Goal: Task Accomplishment & Management: Manage account settings

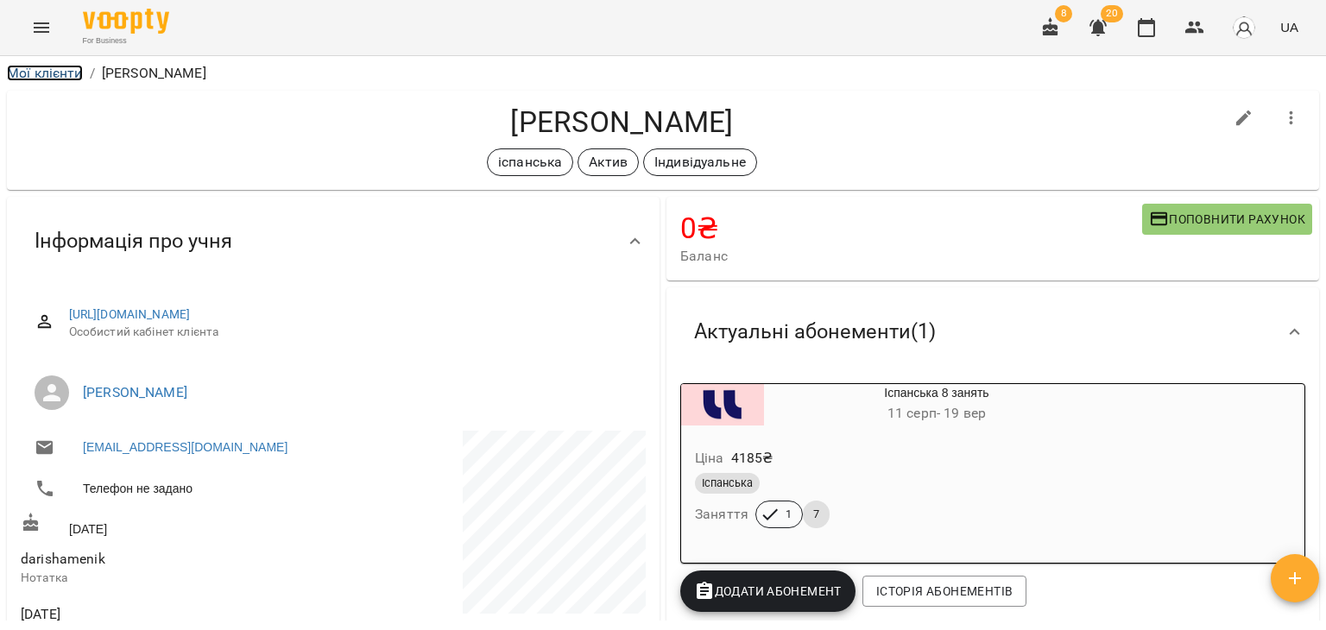
click at [64, 70] on link "Мої клієнти" at bounding box center [45, 73] width 76 height 16
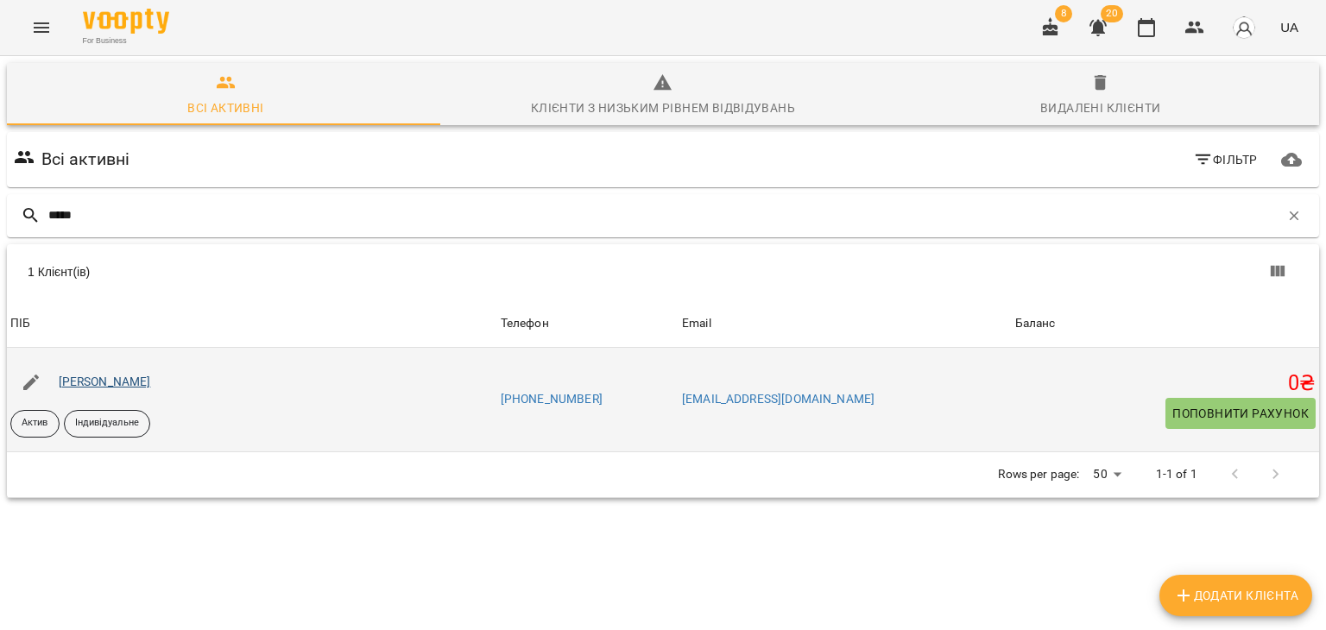
type input "*****"
click at [151, 384] on link "[PERSON_NAME]" at bounding box center [105, 382] width 92 height 14
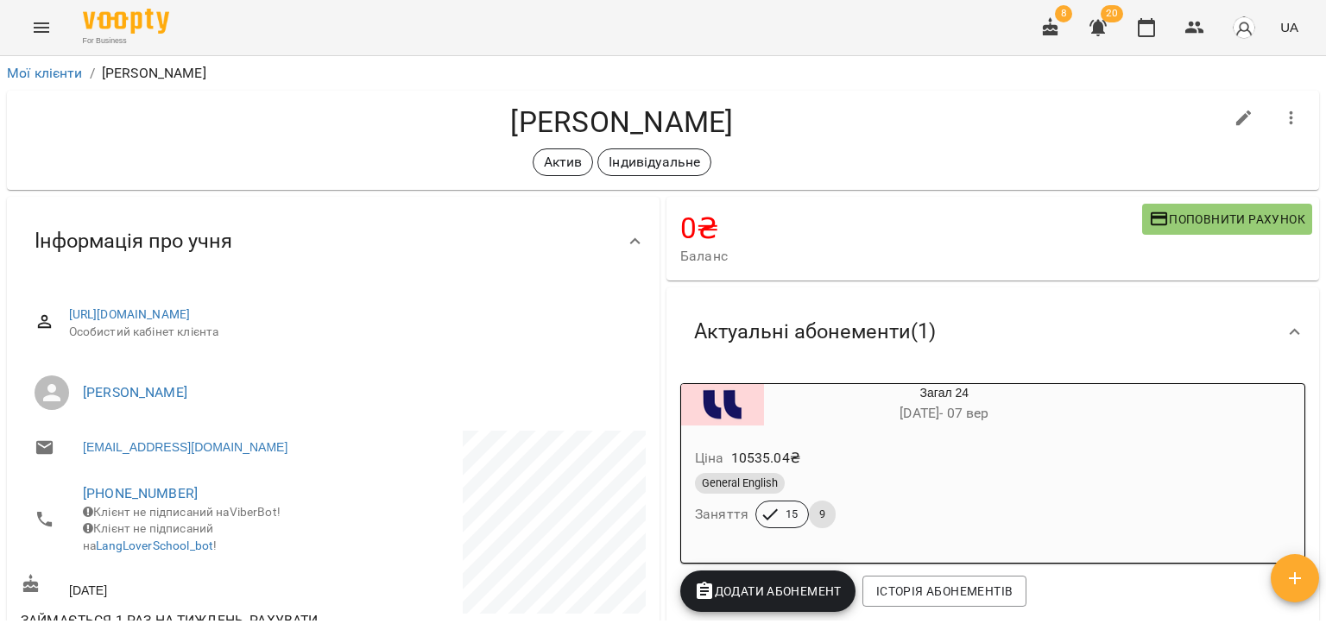
click at [966, 456] on div "Ціна 10535.04 ₴" at bounding box center [903, 458] width 423 height 31
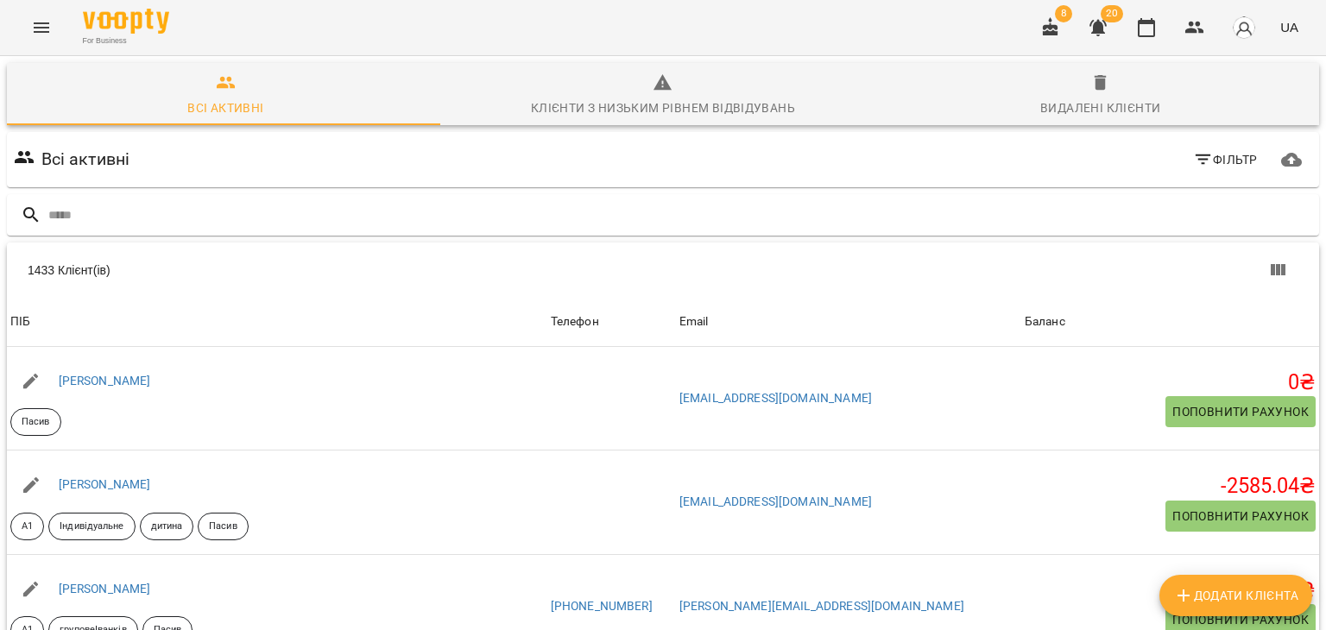
click at [318, 23] on div "For Business 8 20 UA" at bounding box center [663, 27] width 1326 height 55
click at [235, 215] on input "text" at bounding box center [680, 215] width 1264 height 28
paste input "**********"
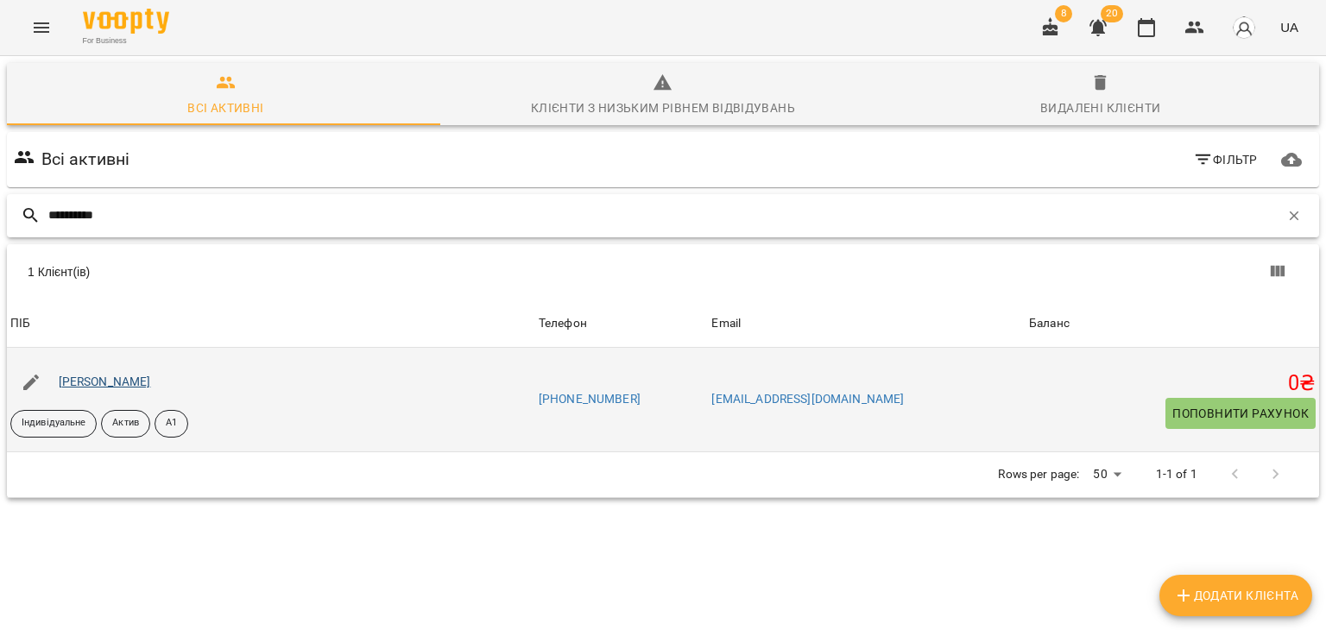
type input "**********"
click at [151, 380] on link "Борковська Діана Русланівна" at bounding box center [105, 382] width 92 height 14
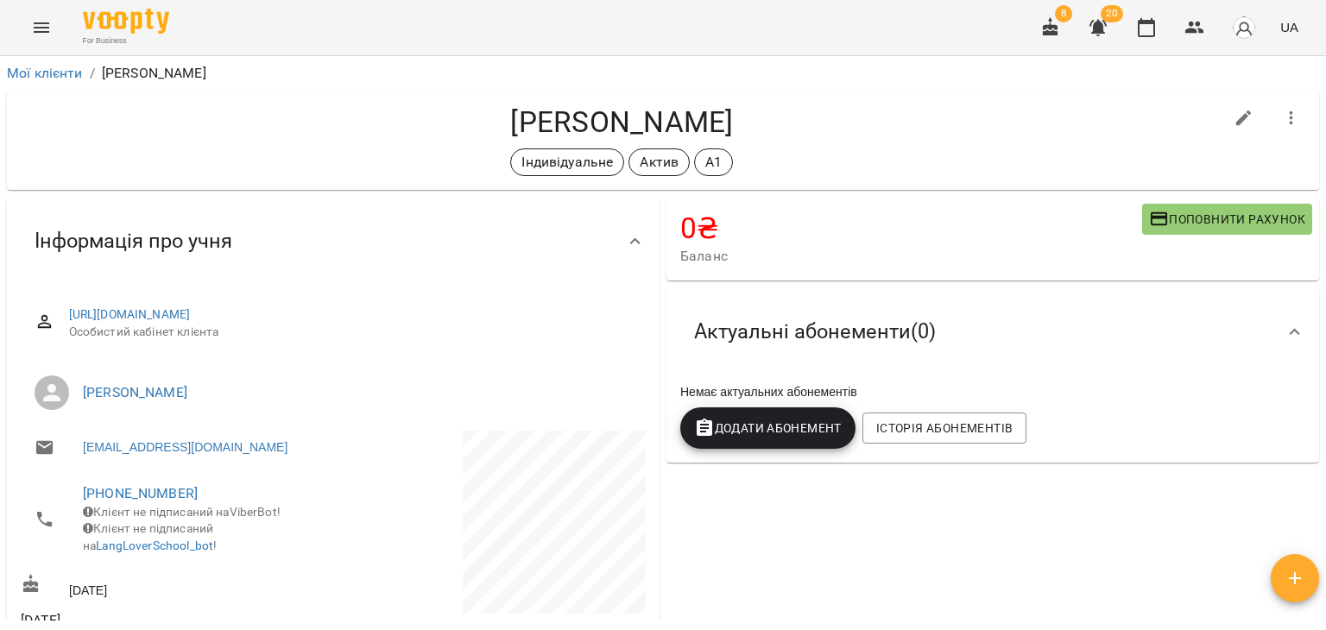
click at [859, 322] on span "Актуальні абонементи ( 0 )" at bounding box center [815, 332] width 242 height 27
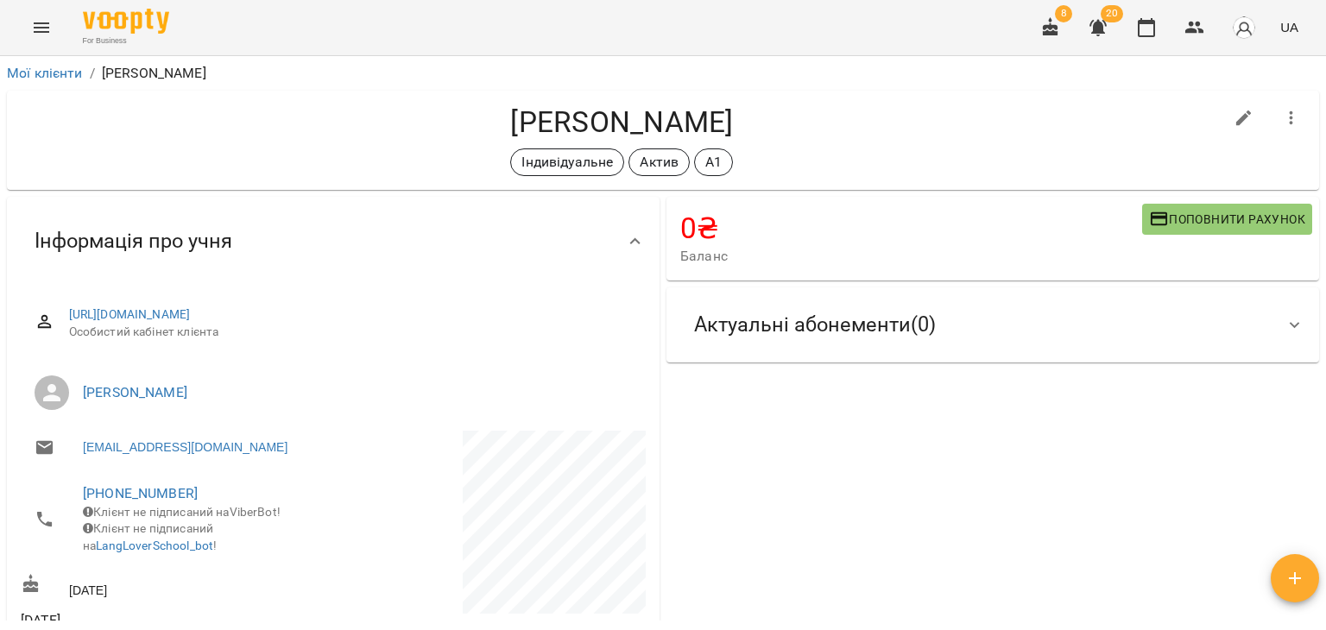
click at [859, 322] on span "Актуальні абонементи ( 0 )" at bounding box center [815, 325] width 242 height 27
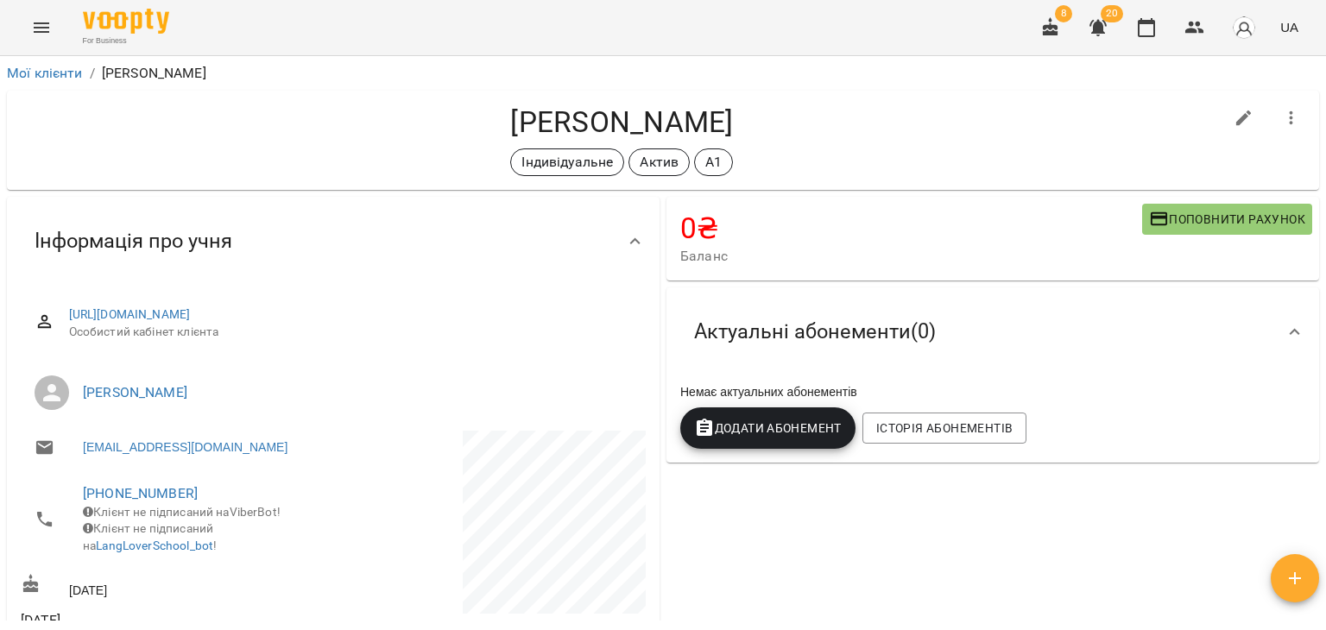
click at [870, 228] on h4 "0 ₴" at bounding box center [911, 228] width 462 height 35
click at [1175, 270] on div "0 ₴ Баланс Поповнити рахунок" at bounding box center [993, 239] width 653 height 84
click at [937, 433] on span "Історія абонементів" at bounding box center [944, 428] width 136 height 21
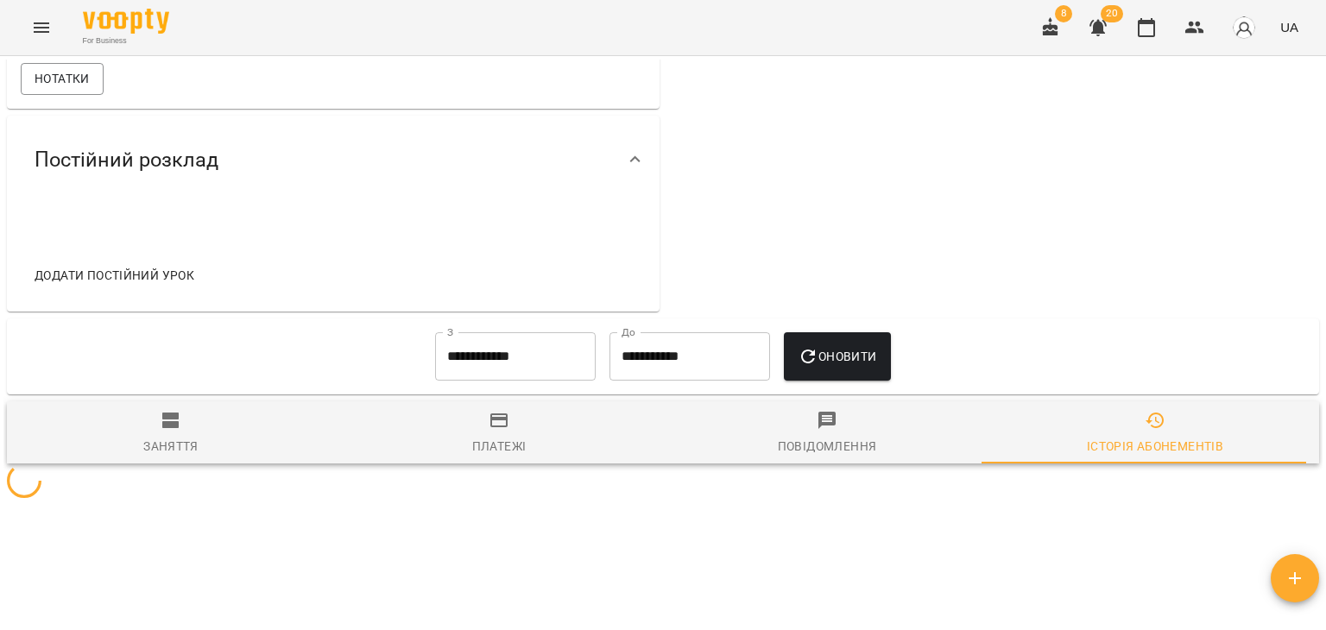
scroll to position [703, 0]
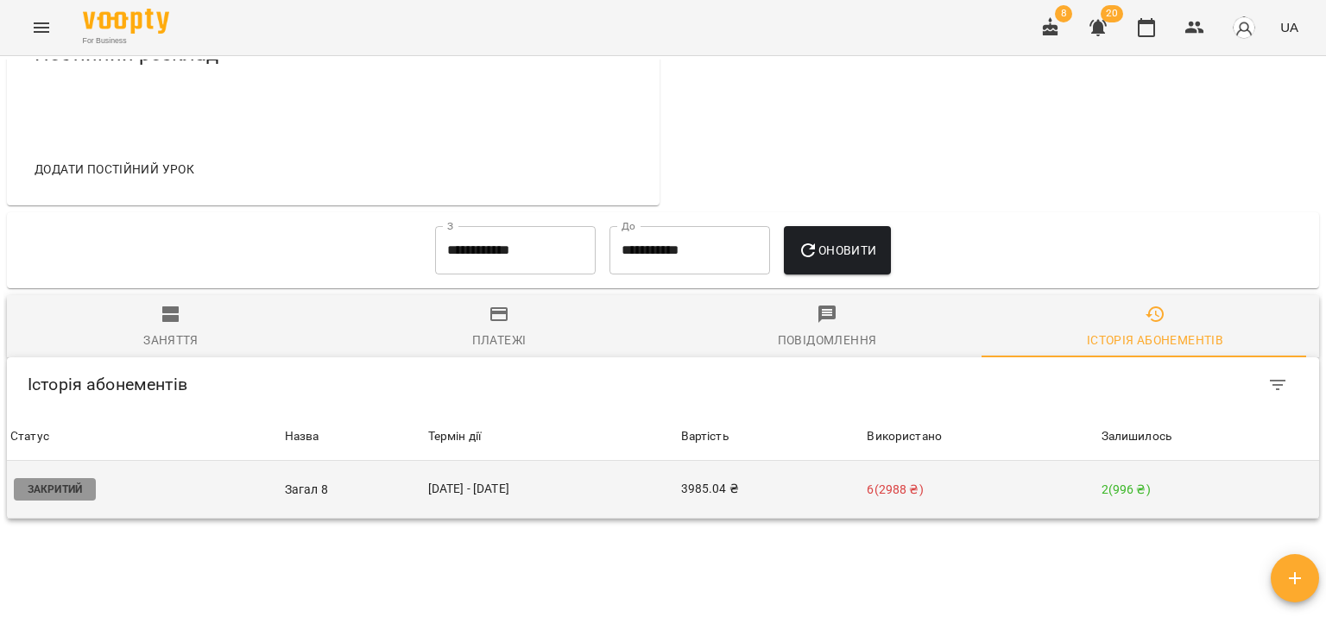
click at [301, 481] on p "Загал 8" at bounding box center [353, 490] width 136 height 18
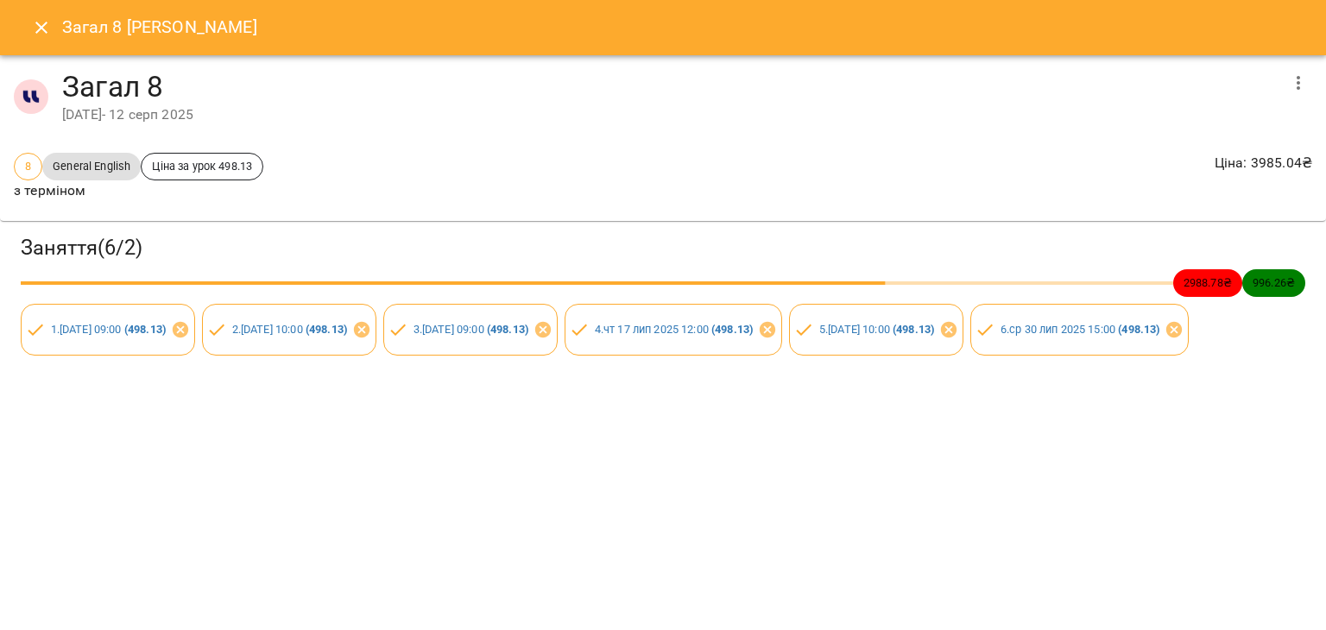
click at [1138, 372] on div "Заняття ( 6 / 2 ) 2988.78 ₴ 996.26 ₴ 1 . пн 07 лип 2025 09:00 ( 498.13 ) 2 . ср…" at bounding box center [663, 295] width 1333 height 155
click at [1260, 445] on div "Загал 8 Борковська Діана Русланівна Загал 8 04 лип 2025 - 12 серп 2025 8 Genera…" at bounding box center [663, 315] width 1326 height 630
click at [47, 27] on icon "Close" at bounding box center [41, 27] width 21 height 21
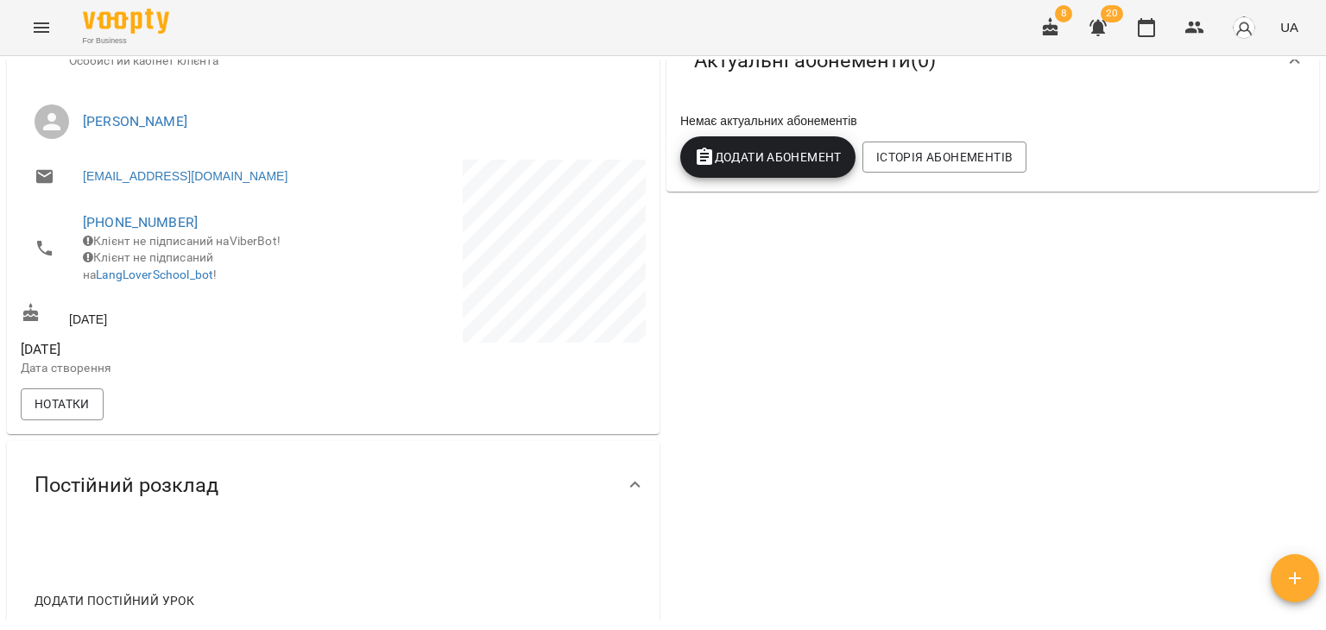
scroll to position [0, 0]
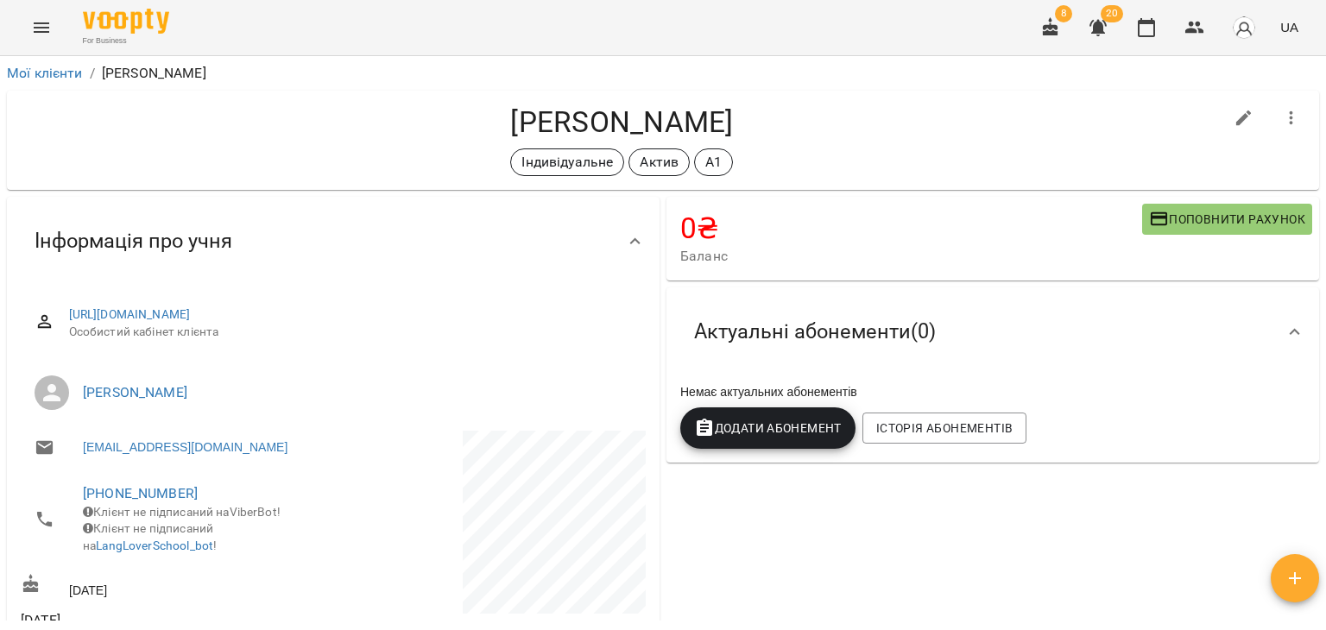
click at [214, 148] on div "Індивідуальне Актив А1" at bounding box center [622, 162] width 1203 height 28
drag, startPoint x: 415, startPoint y: 66, endPoint x: 660, endPoint y: 78, distance: 245.4
click at [660, 104] on h4 "Борковська Діана Русланівна" at bounding box center [622, 121] width 1203 height 35
copy h4 "Борковська Діана"
drag, startPoint x: 345, startPoint y: 122, endPoint x: 349, endPoint y: 149, distance: 27.8
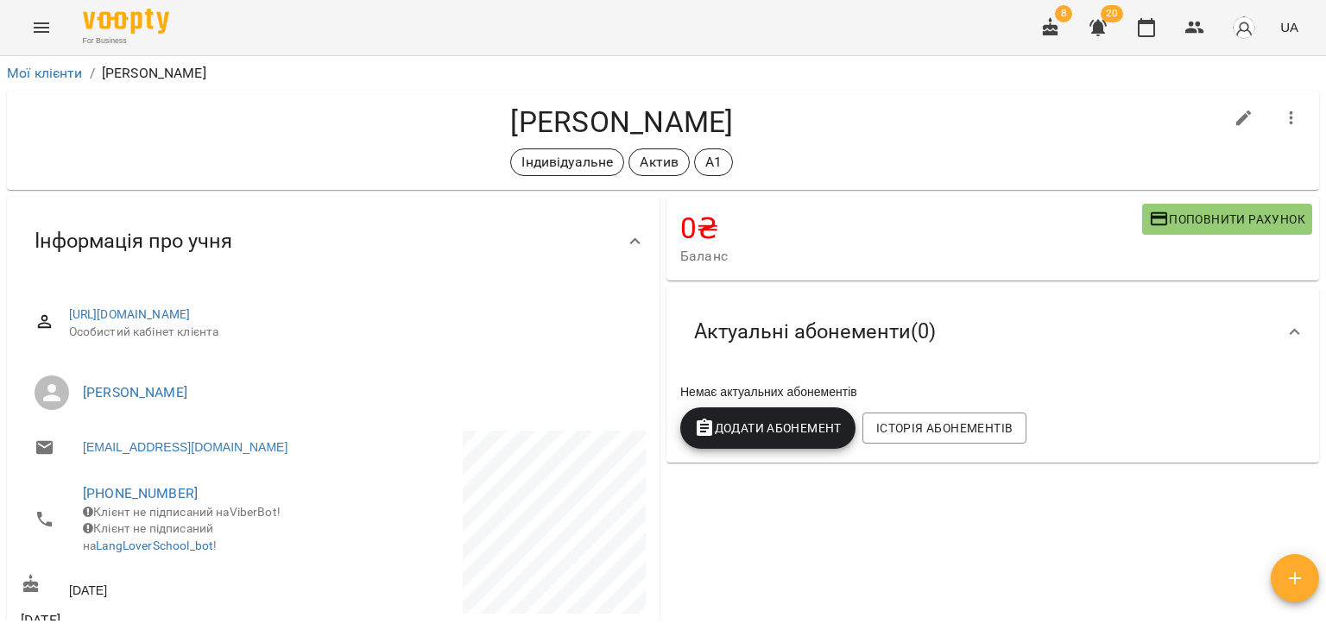
click at [345, 122] on div "Борковська Діана Русланівна Індивідуальне Актив А1" at bounding box center [663, 140] width 1312 height 99
click at [44, 29] on icon "Menu" at bounding box center [41, 27] width 21 height 21
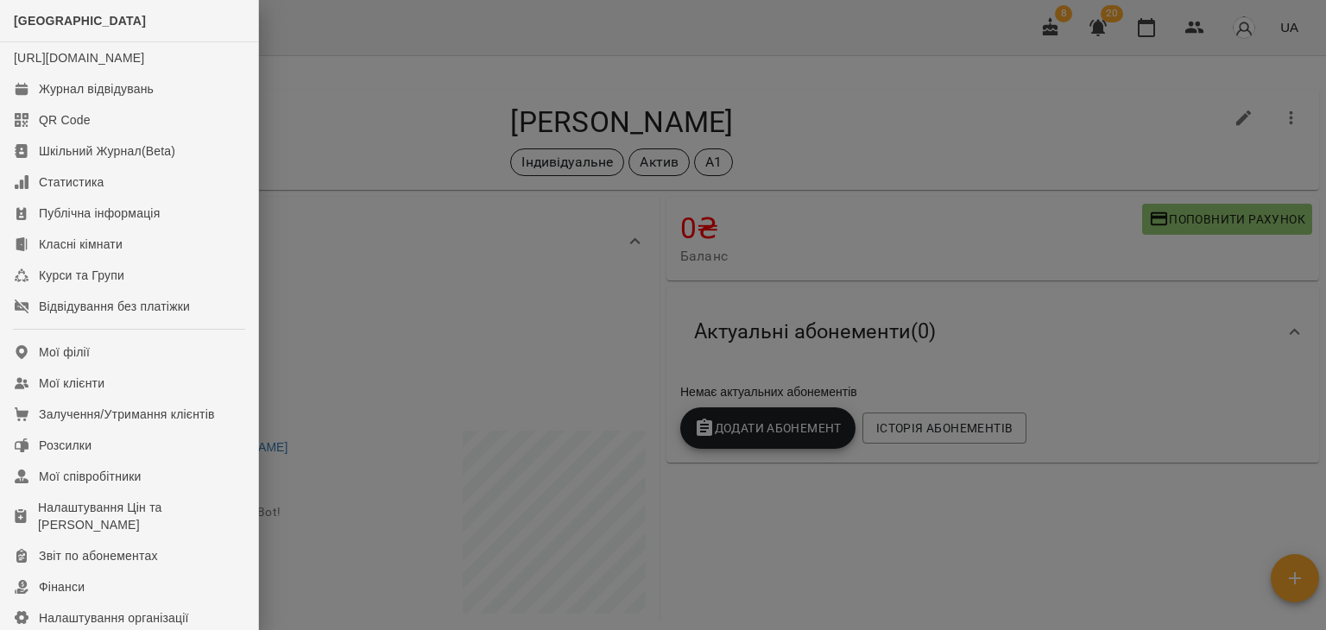
click at [365, 194] on div at bounding box center [663, 315] width 1326 height 630
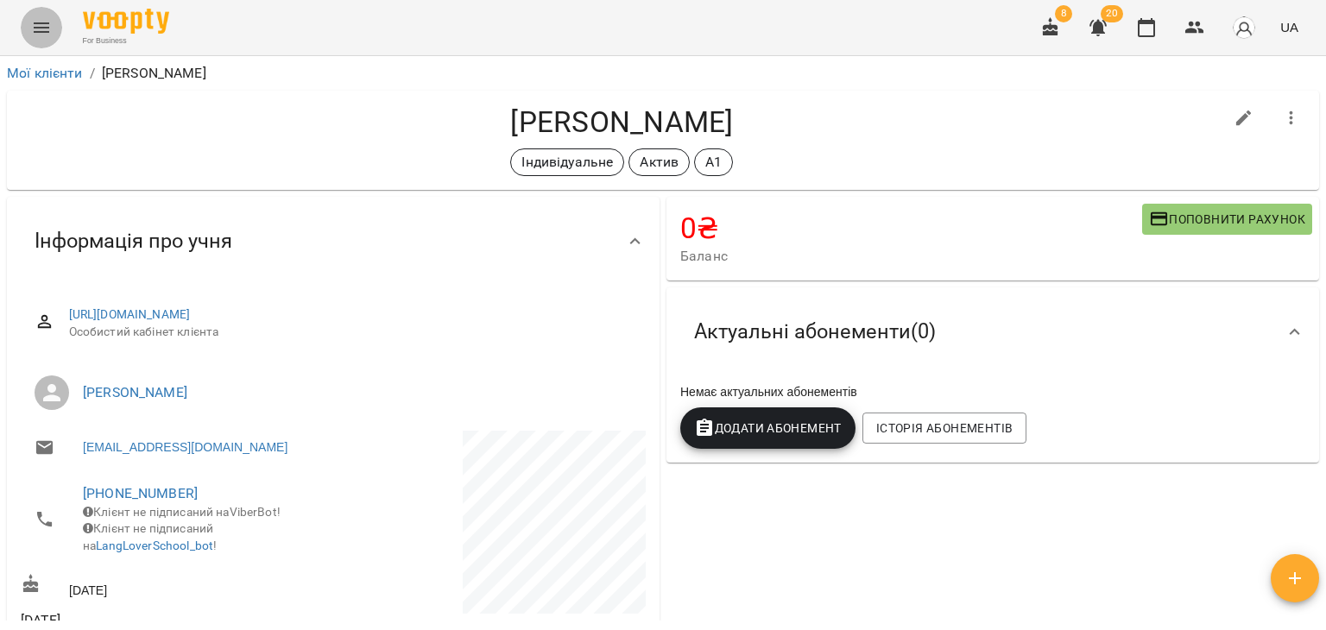
click at [59, 28] on button "Menu" at bounding box center [41, 27] width 41 height 41
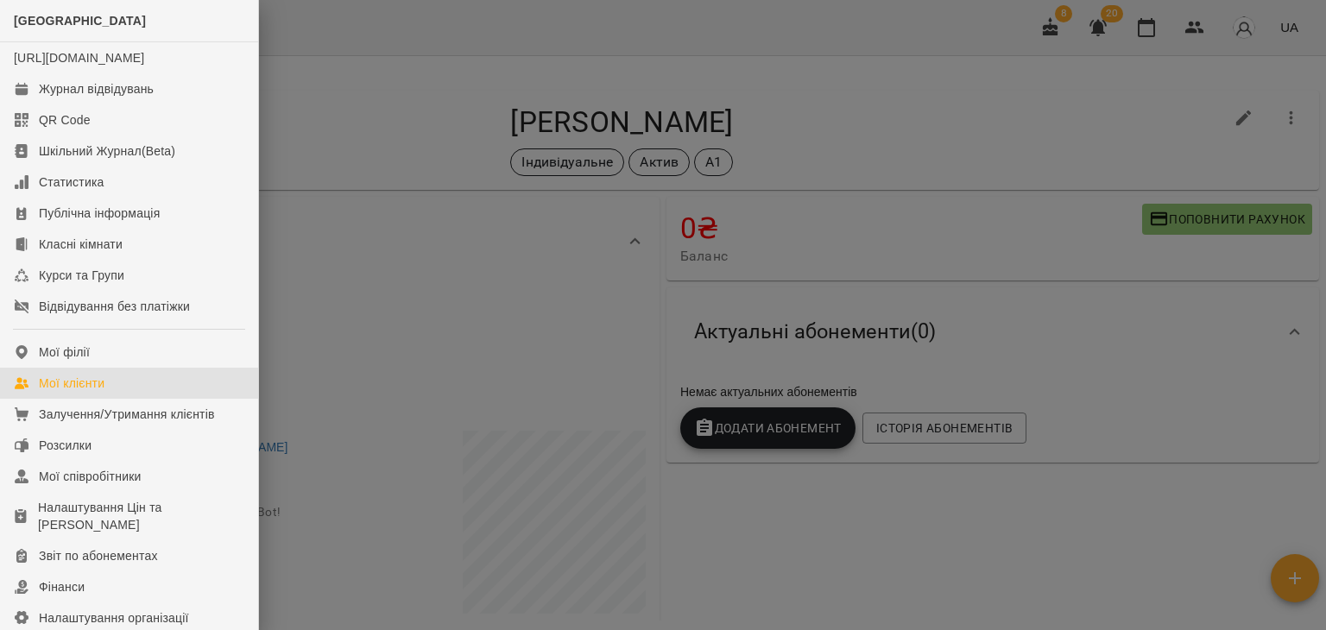
click at [156, 399] on link "Мої клієнти" at bounding box center [129, 383] width 258 height 31
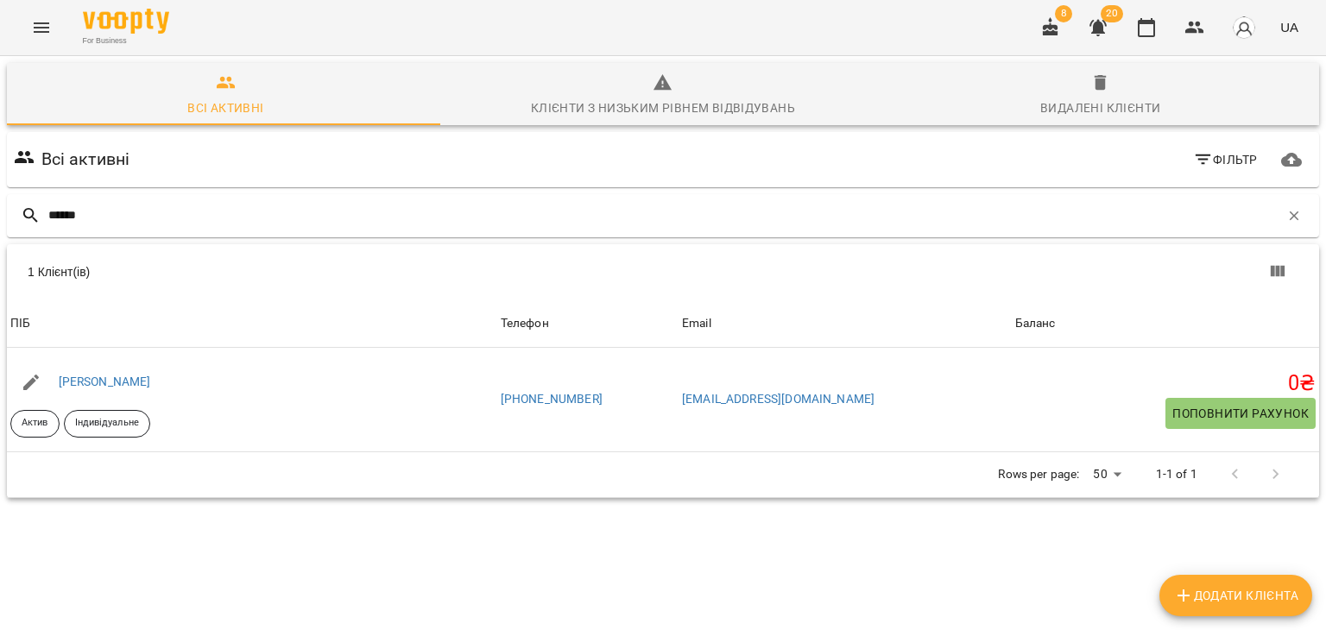
type input "******"
click at [285, 253] on div "1 Клієнт(ів)" at bounding box center [663, 271] width 1312 height 55
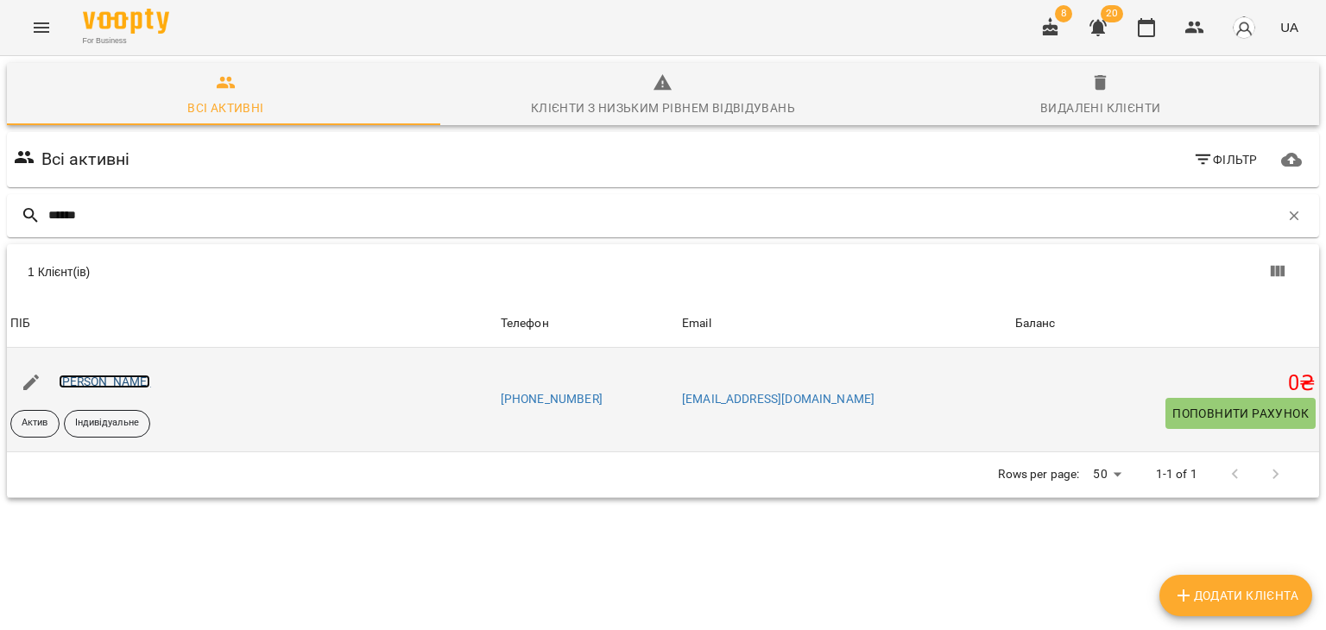
click at [150, 385] on link "Сахнюк Віталіна Валентинівна" at bounding box center [105, 382] width 92 height 14
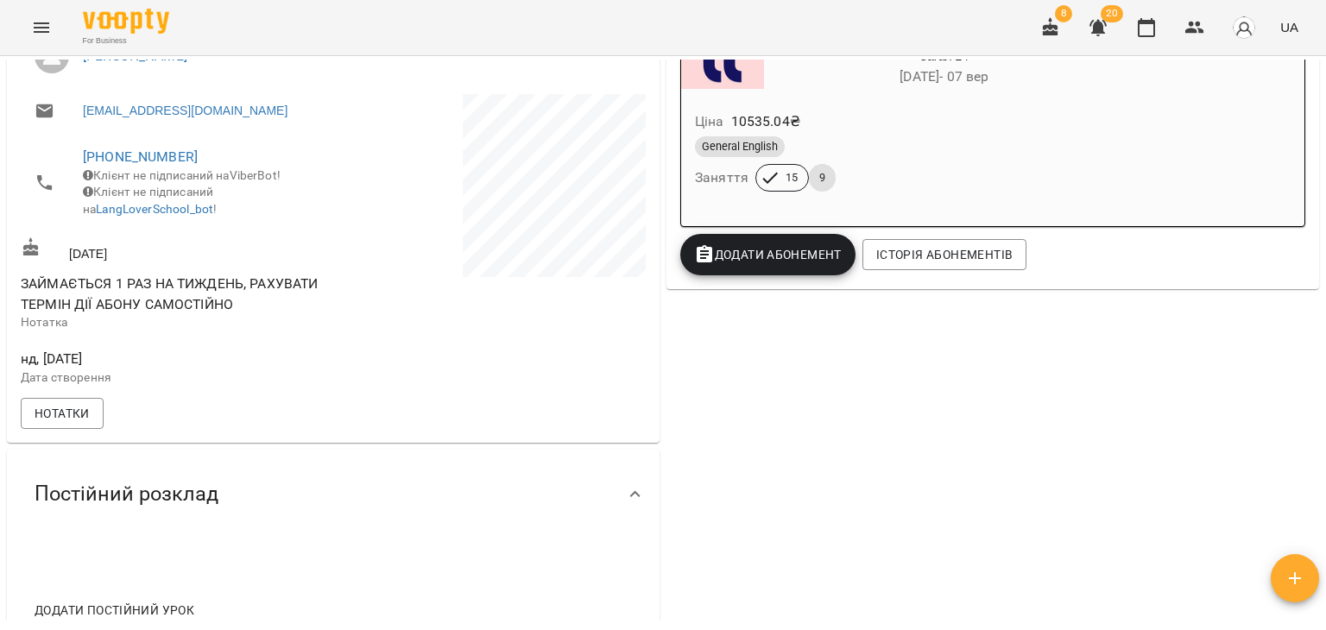
scroll to position [173, 0]
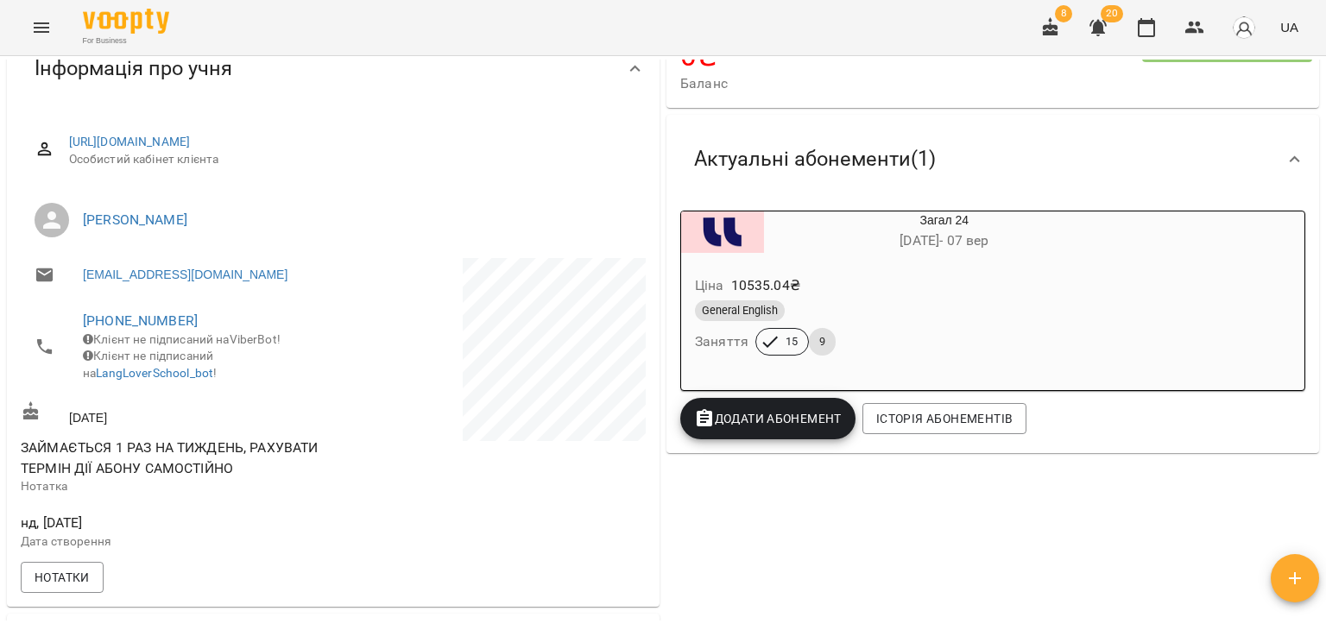
click at [992, 336] on div "General English Заняття 15 9" at bounding box center [903, 328] width 423 height 62
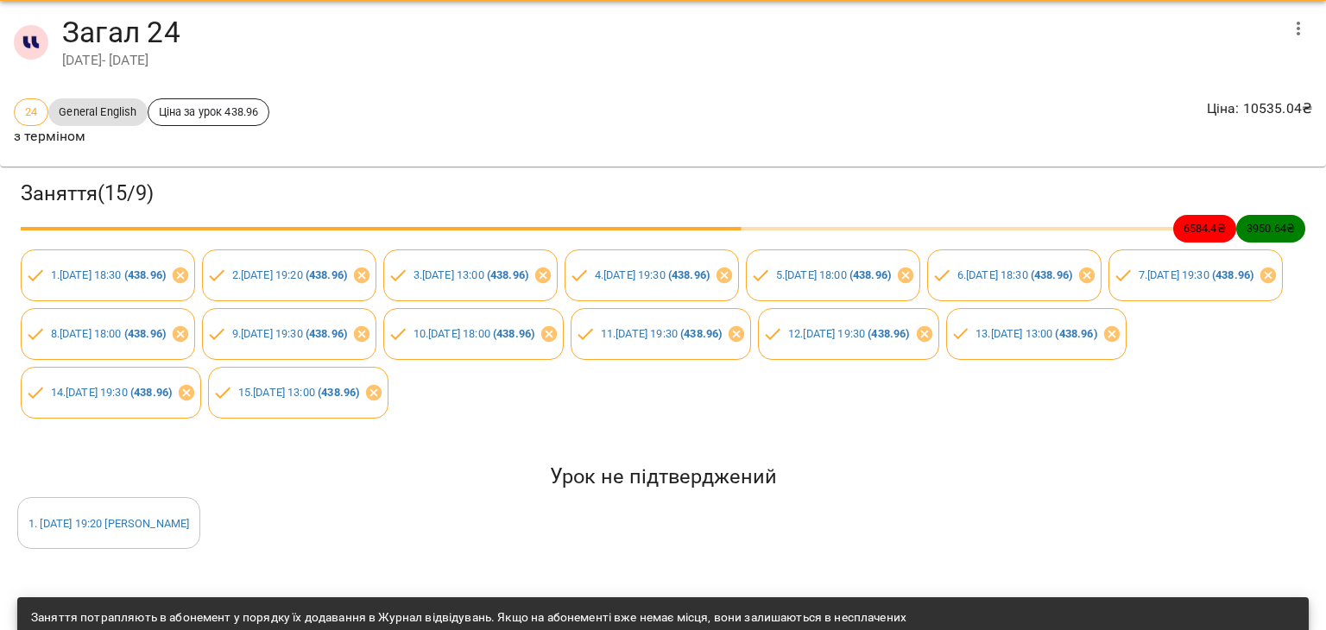
scroll to position [0, 0]
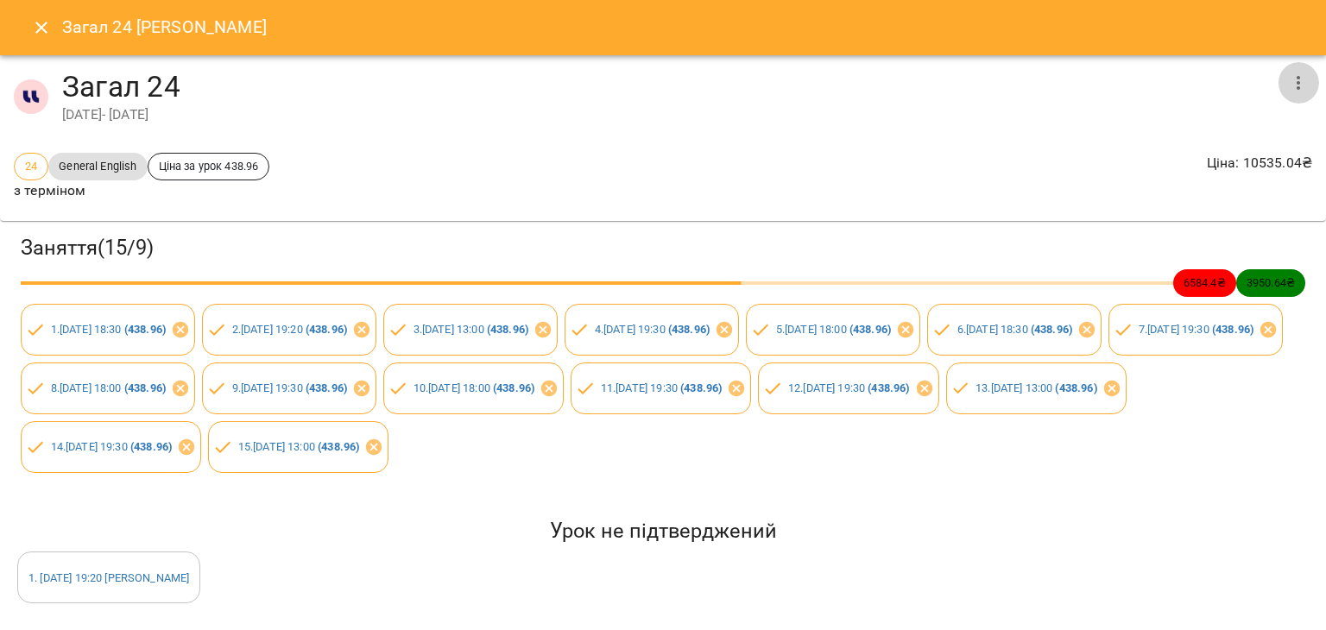
click at [1297, 83] on icon "button" at bounding box center [1298, 83] width 3 height 14
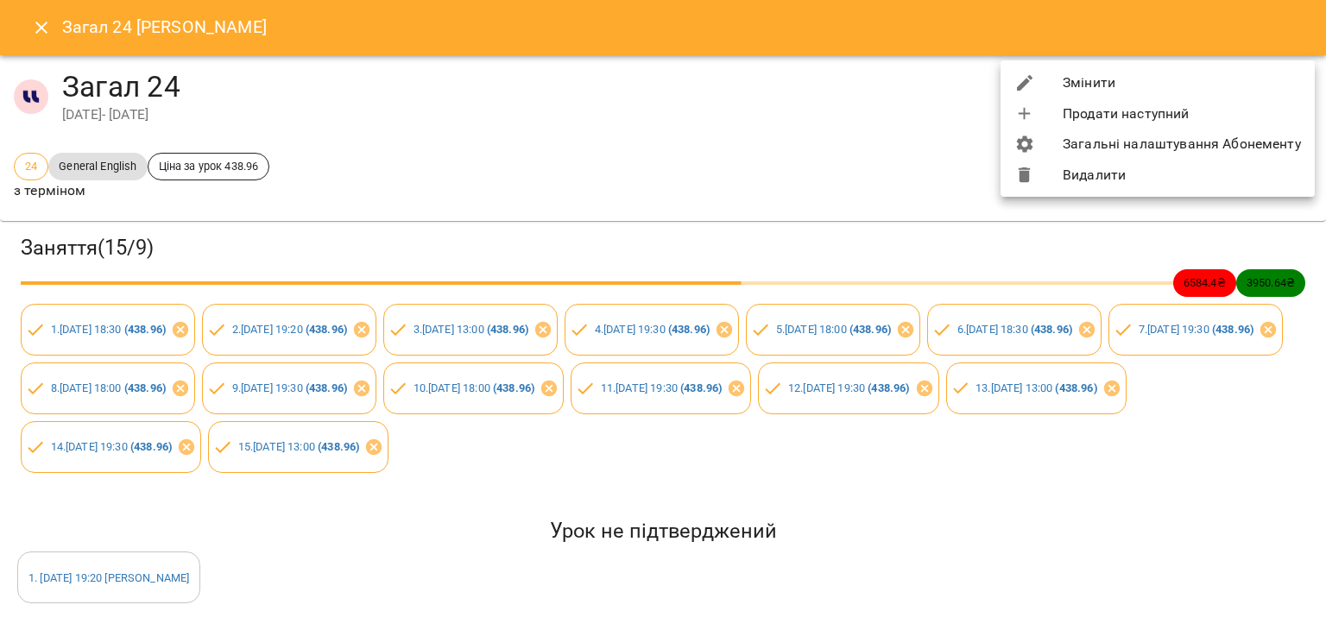
click at [1088, 84] on li "Змінити" at bounding box center [1158, 82] width 314 height 31
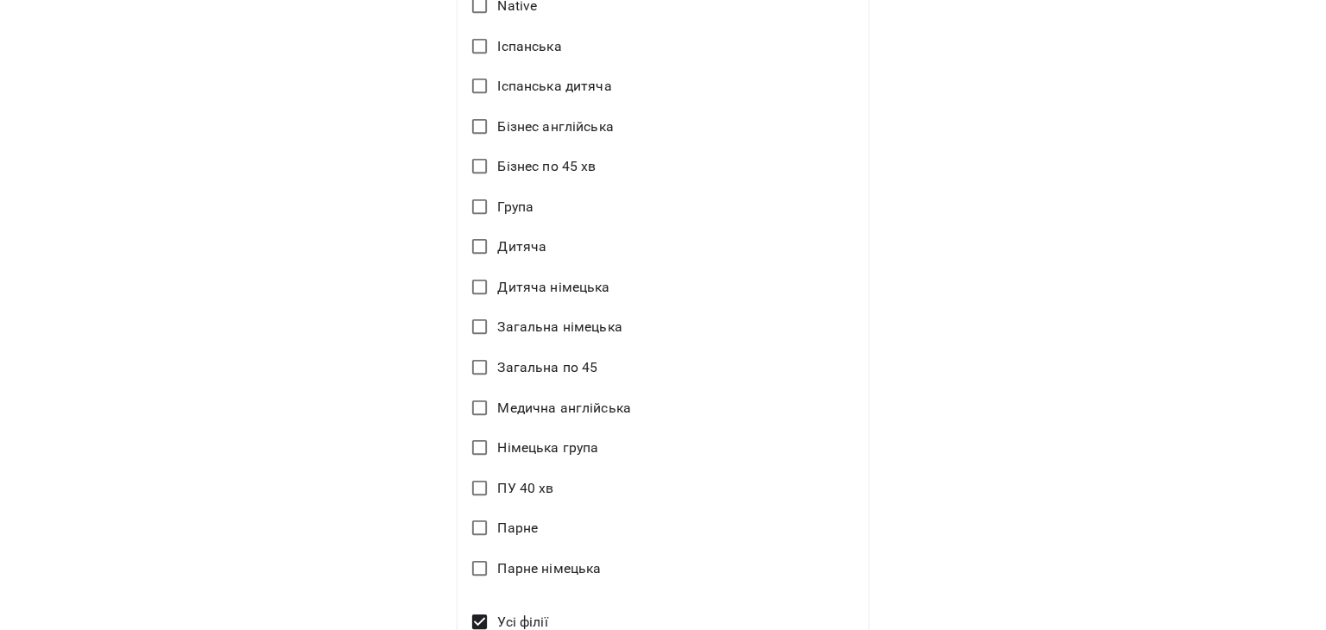
scroll to position [1116, 0]
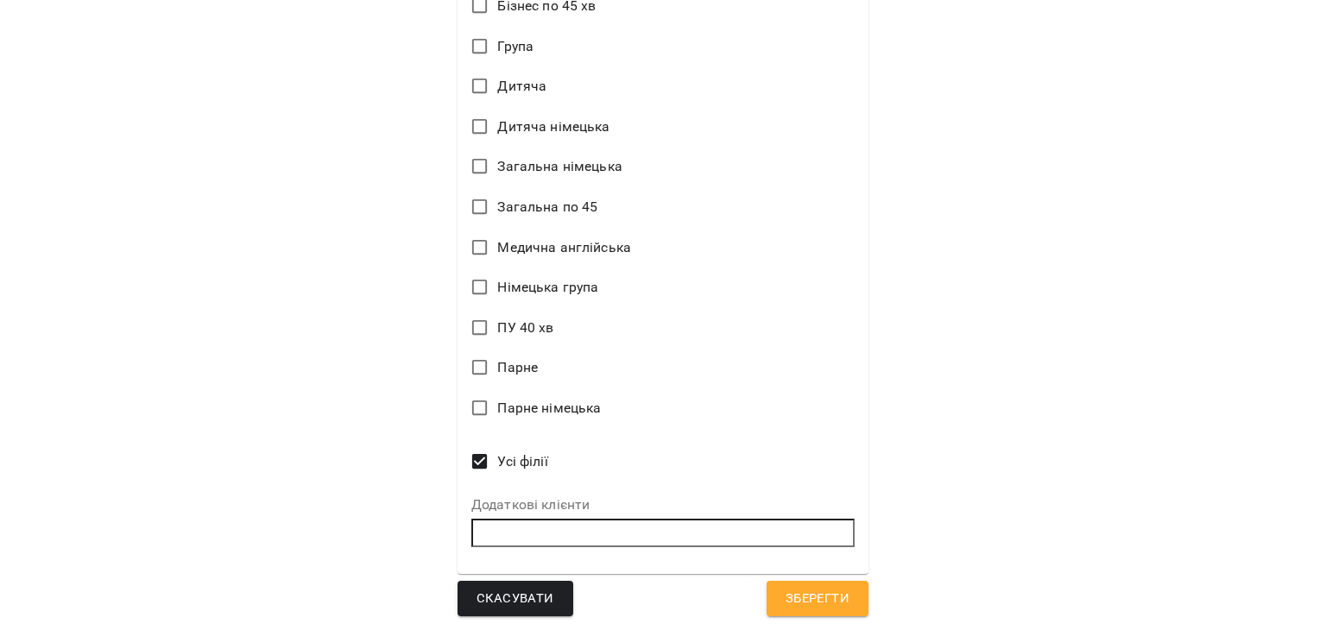
click at [1234, 354] on div "**********" at bounding box center [663, 315] width 1326 height 630
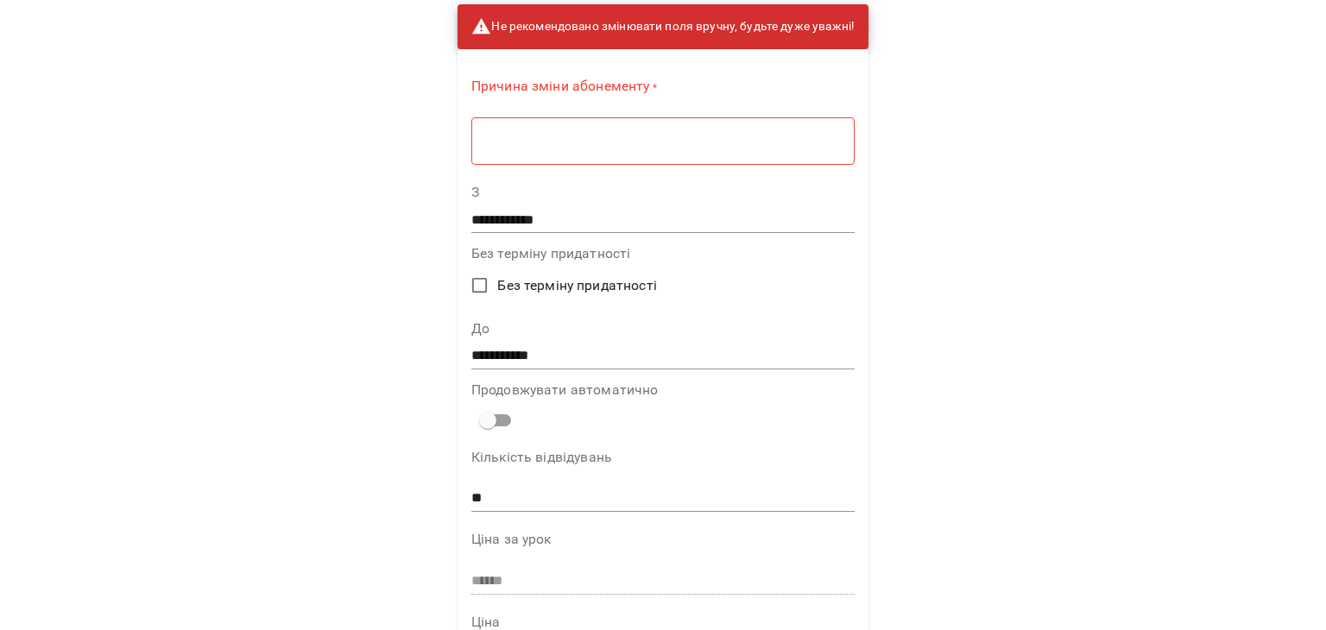
scroll to position [0, 0]
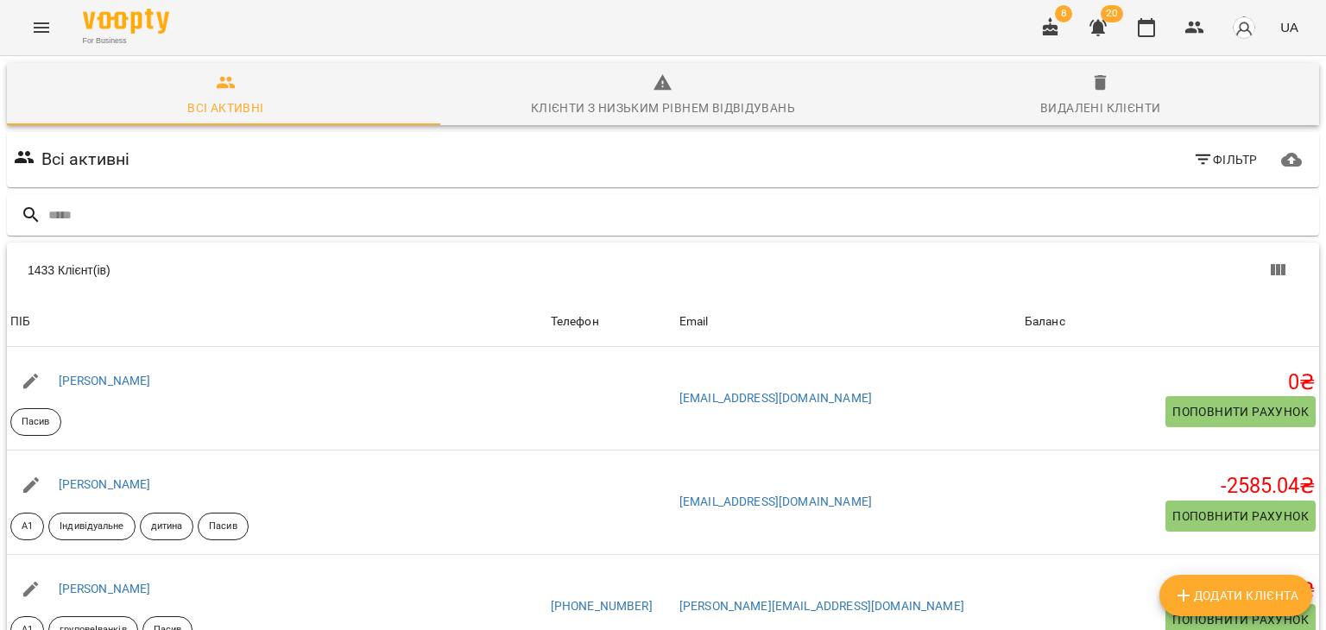
click at [338, 271] on div "1433 Клієнт(ів)" at bounding box center [356, 270] width 656 height 17
click at [232, 217] on input "text" at bounding box center [680, 215] width 1264 height 28
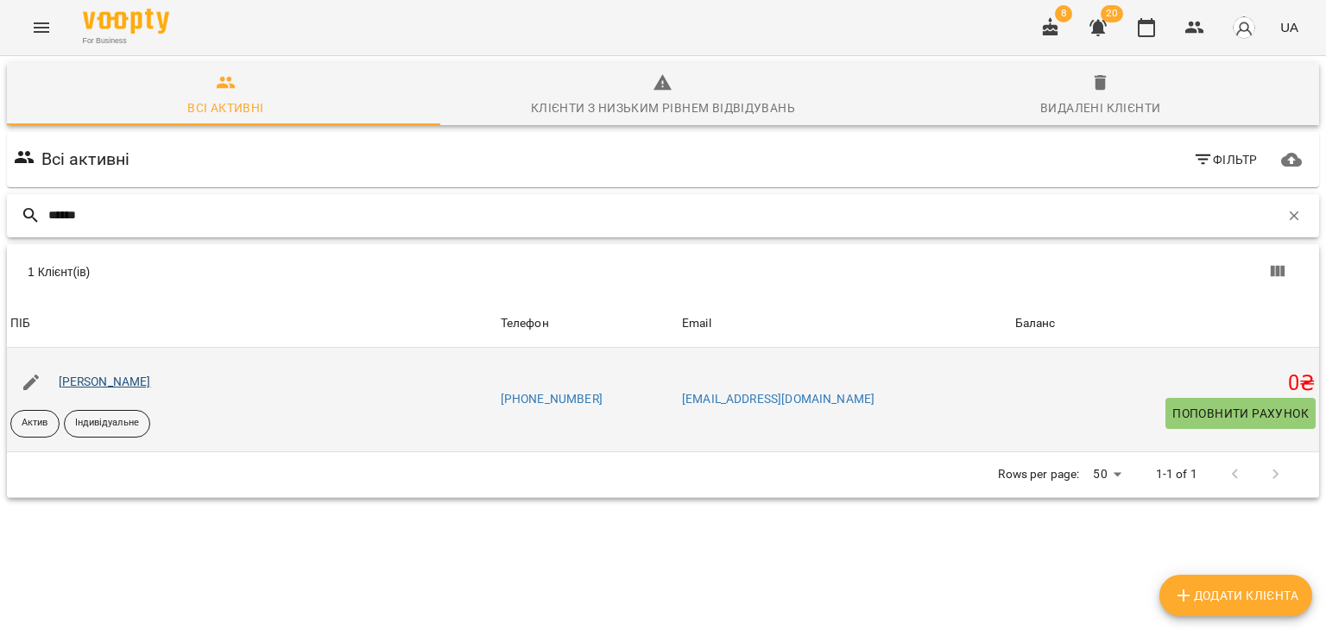
type input "******"
click at [151, 378] on link "Сахнюк Віталіна Валентинівна" at bounding box center [105, 382] width 92 height 14
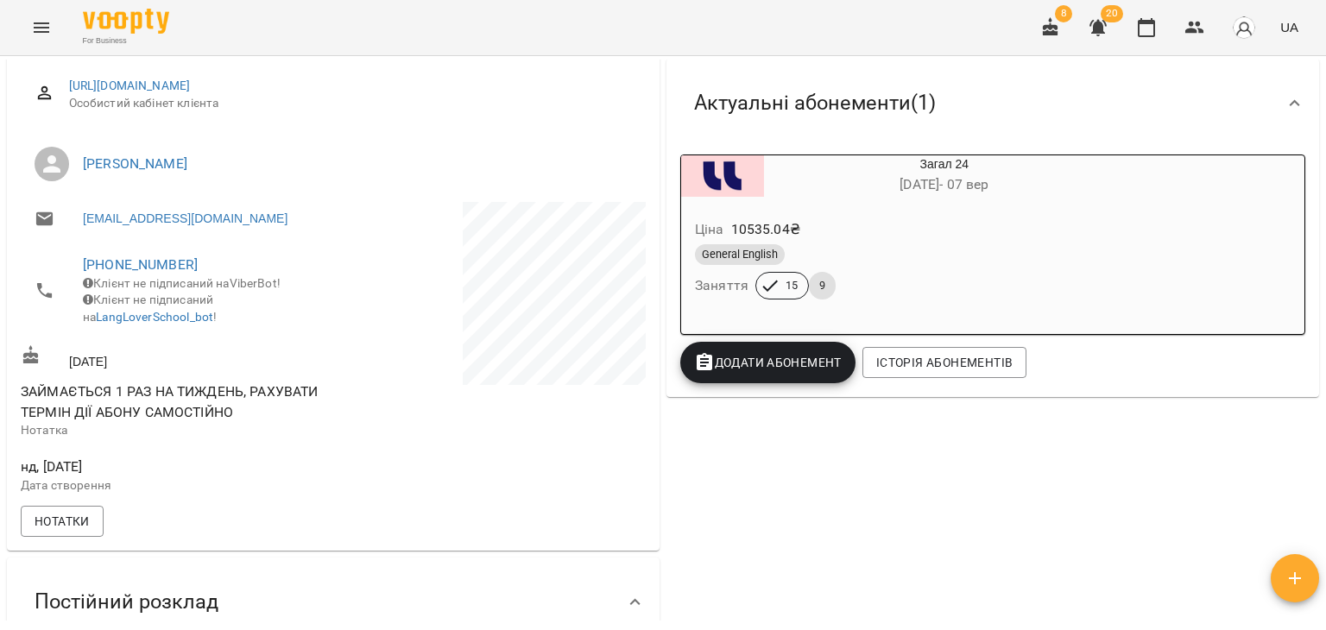
scroll to position [259, 0]
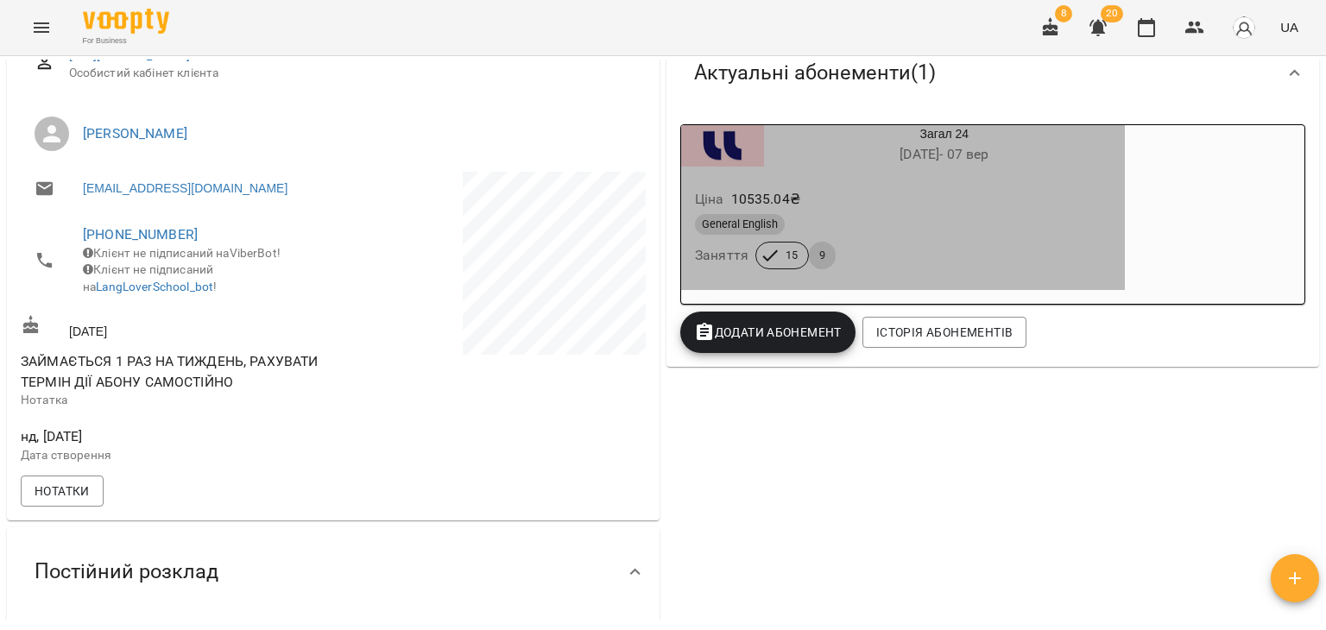
click at [894, 221] on div "General English" at bounding box center [903, 224] width 416 height 21
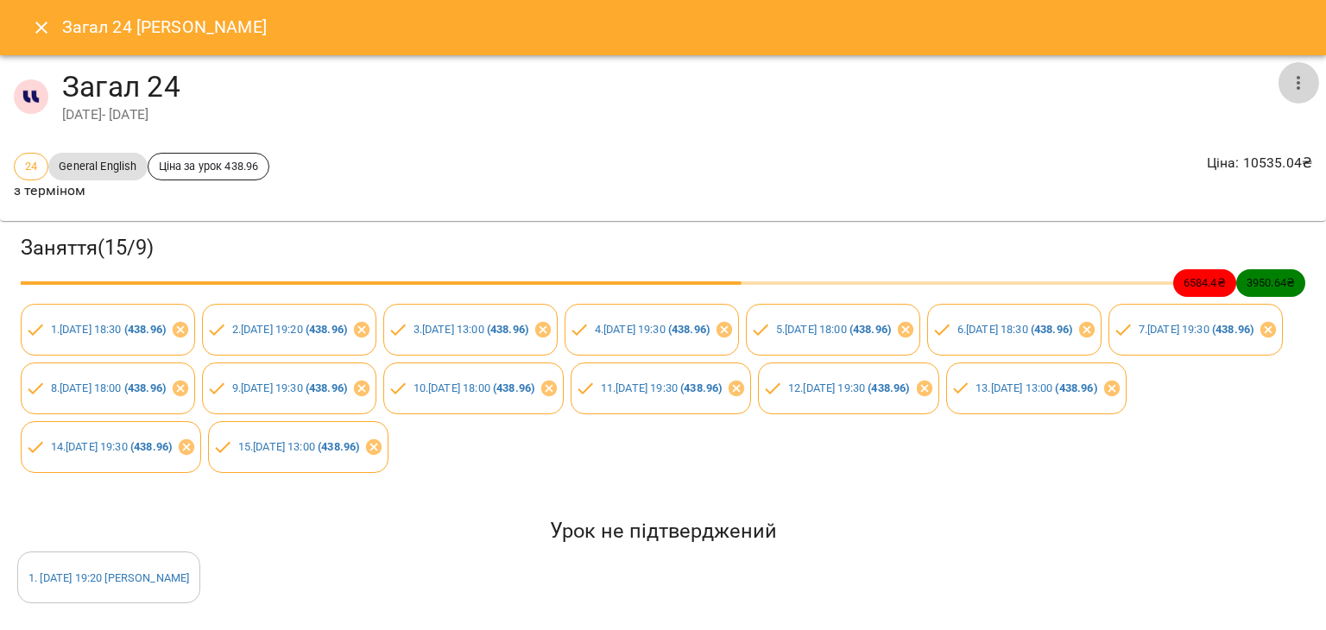
click at [1295, 85] on icon "button" at bounding box center [1298, 83] width 21 height 21
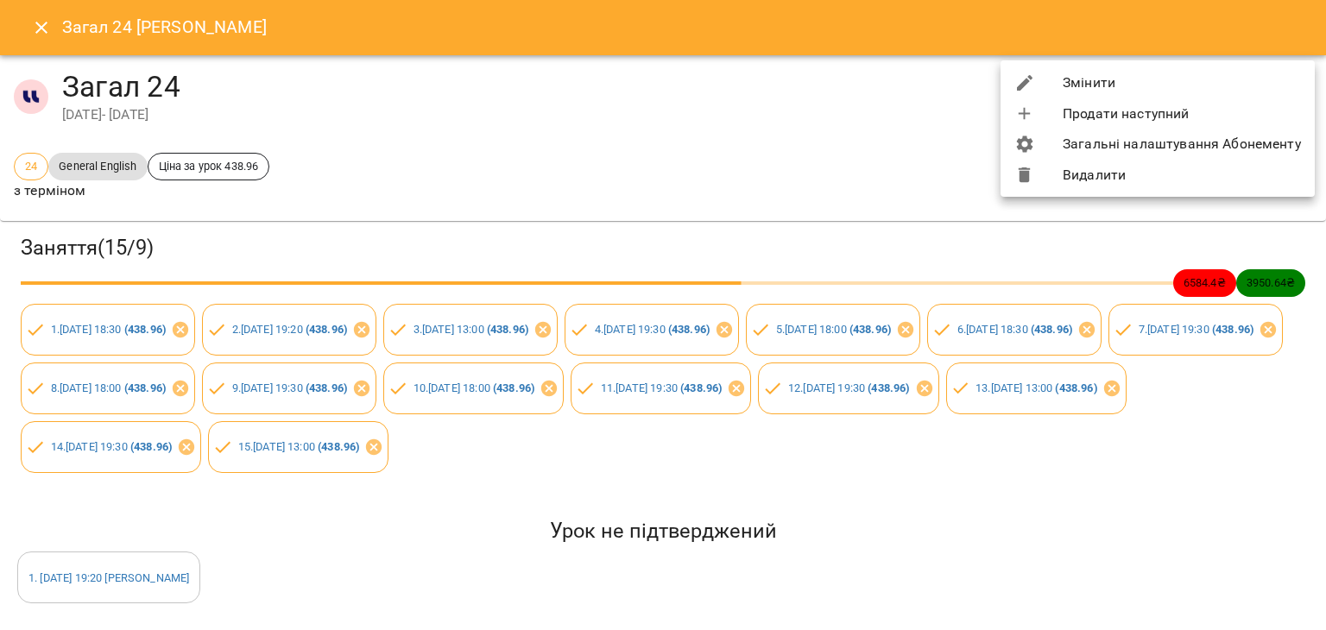
click at [1148, 148] on li "Загальні налаштування Абонементу" at bounding box center [1158, 144] width 314 height 31
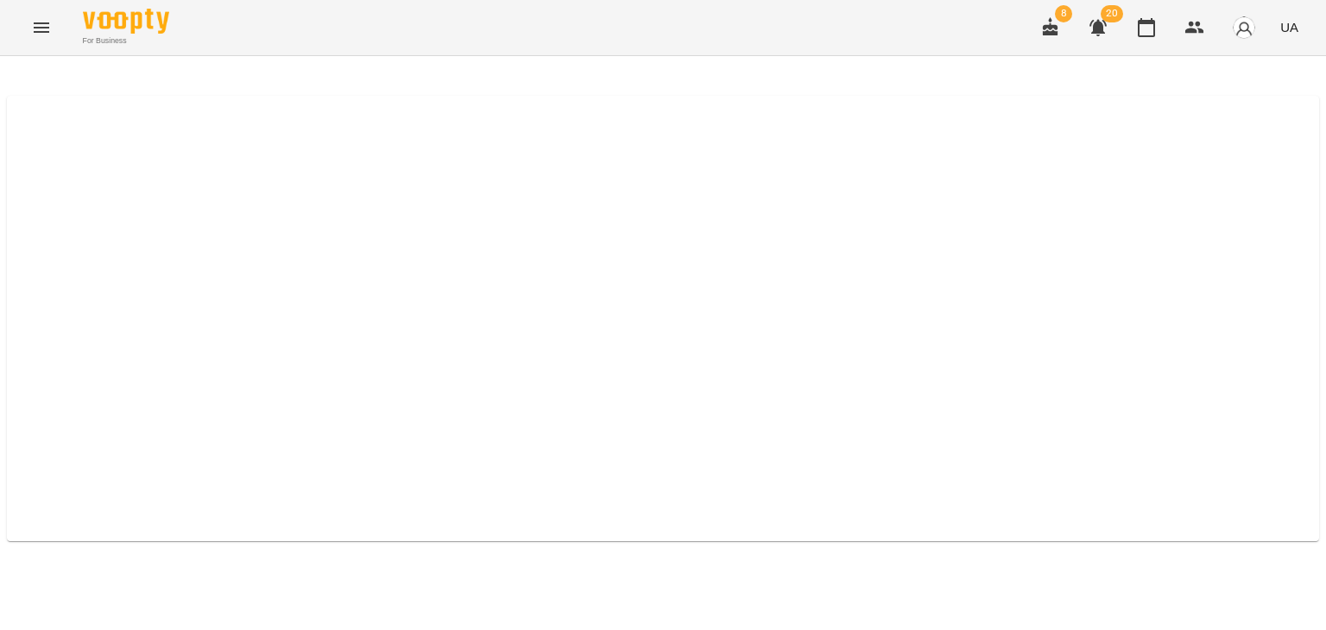
select select "*****"
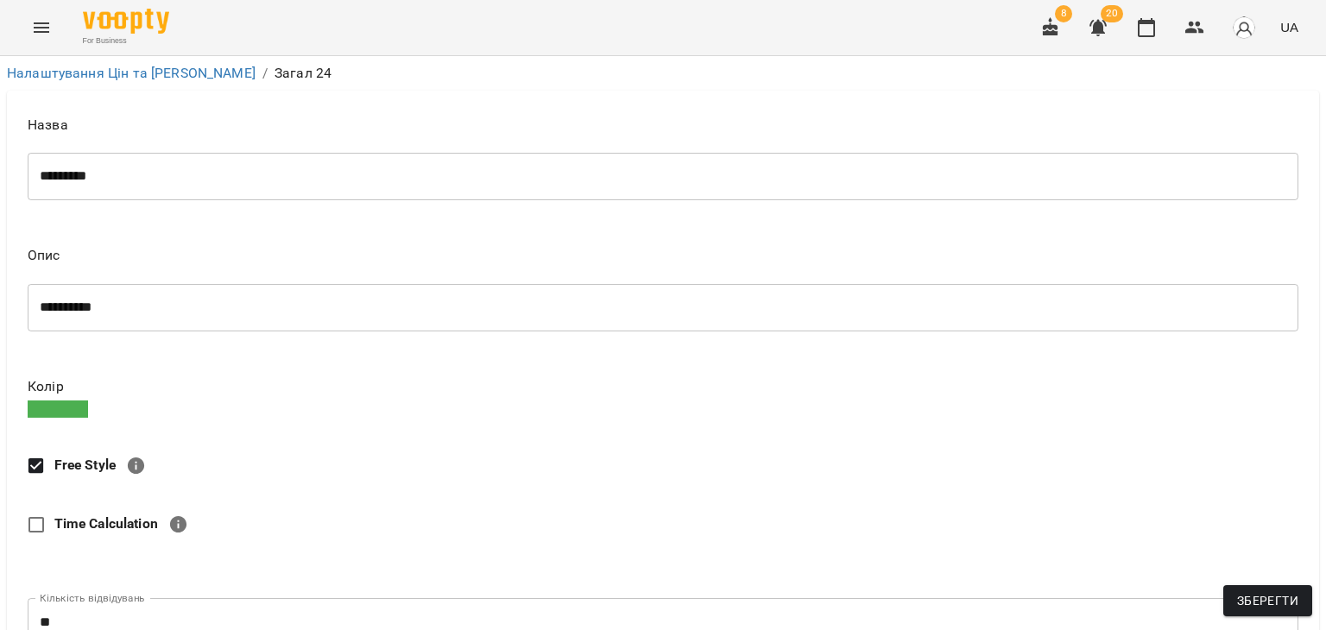
scroll to position [378, 0]
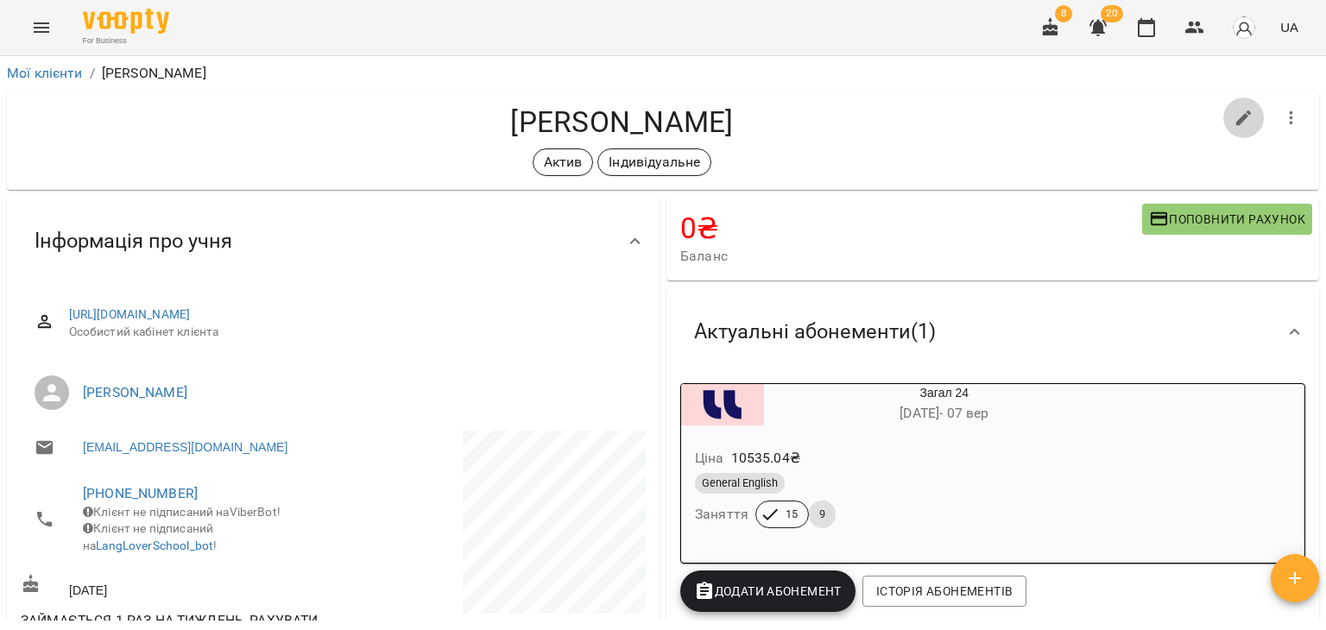
click at [1234, 118] on icon "button" at bounding box center [1244, 118] width 21 height 21
select select "**"
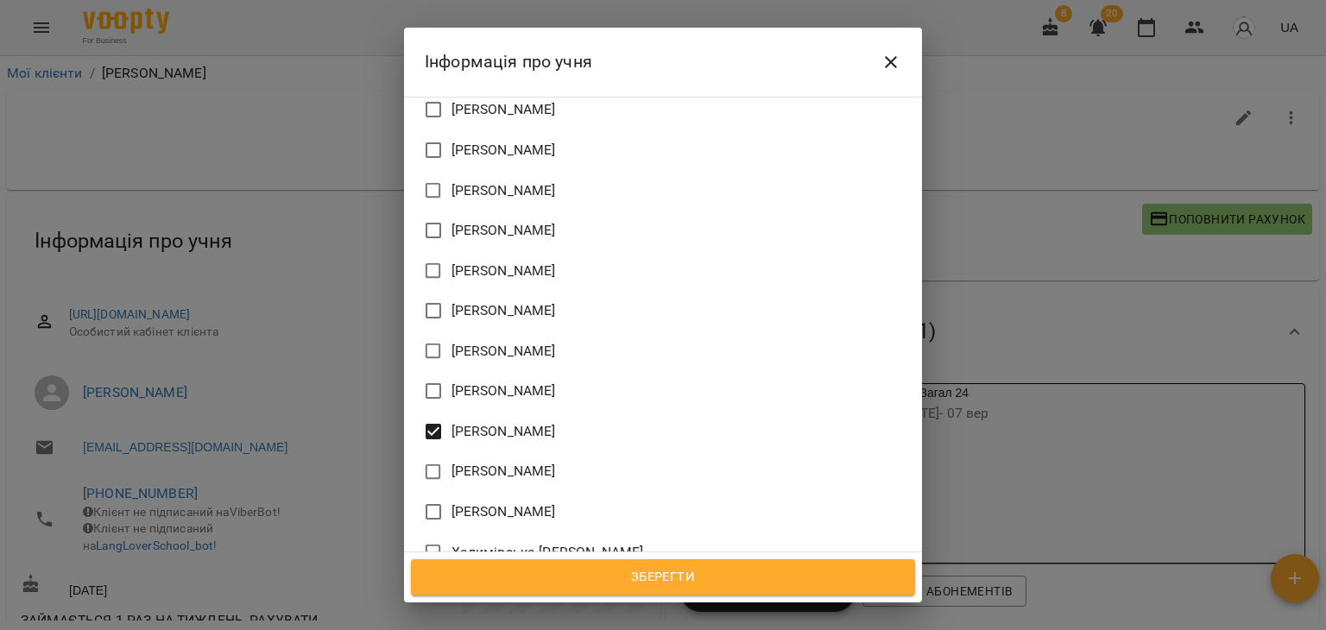
scroll to position [2131, 0]
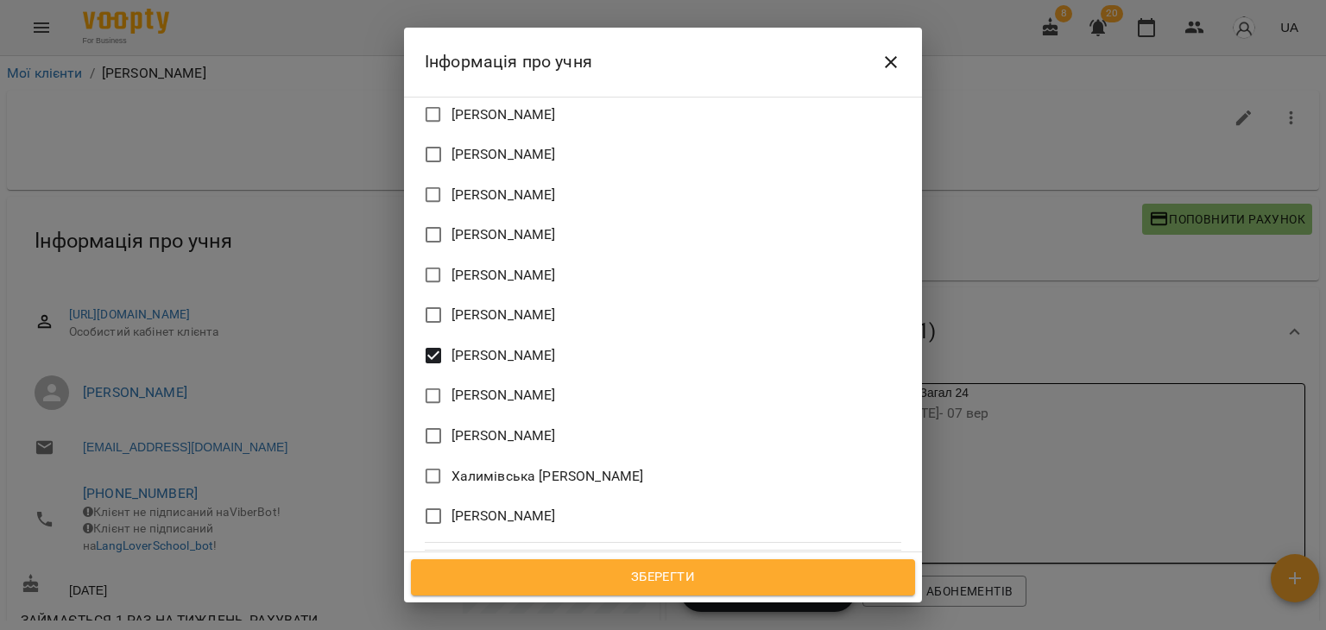
click at [897, 49] on button "Close" at bounding box center [890, 61] width 41 height 41
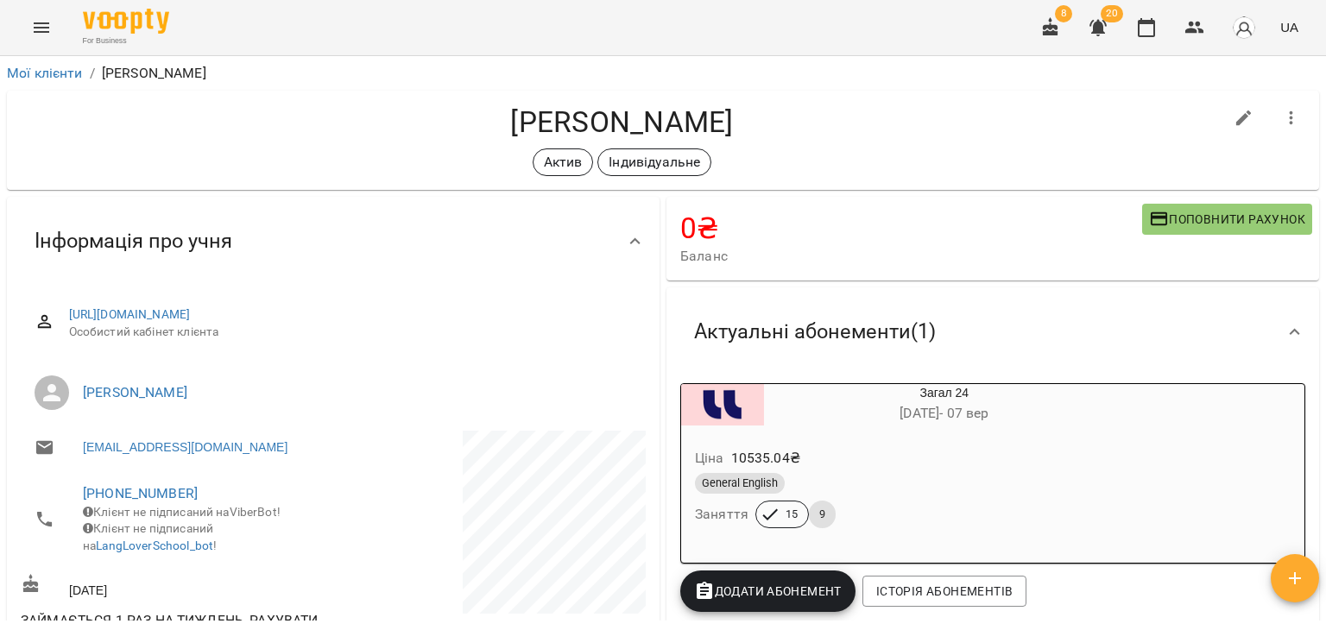
click at [1032, 447] on div "Ціна 10535.04 ₴" at bounding box center [903, 458] width 423 height 31
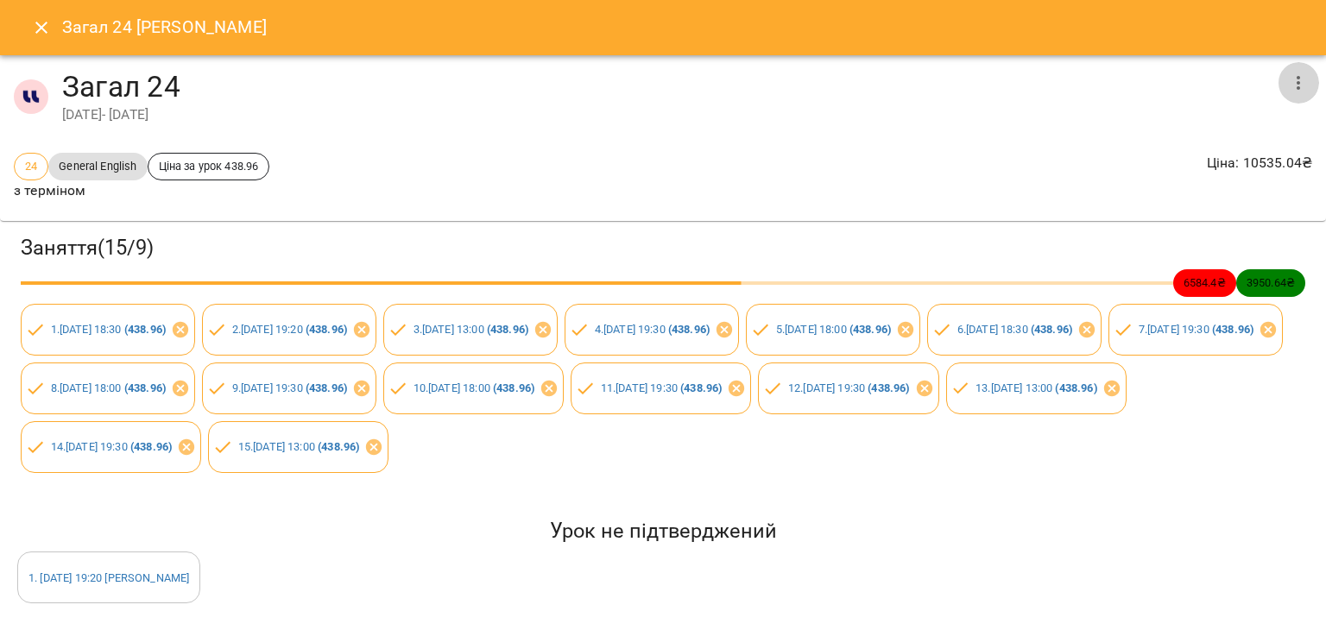
click at [1288, 84] on icon "button" at bounding box center [1298, 83] width 21 height 21
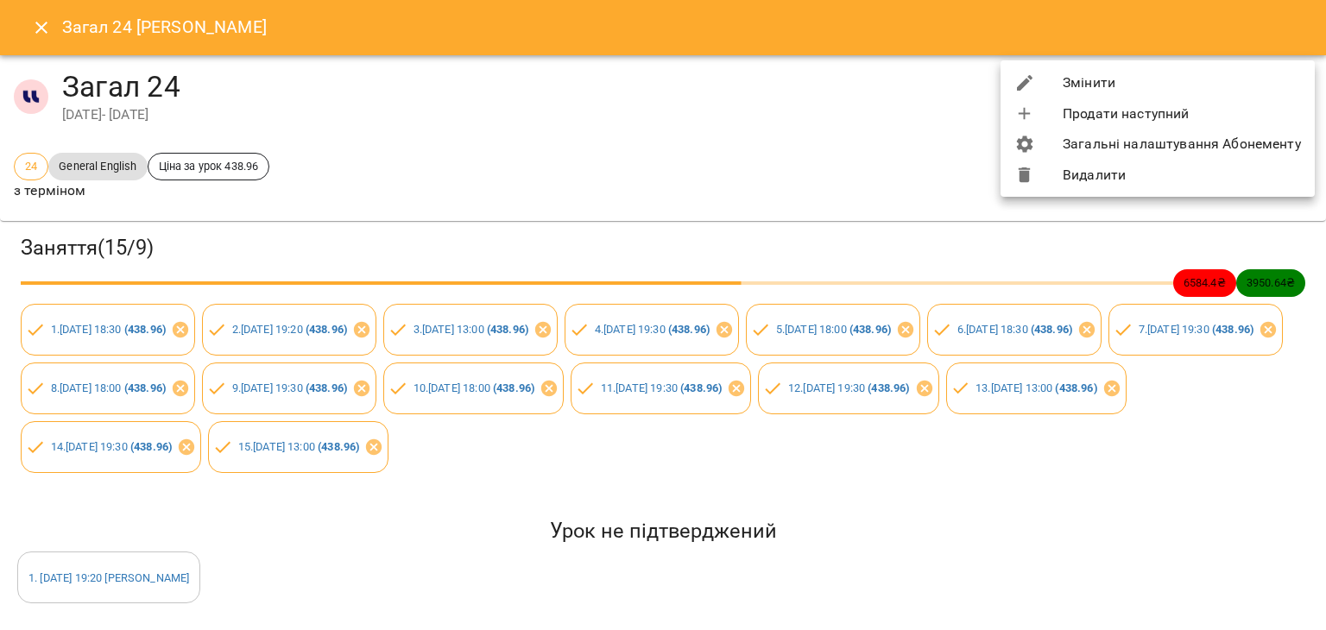
click at [1162, 85] on li "Змінити" at bounding box center [1158, 82] width 314 height 31
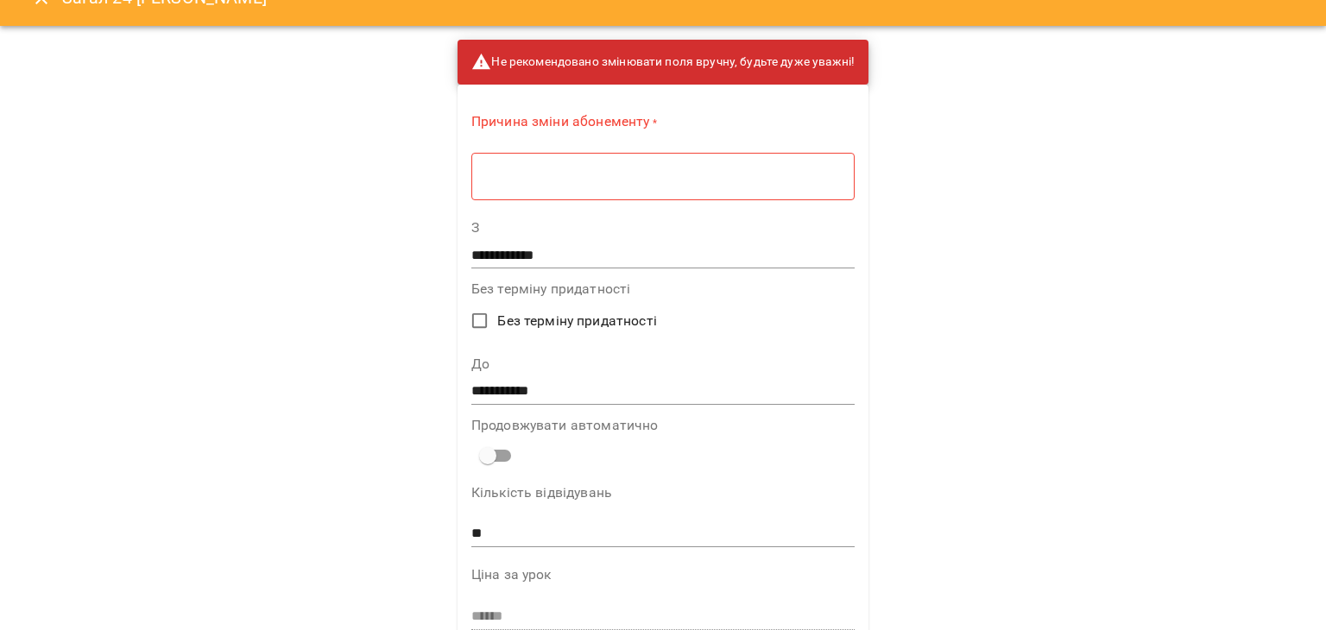
scroll to position [0, 0]
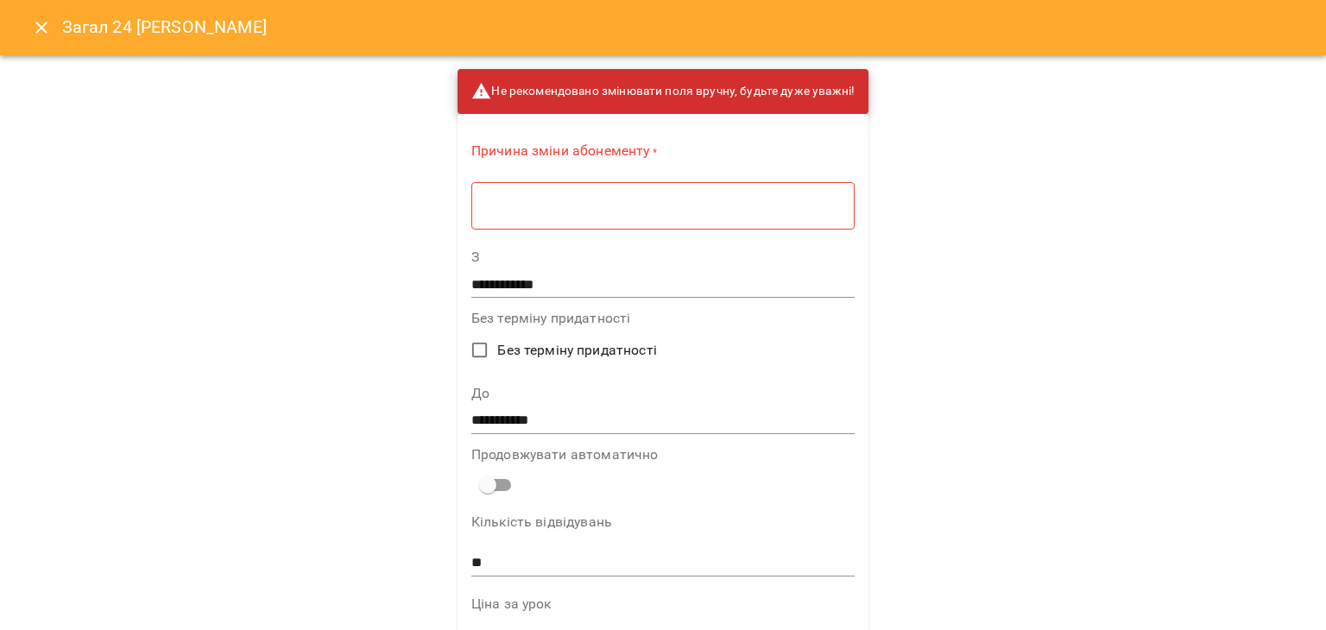
click at [1198, 312] on div "**********" at bounding box center [663, 315] width 1326 height 630
click at [1197, 283] on div "**********" at bounding box center [663, 315] width 1326 height 630
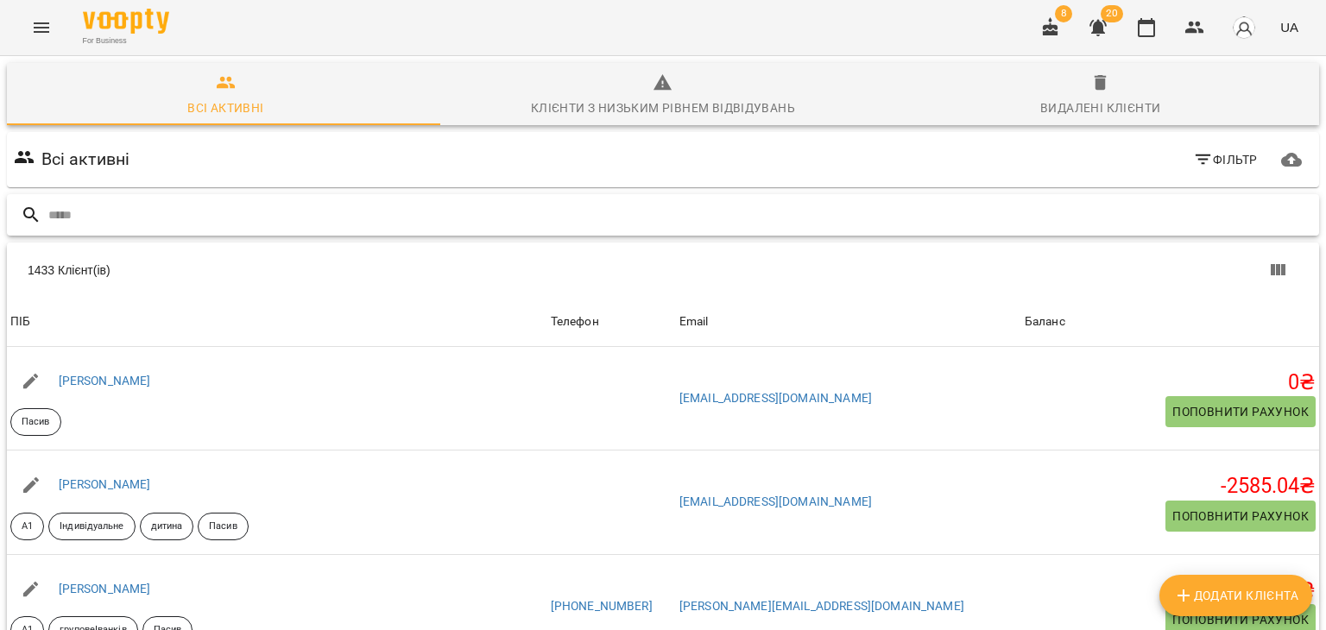
click at [297, 206] on input "text" at bounding box center [680, 215] width 1264 height 28
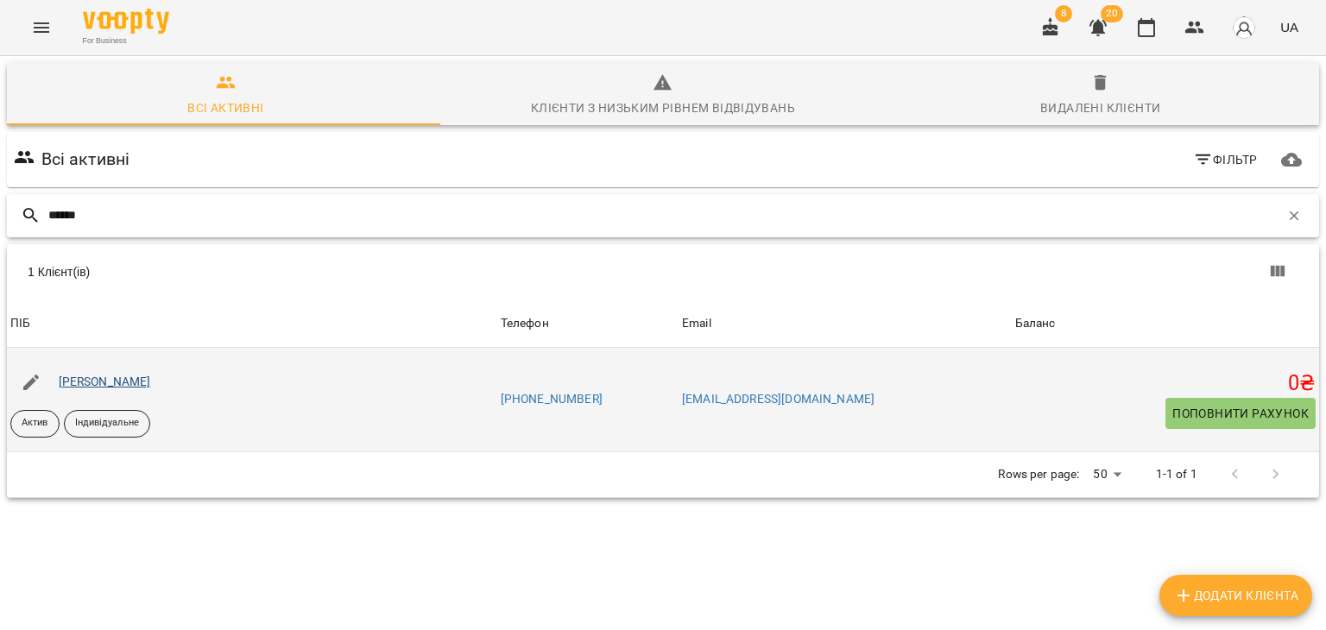
type input "******"
click at [151, 385] on link "Сахнюк Віталіна Валентинівна" at bounding box center [105, 382] width 92 height 14
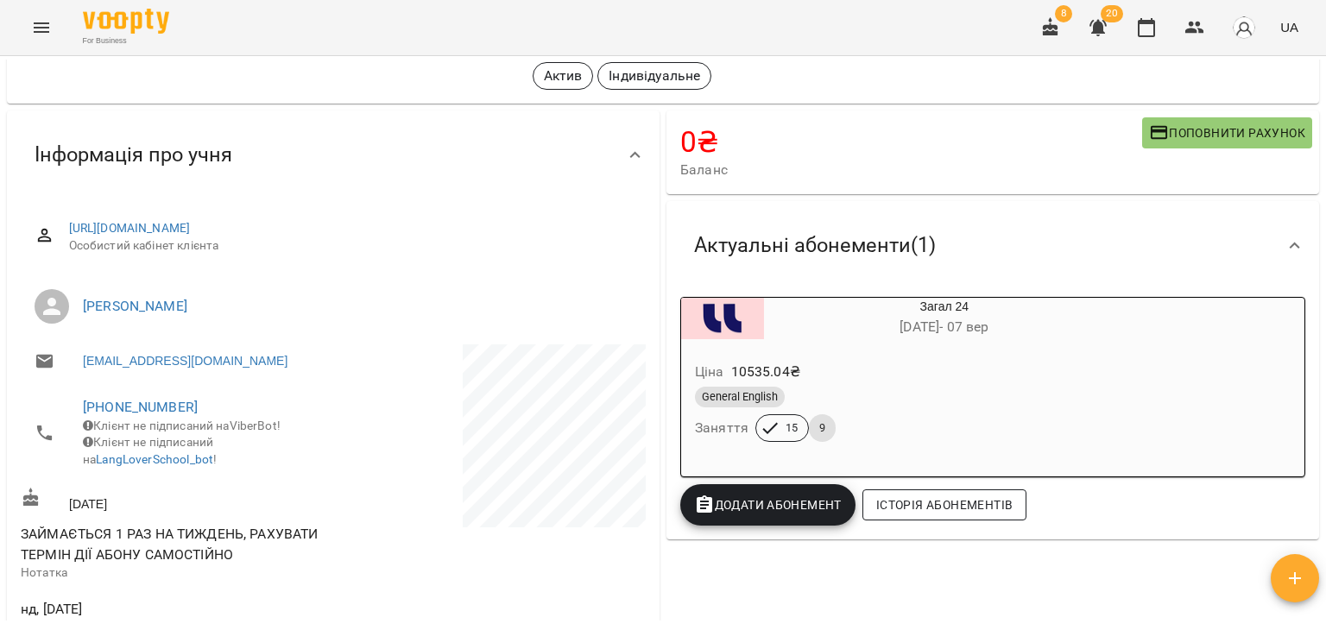
scroll to position [173, 0]
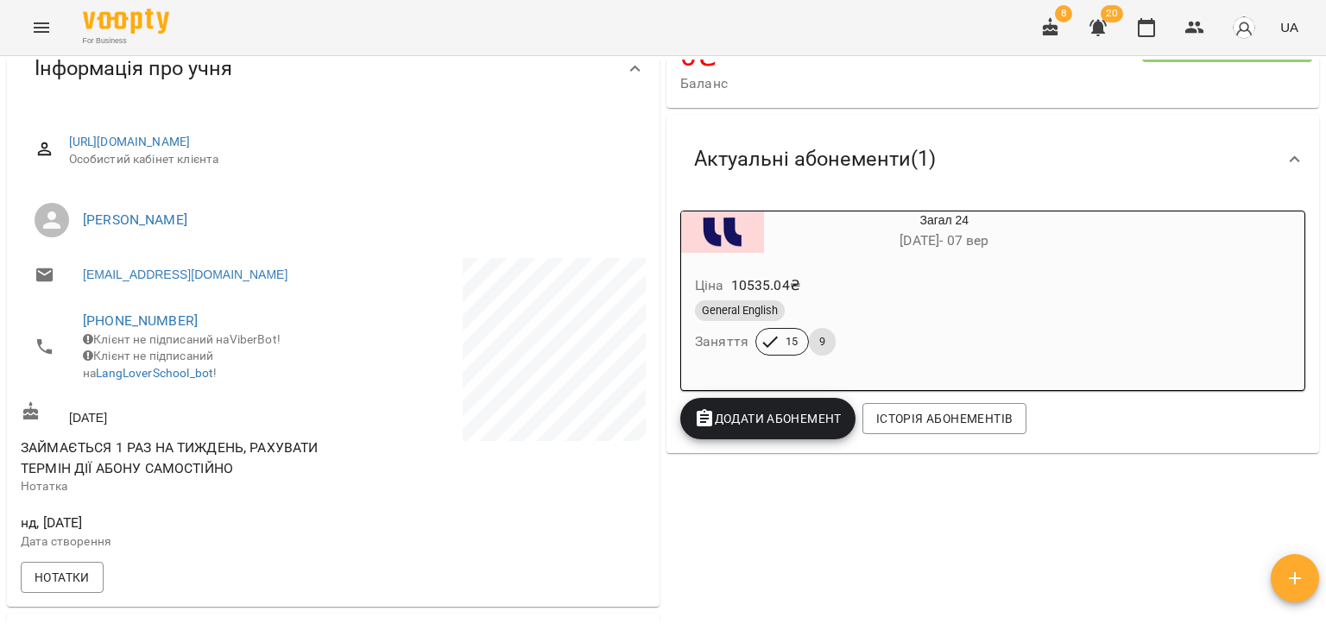
click at [1293, 158] on div at bounding box center [1294, 159] width 41 height 41
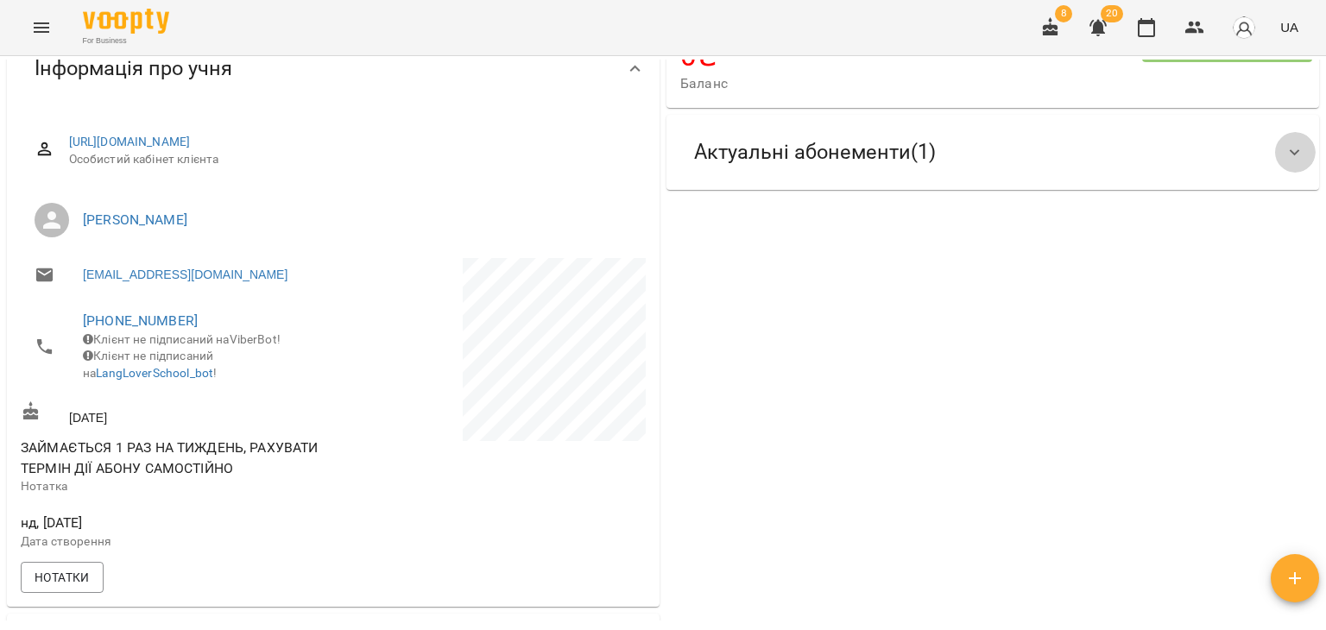
click at [1286, 155] on icon at bounding box center [1295, 152] width 21 height 21
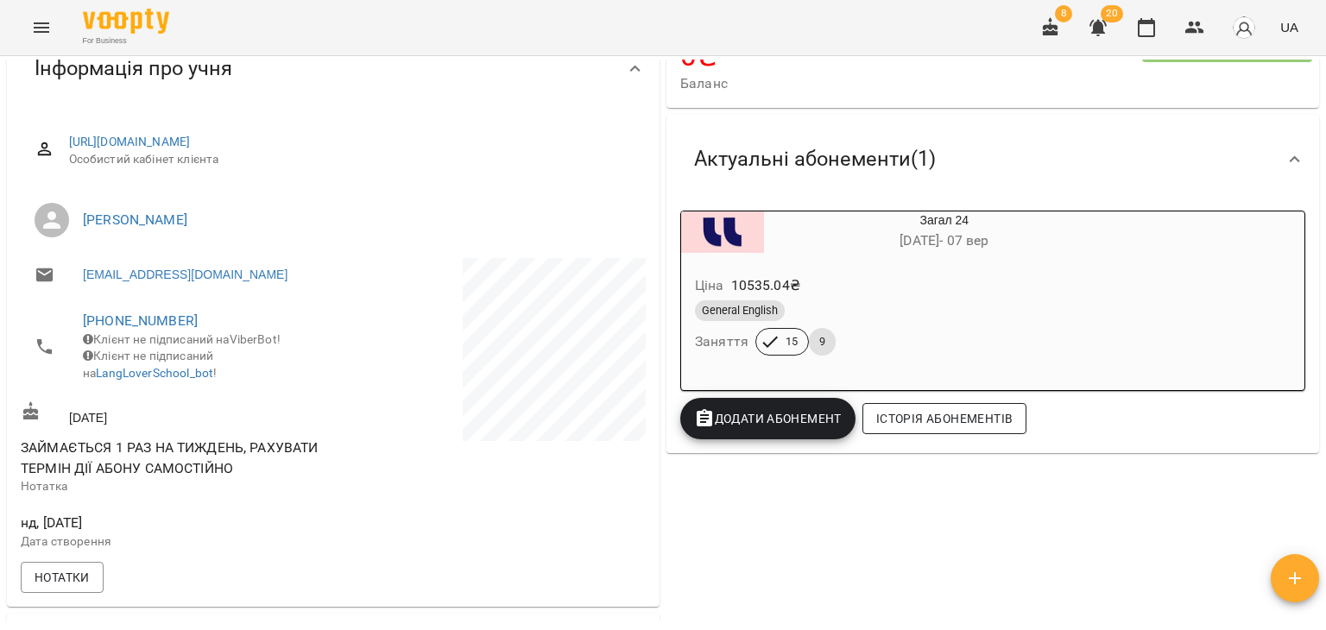
click at [960, 418] on span "Історія абонементів" at bounding box center [944, 418] width 136 height 21
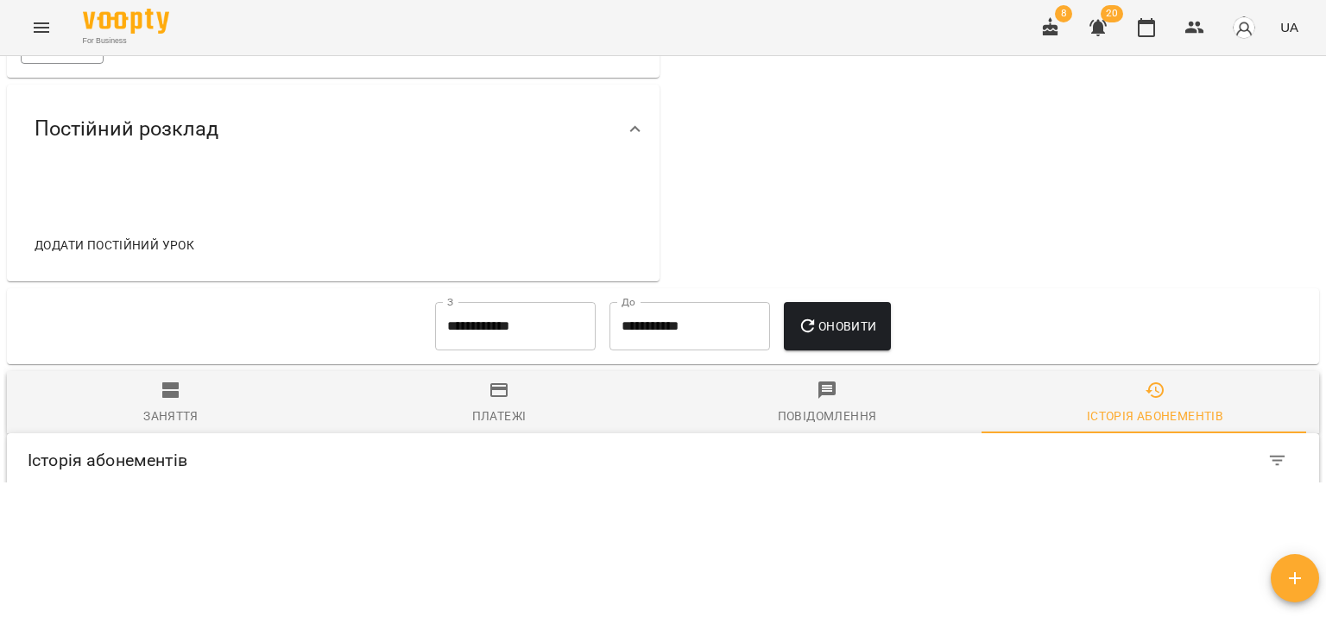
scroll to position [717, 0]
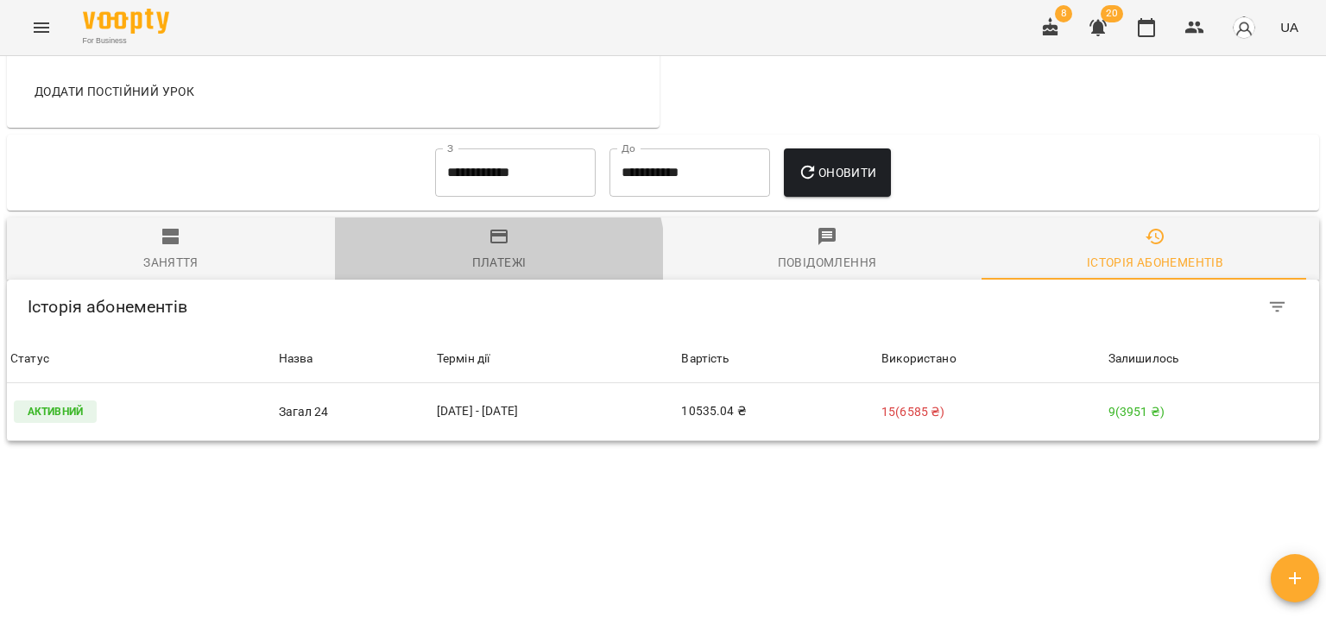
click at [485, 252] on div "Платежі" at bounding box center [499, 262] width 54 height 21
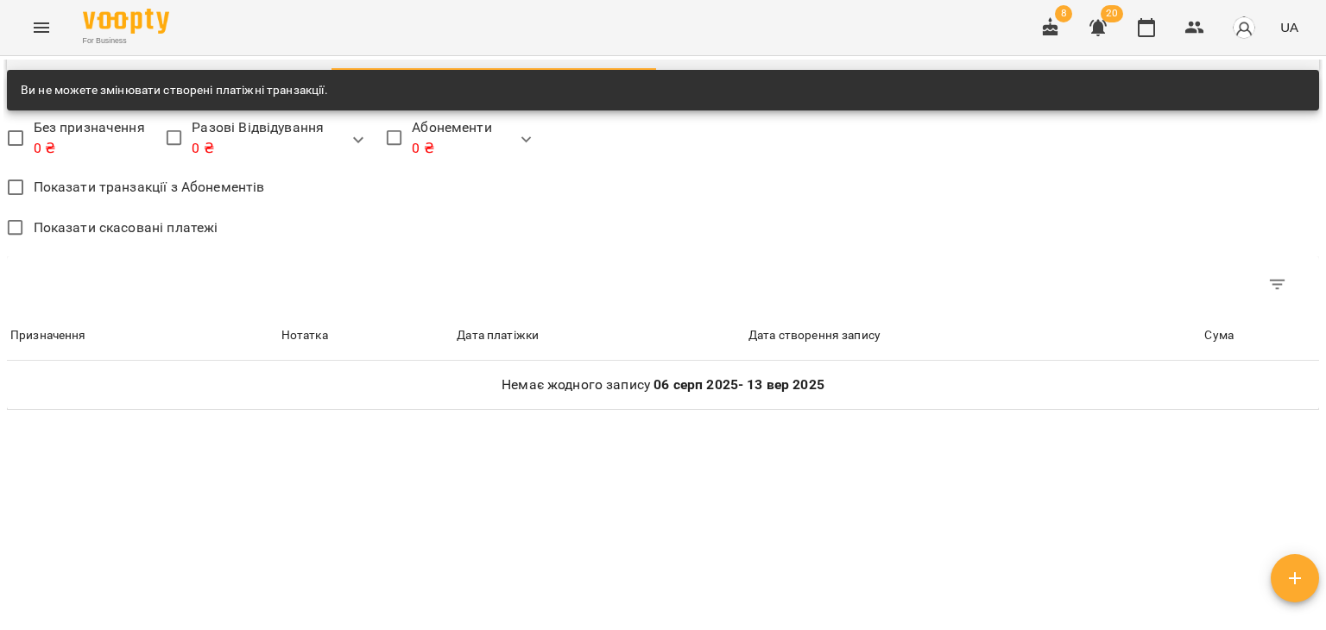
scroll to position [1077, 0]
drag, startPoint x: 1183, startPoint y: 388, endPoint x: 1153, endPoint y: 404, distance: 33.6
click at [1183, 388] on div "Мої клієнти / Сахнюк Віталіна Валентинівна Сахнюк Віталіна Валентинівна Актив І…" at bounding box center [662, 340] width 1319 height 561
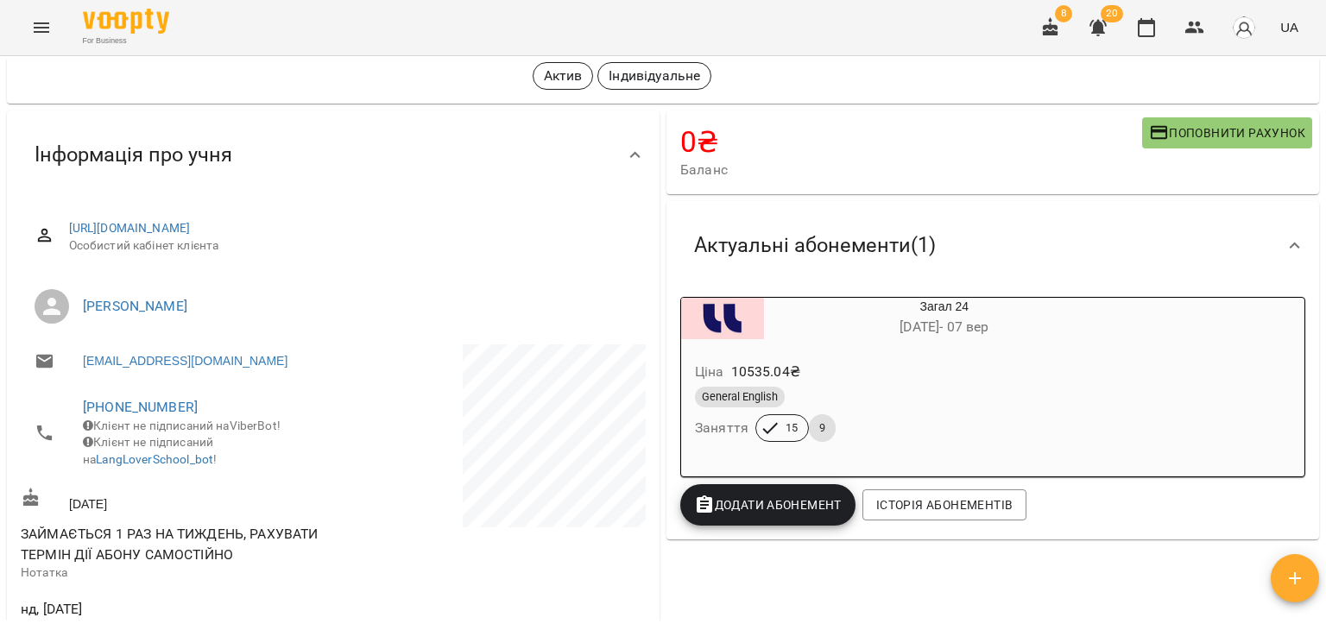
scroll to position [0, 0]
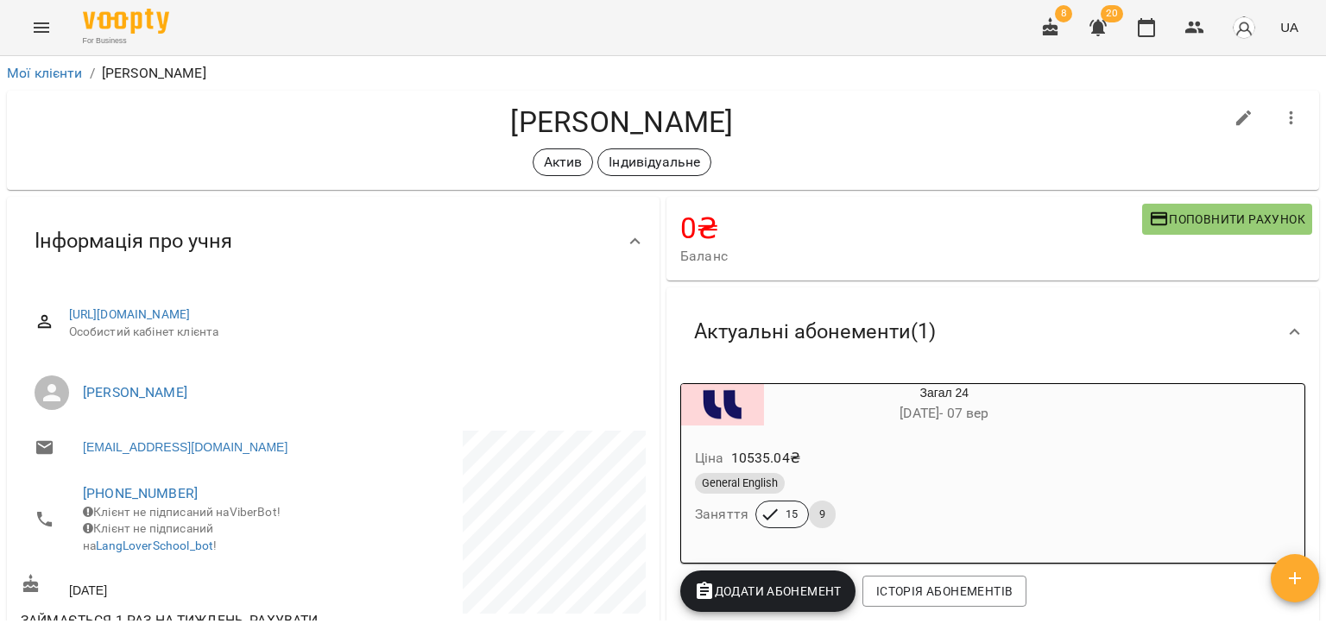
click at [1128, 429] on div "Ціна 10535.04 ₴ General English Заняття 15 9" at bounding box center [903, 491] width 451 height 124
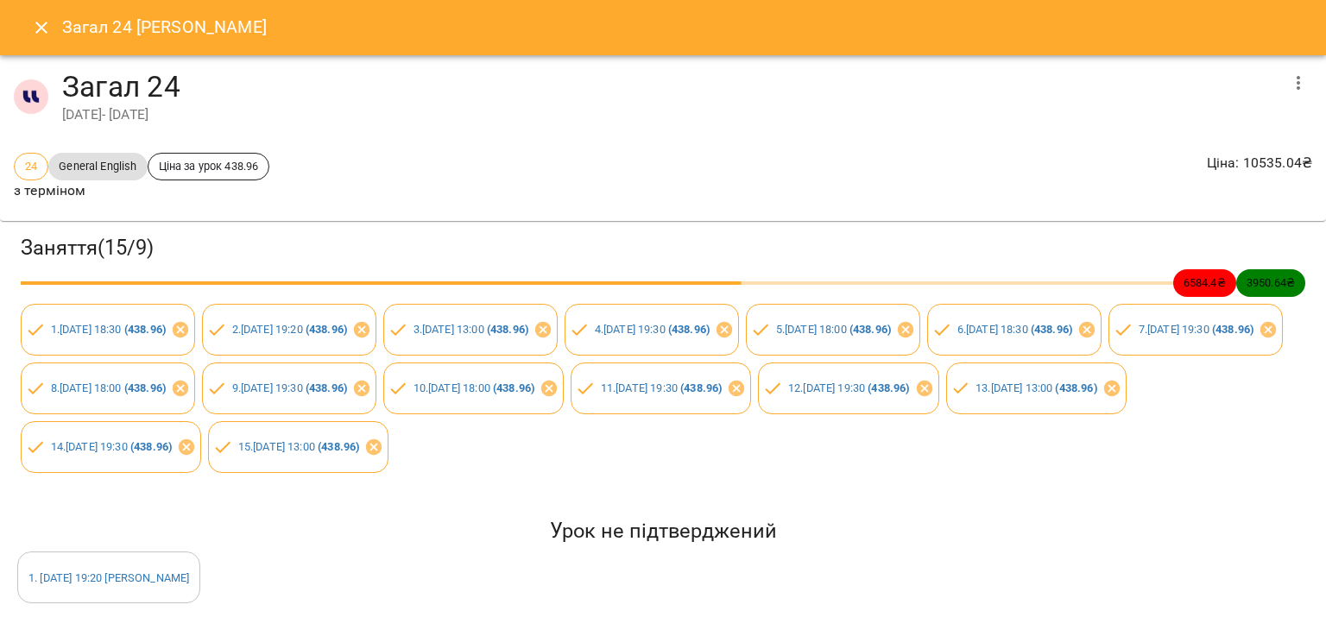
click at [1278, 77] on button "button" at bounding box center [1298, 82] width 41 height 41
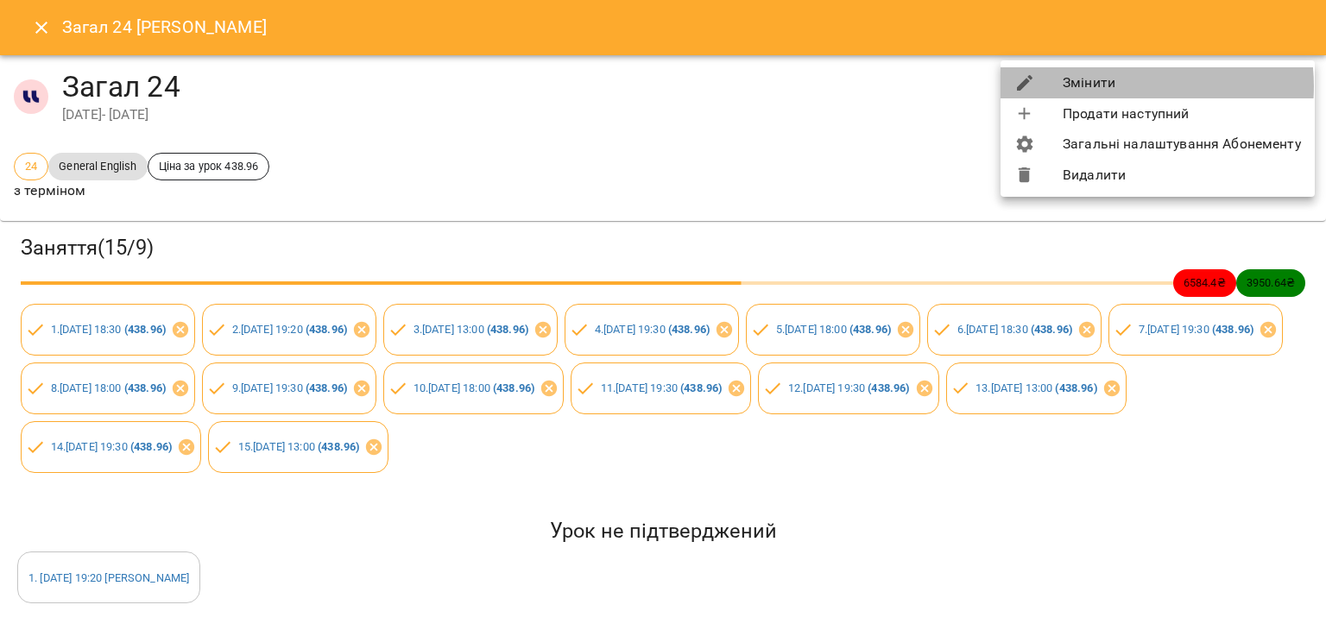
click at [1121, 86] on li "Змінити" at bounding box center [1158, 82] width 314 height 31
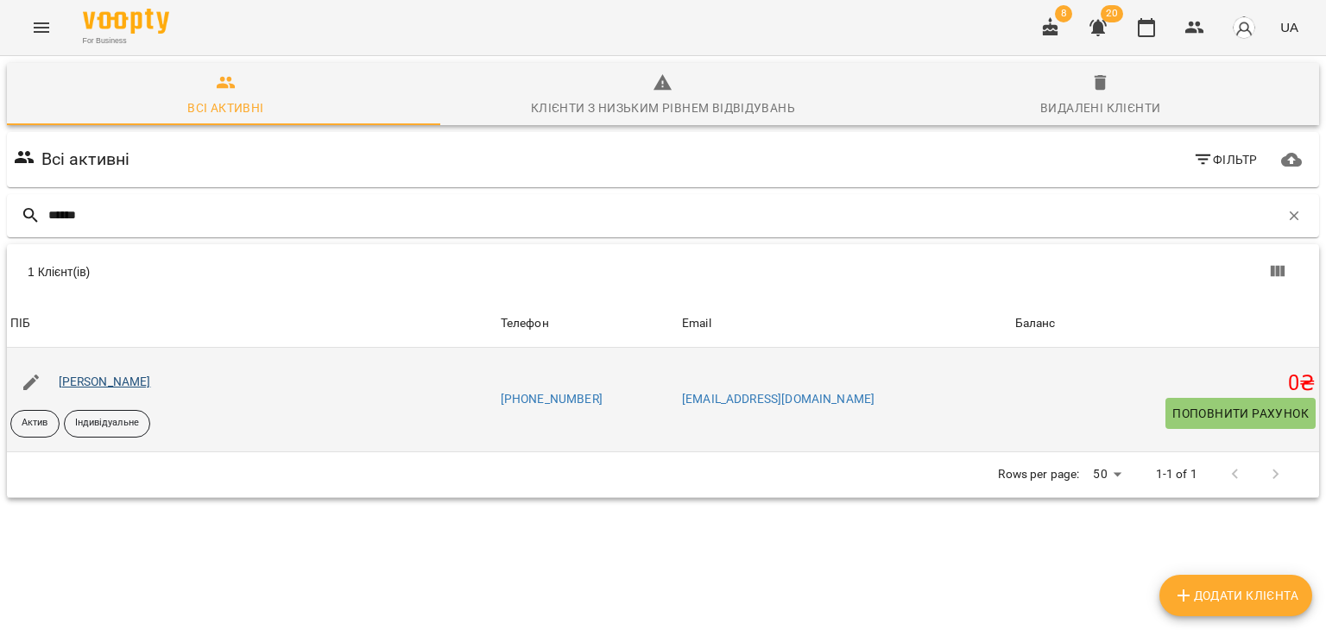
type input "******"
click at [151, 384] on link "Сахнюк Віталіна Валентинівна" at bounding box center [105, 382] width 92 height 14
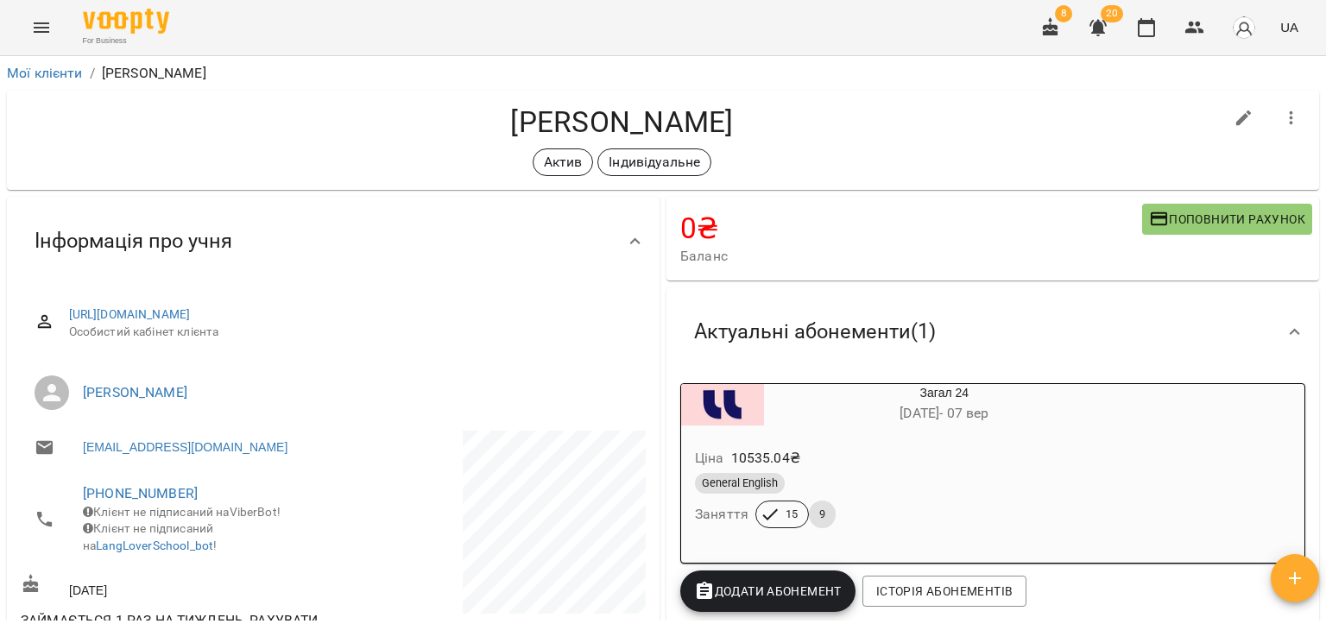
click at [1306, 285] on div "Актуальні абонементи ( 1 ) Загал 24 20 трав - 07 вер Ціна 10535.04 ₴ General En…" at bounding box center [993, 456] width 660 height 345
click at [1243, 284] on div "Актуальні абонементи ( 1 ) Загал 24 20 трав - 07 вер Ціна 10535.04 ₴ General En…" at bounding box center [993, 456] width 660 height 345
click at [1067, 420] on h6 "20 трав - 07 вер" at bounding box center [944, 413] width 361 height 24
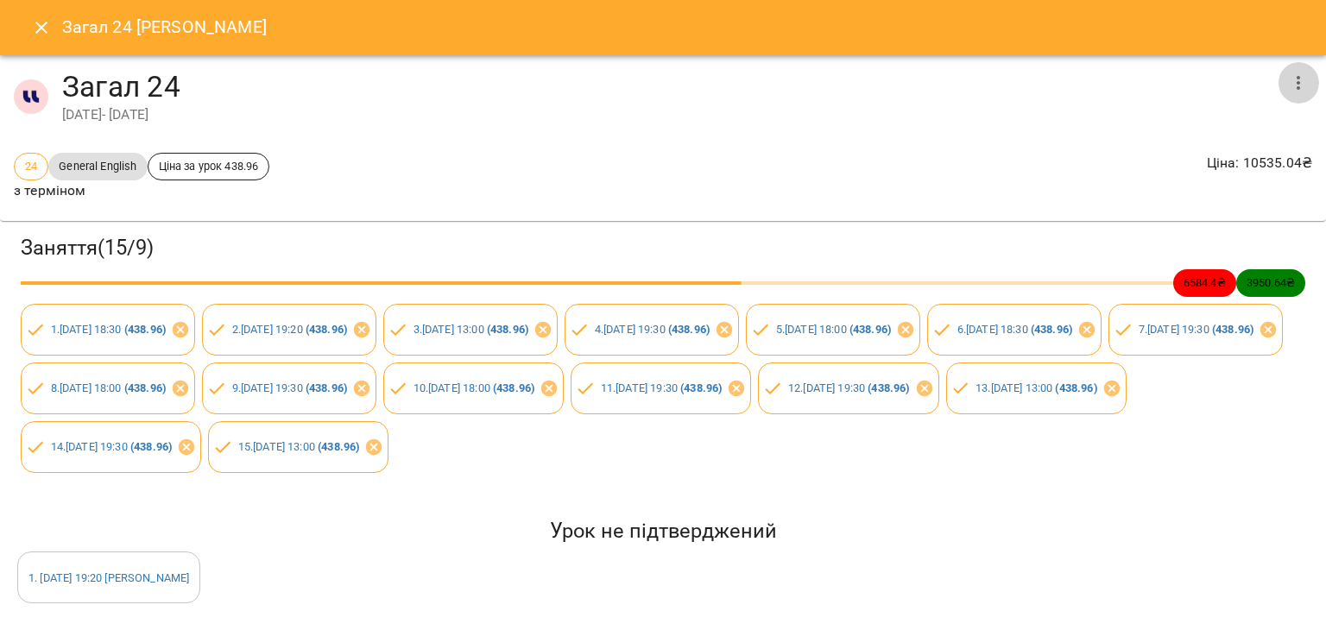
click at [1288, 86] on icon "button" at bounding box center [1298, 83] width 21 height 21
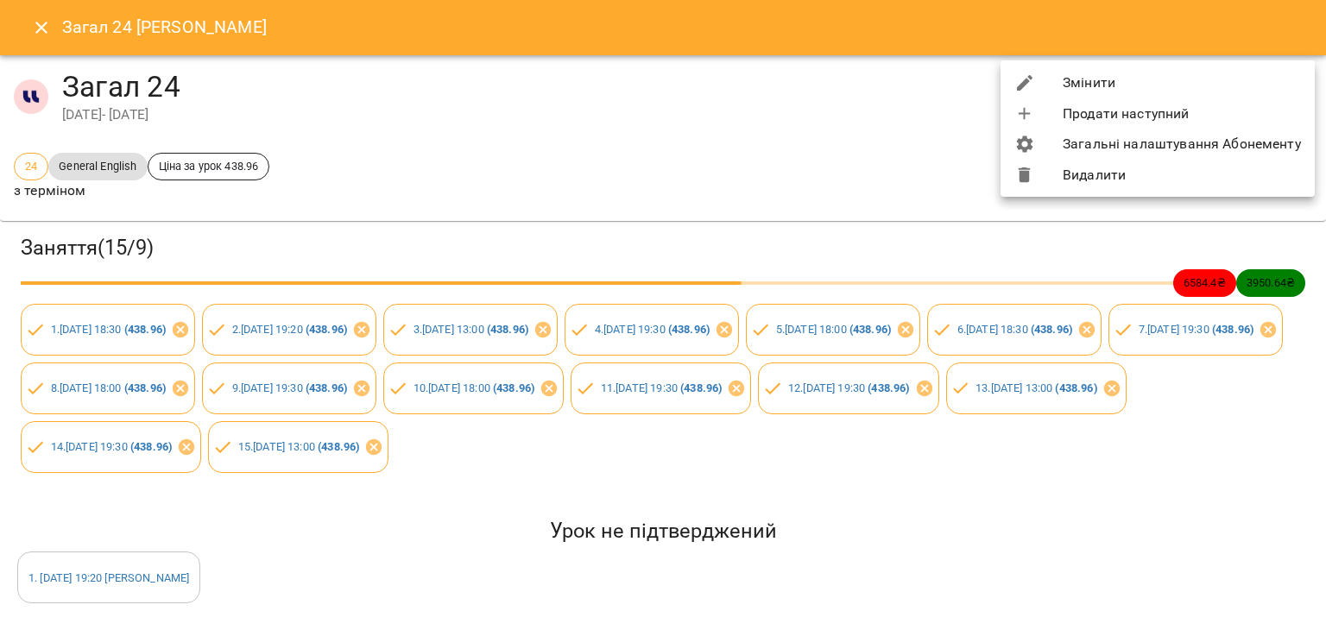
click at [1121, 85] on li "Змінити" at bounding box center [1158, 82] width 314 height 31
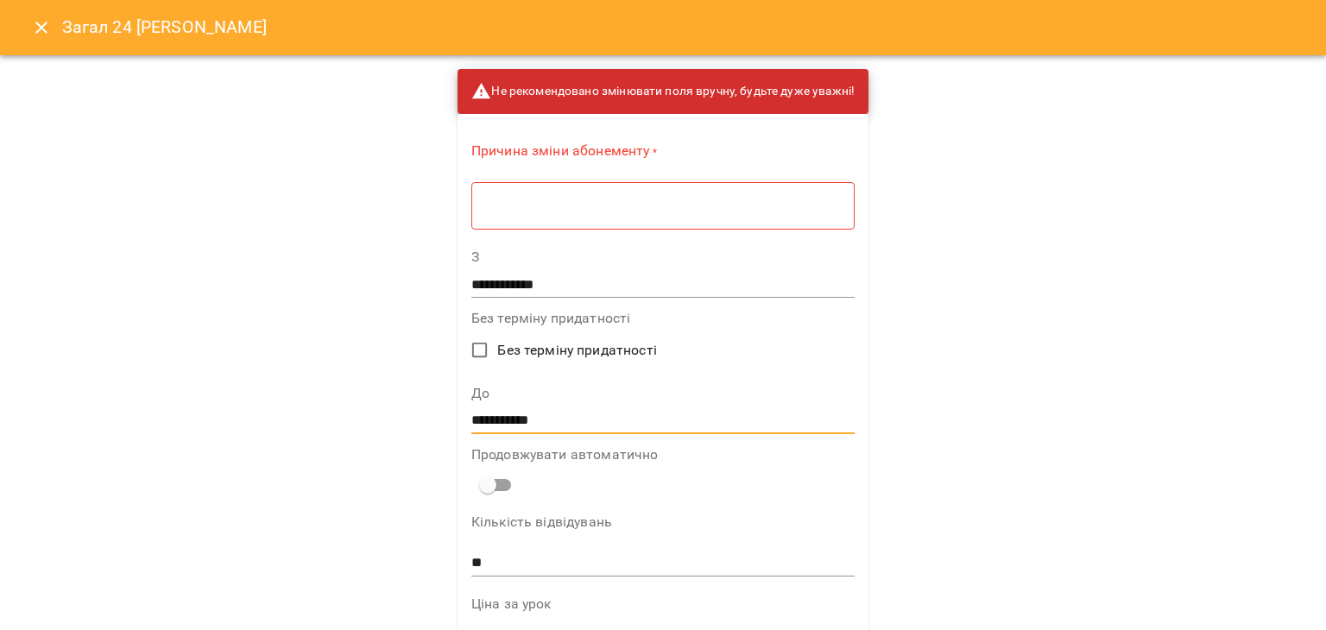
drag, startPoint x: 477, startPoint y: 416, endPoint x: 456, endPoint y: 416, distance: 21.6
click at [481, 415] on input "**********" at bounding box center [662, 421] width 383 height 28
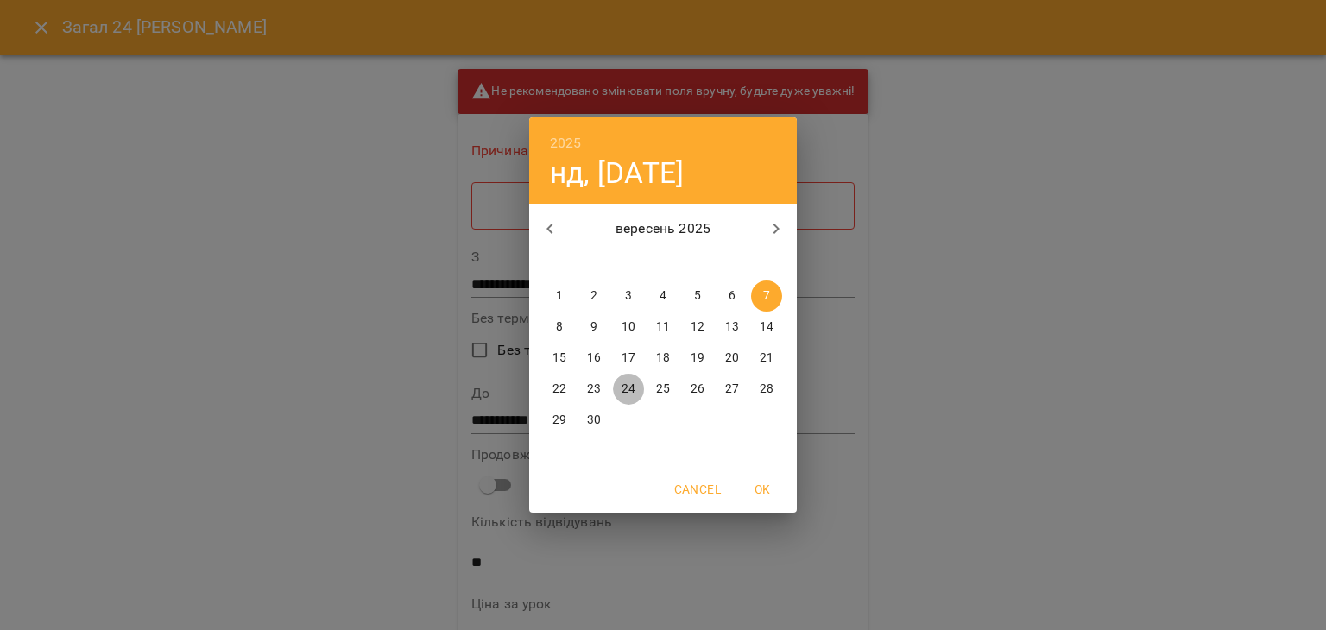
click at [622, 396] on p "24" at bounding box center [629, 389] width 14 height 17
type input "**********"
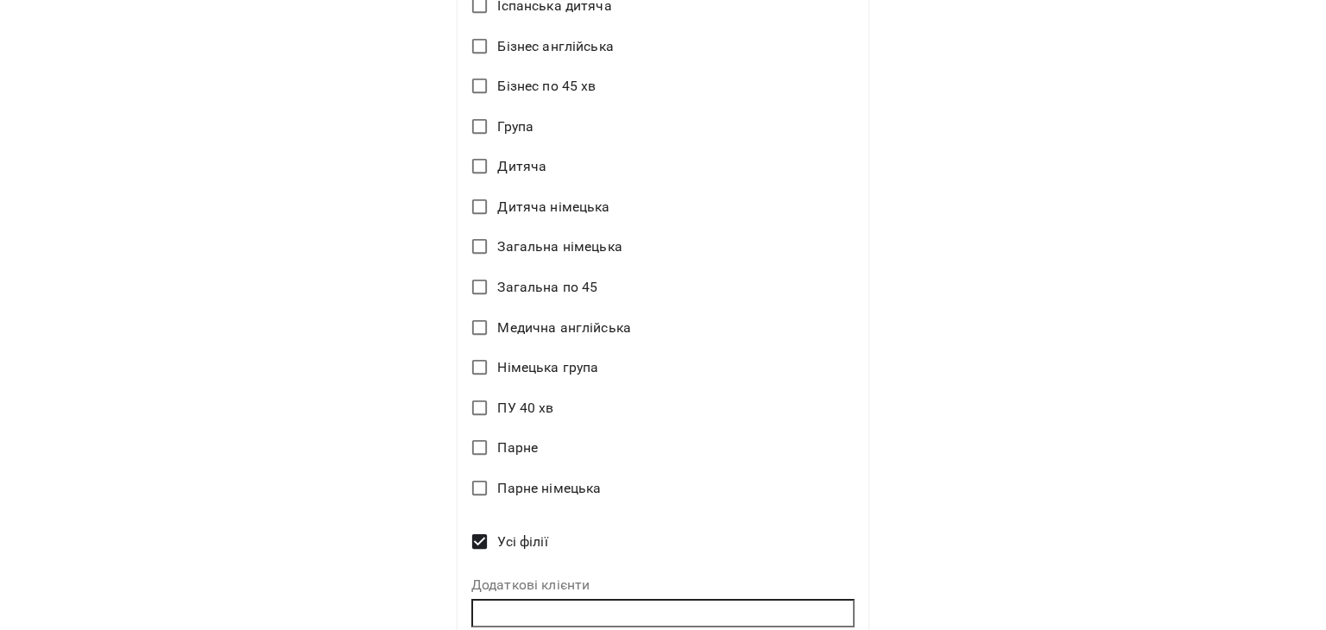
scroll to position [1116, 0]
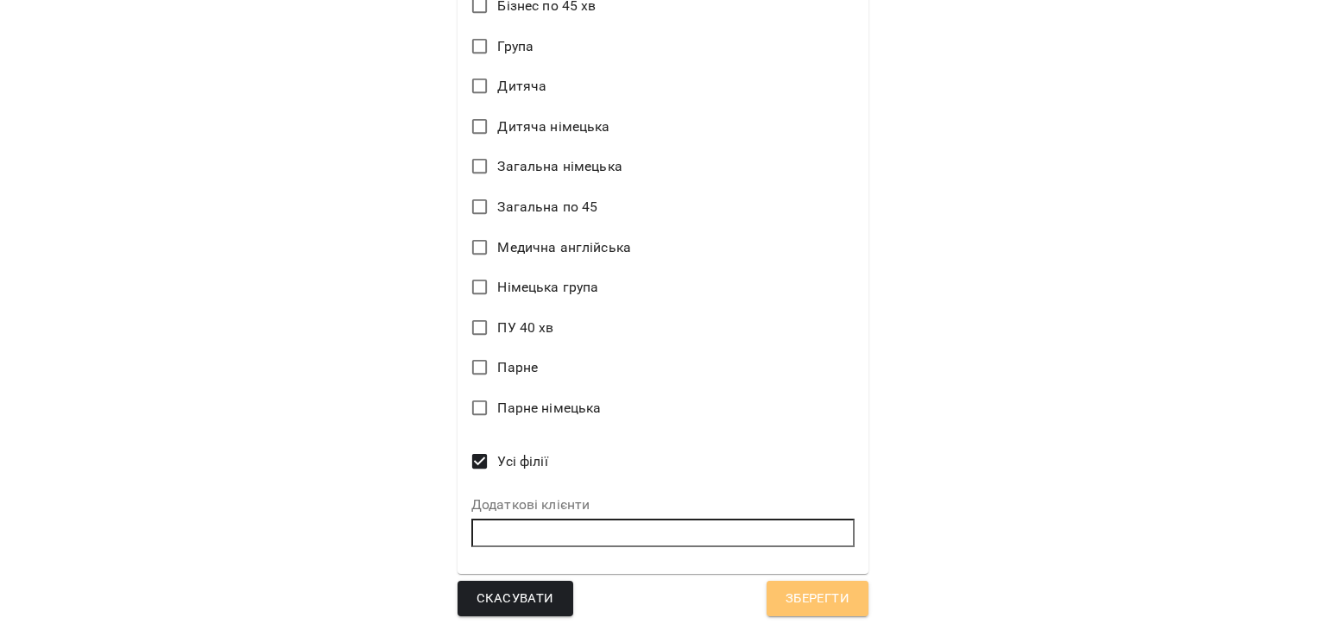
click at [786, 601] on span "Зберегти" at bounding box center [818, 599] width 64 height 22
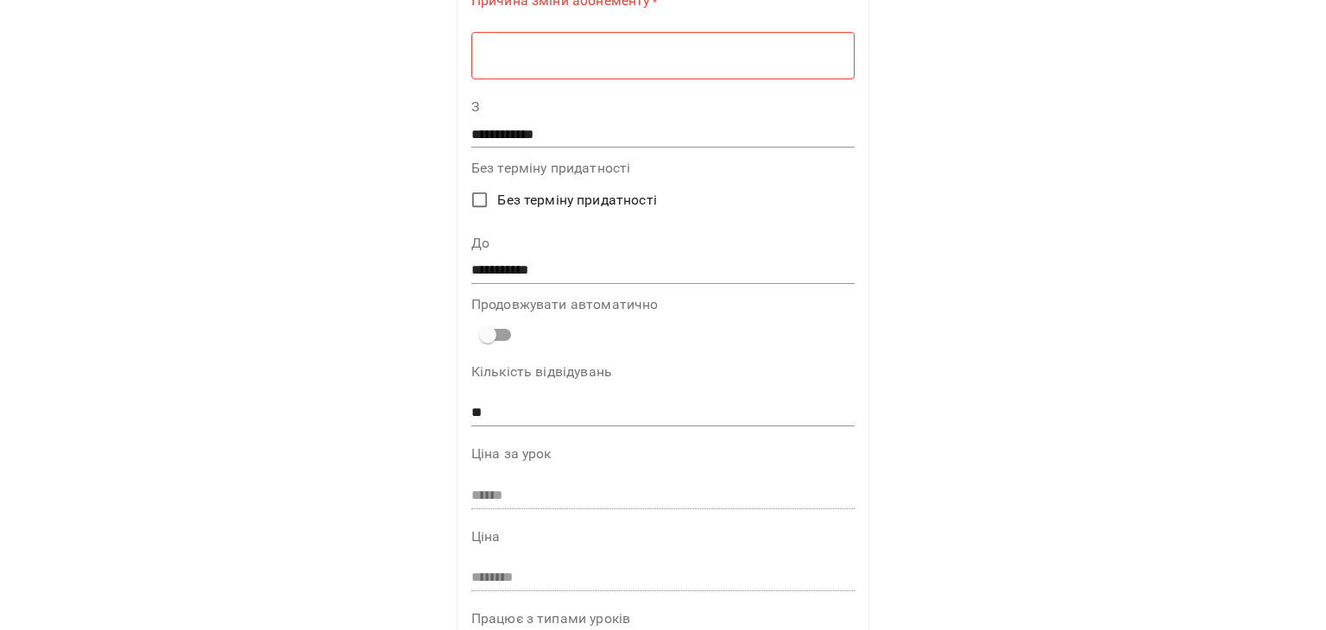
scroll to position [0, 0]
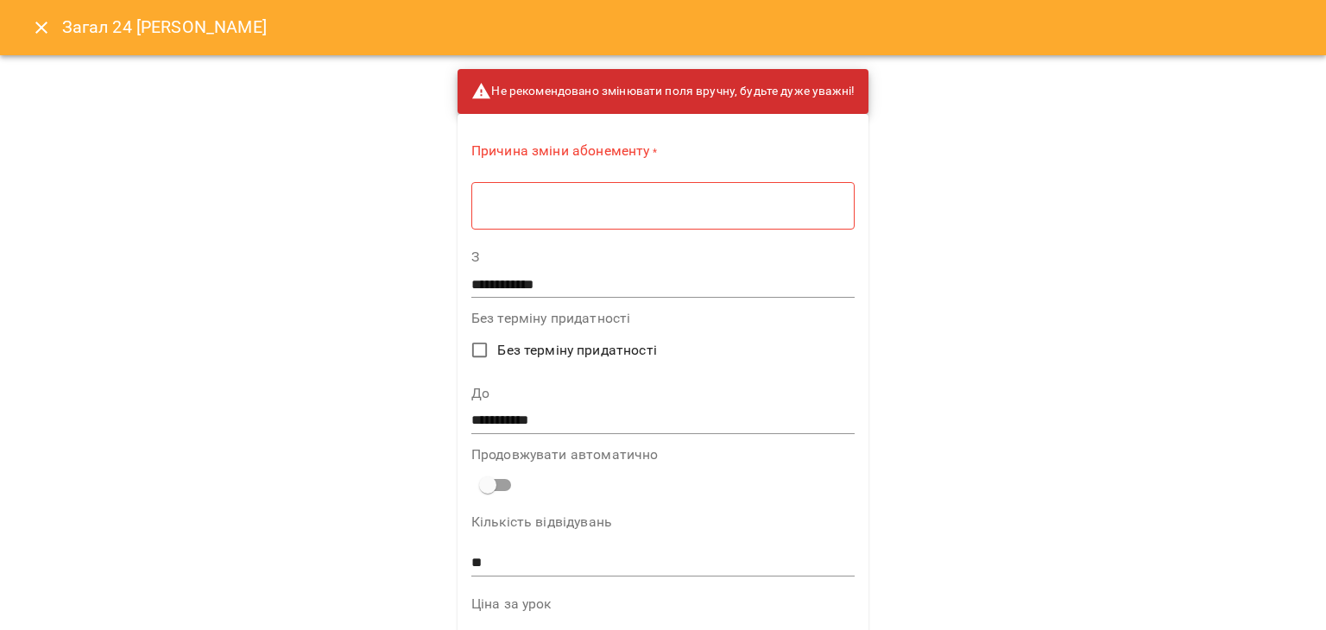
click at [549, 211] on textarea at bounding box center [662, 206] width 359 height 16
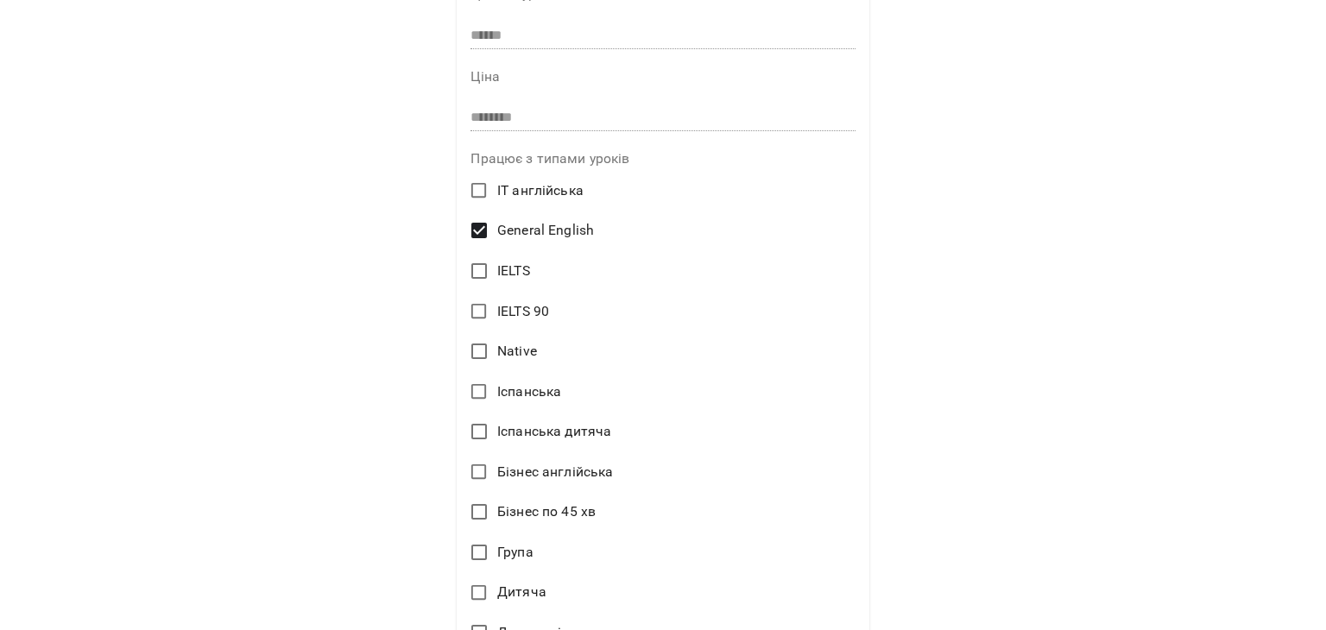
scroll to position [1111, 0]
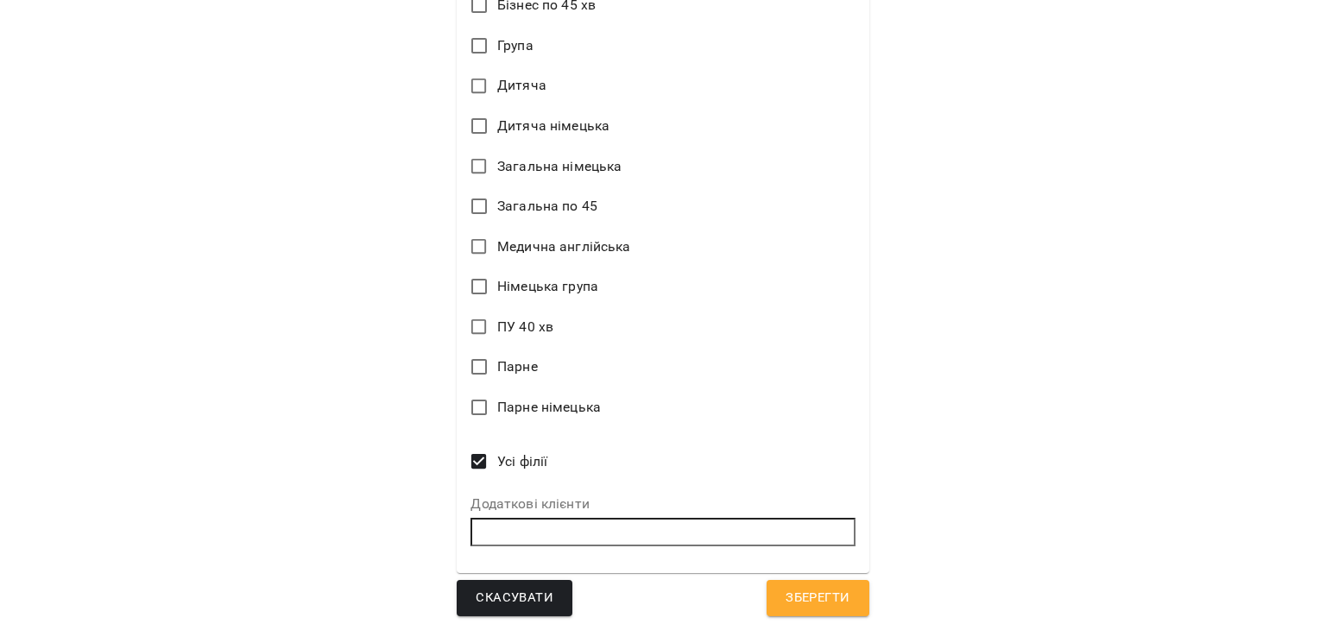
type textarea "**********"
click at [791, 599] on span "Зберегти" at bounding box center [818, 598] width 64 height 22
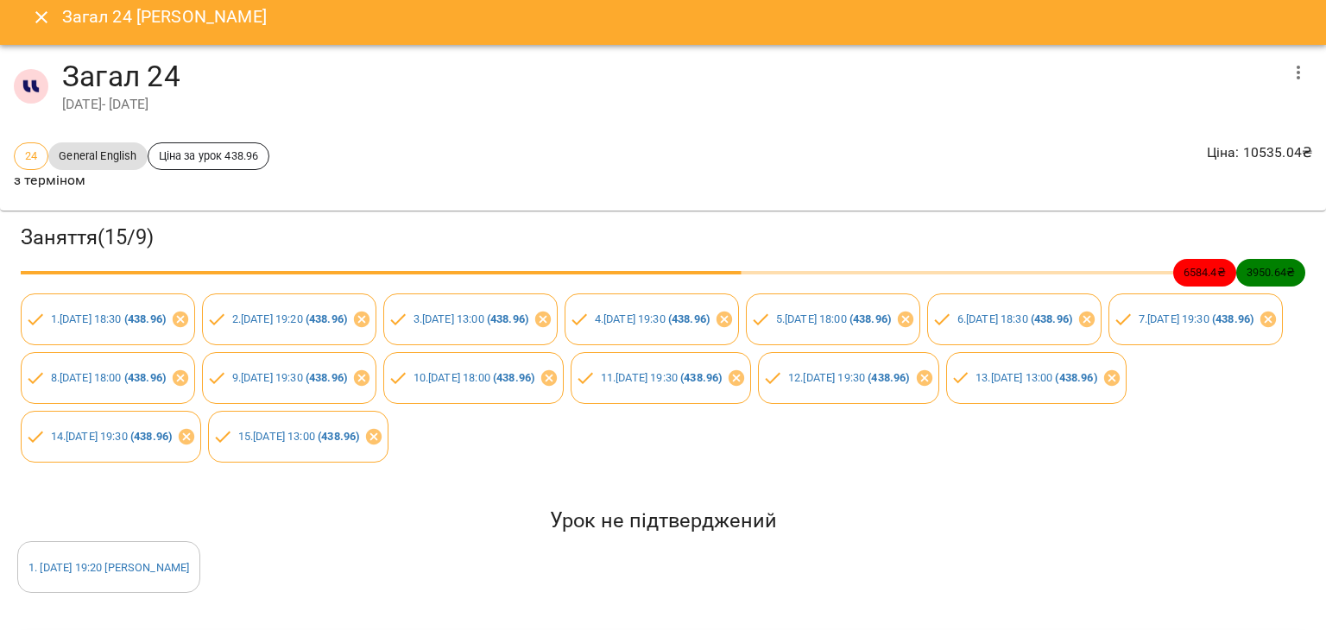
scroll to position [0, 0]
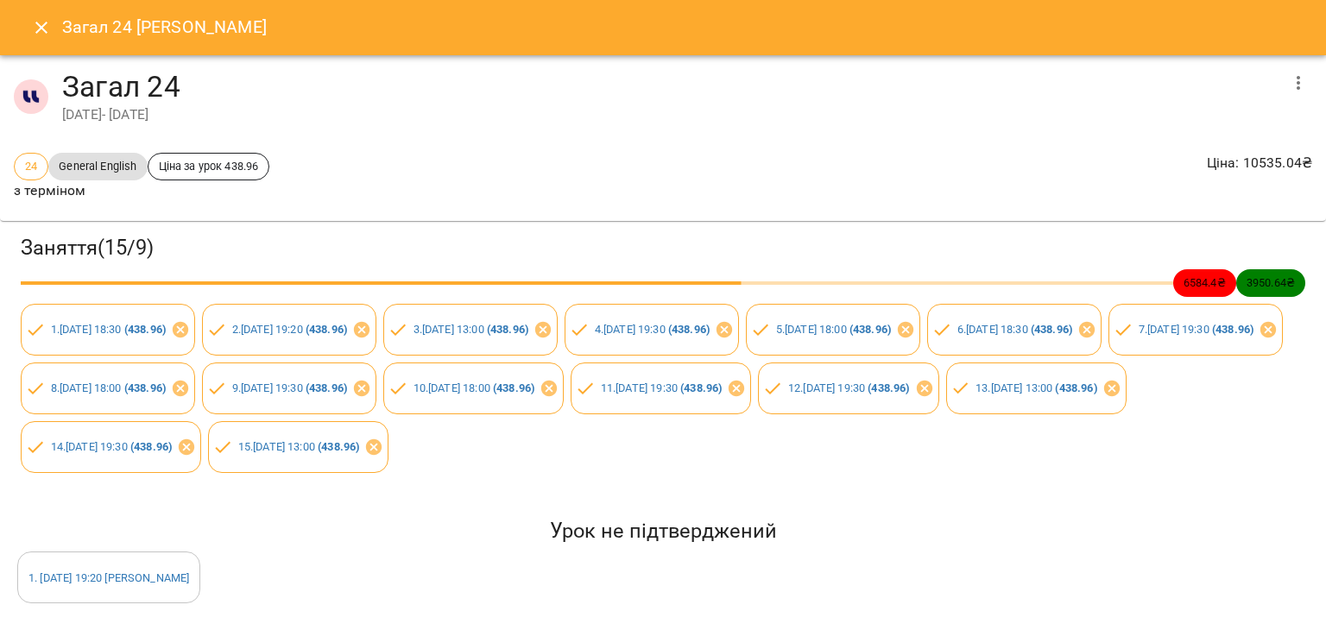
click at [1140, 161] on div "24 General English Ціна за урок 438.96 з терміном Ціна : 10535.04 ₴" at bounding box center [662, 176] width 1305 height 55
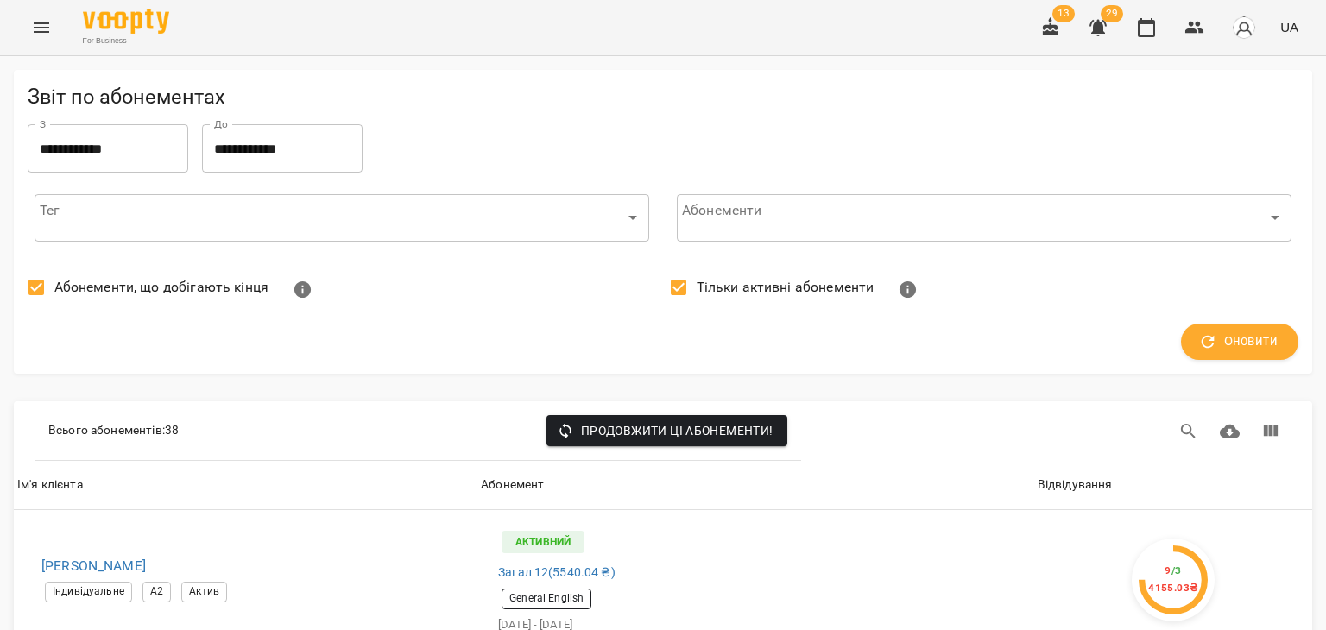
click at [1056, 26] on icon "button" at bounding box center [1051, 26] width 16 height 19
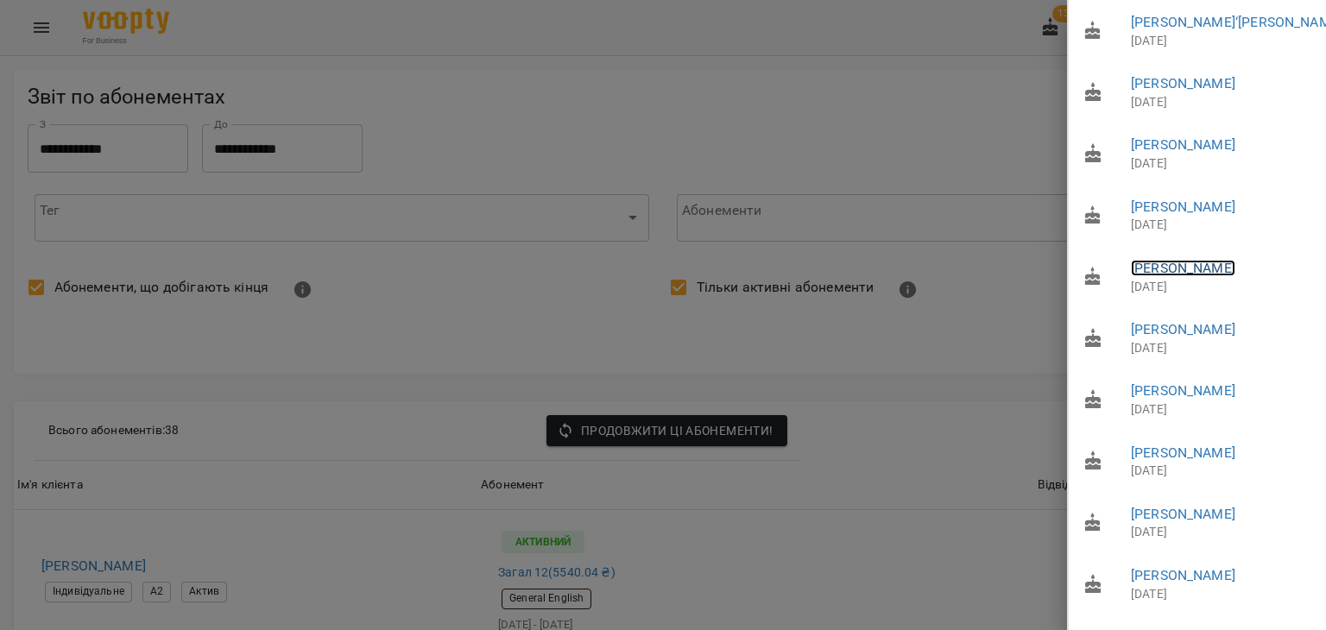
click at [1153, 276] on link "Колеснік Андріана Анатоліївна" at bounding box center [1183, 268] width 104 height 16
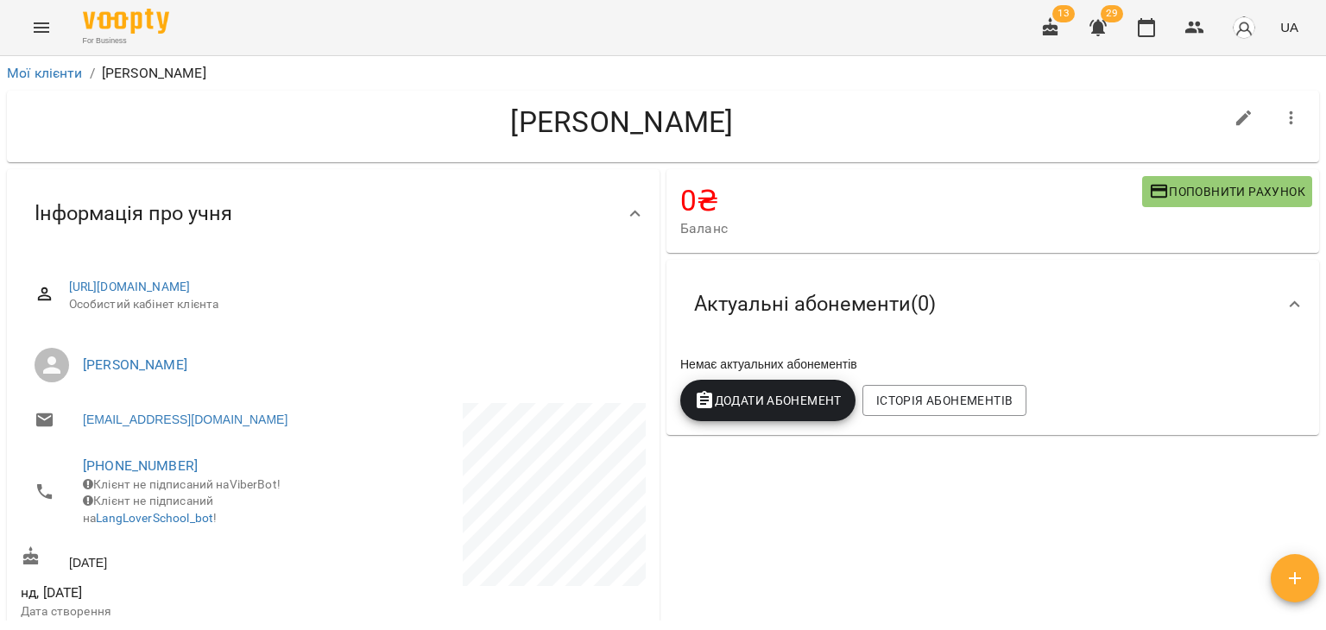
drag, startPoint x: 653, startPoint y: 123, endPoint x: 395, endPoint y: 112, distance: 258.4
click at [395, 112] on h4 "Колеснік Андріана Анатоліївна" at bounding box center [622, 121] width 1203 height 35
copy h4 "Колеснік Андріана"
click at [1167, 495] on div "0 ₴ Баланс Поповнити рахунок Актуальні абонементи ( 0 ) Немає актуальних абонем…" at bounding box center [993, 525] width 660 height 718
click at [1090, 350] on div "Немає актуальних абонементів Додати Абонемент Історія абонементів" at bounding box center [993, 392] width 653 height 86
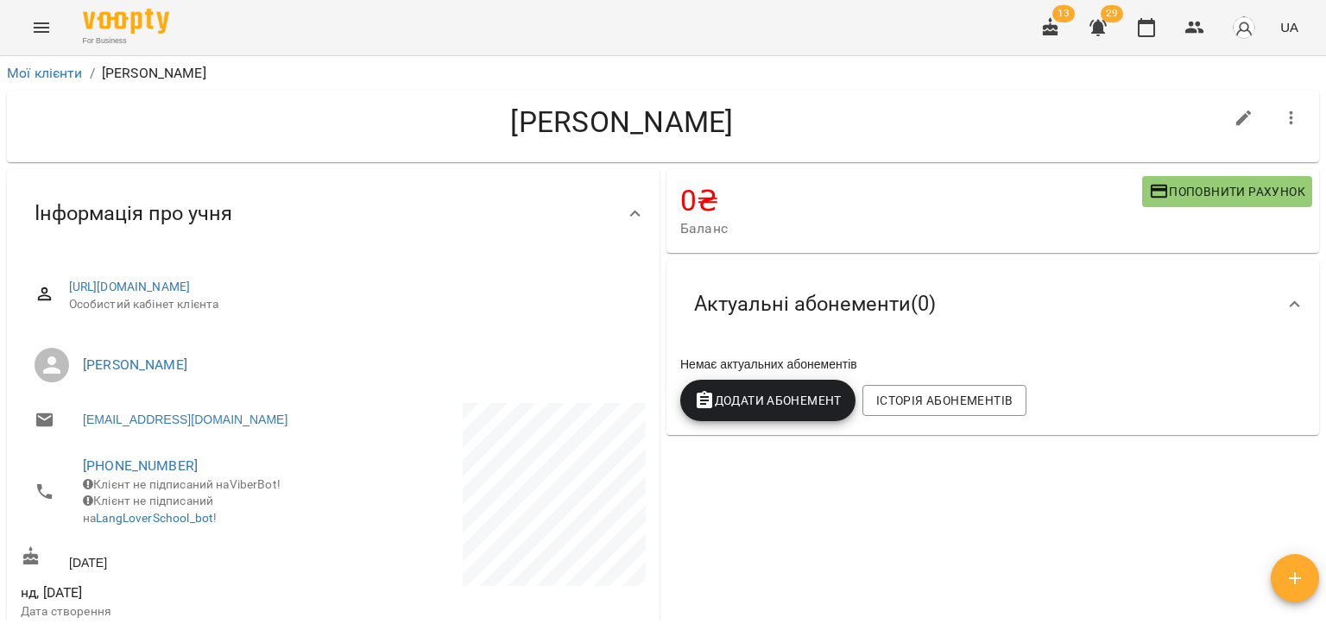
click at [1111, 412] on div "Немає актуальних абонементів Додати Абонемент Історія абонементів" at bounding box center [993, 388] width 632 height 73
click at [1050, 28] on icon "button" at bounding box center [1051, 26] width 16 height 19
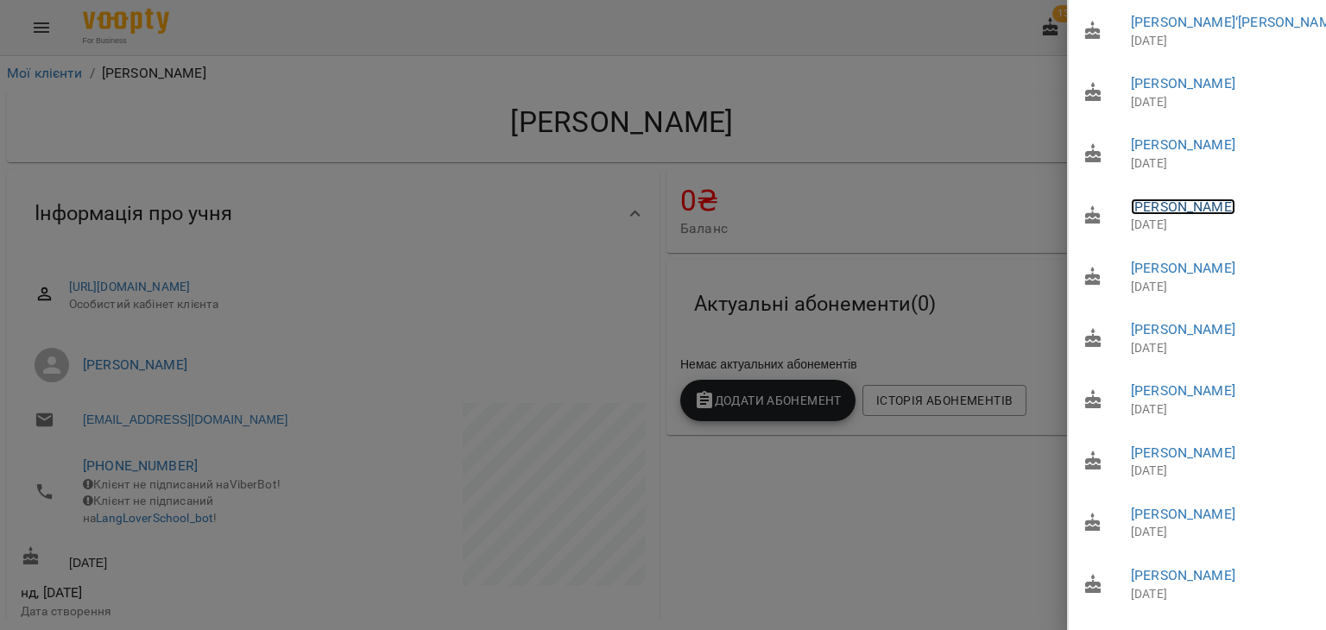
click at [1185, 215] on link "Барвинова Мария Александровна" at bounding box center [1183, 207] width 104 height 16
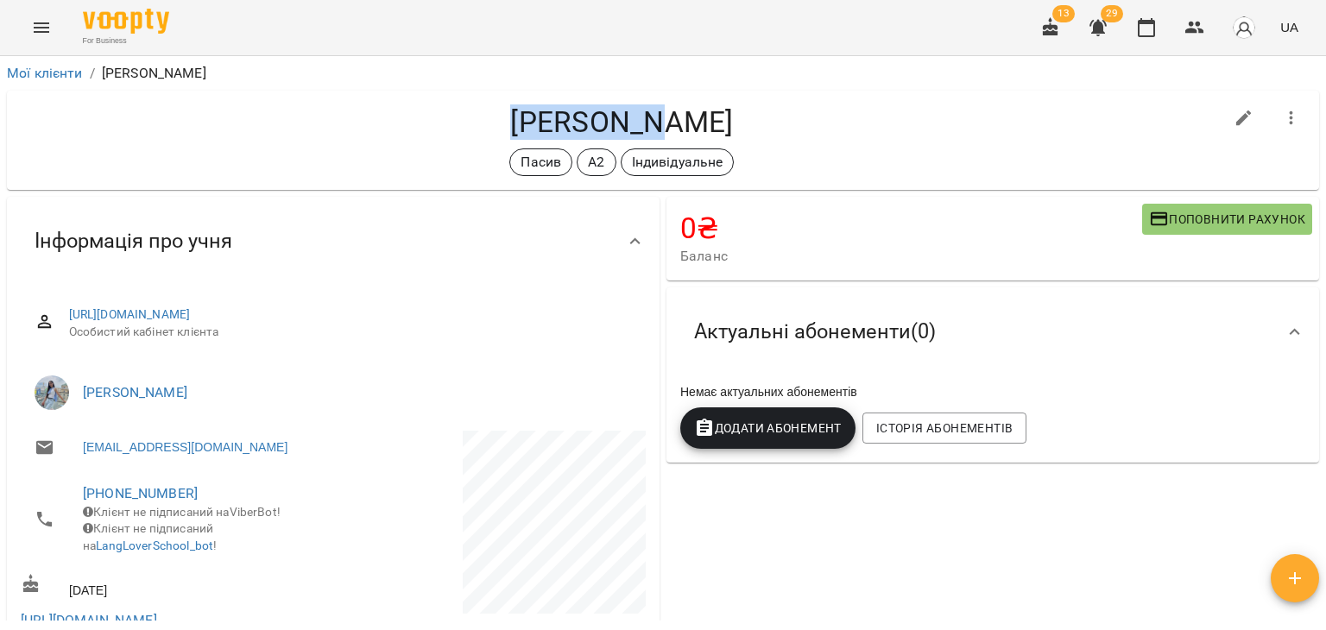
drag, startPoint x: 379, startPoint y: 117, endPoint x: 529, endPoint y: 131, distance: 150.9
click at [529, 131] on h4 "Барвинова Мария Александровна" at bounding box center [622, 121] width 1203 height 35
copy h4 "Барвинова"
click at [1079, 148] on div "Пасив А2 Індивідуальне" at bounding box center [622, 162] width 1203 height 28
drag, startPoint x: 1126, startPoint y: 488, endPoint x: 1086, endPoint y: 604, distance: 123.1
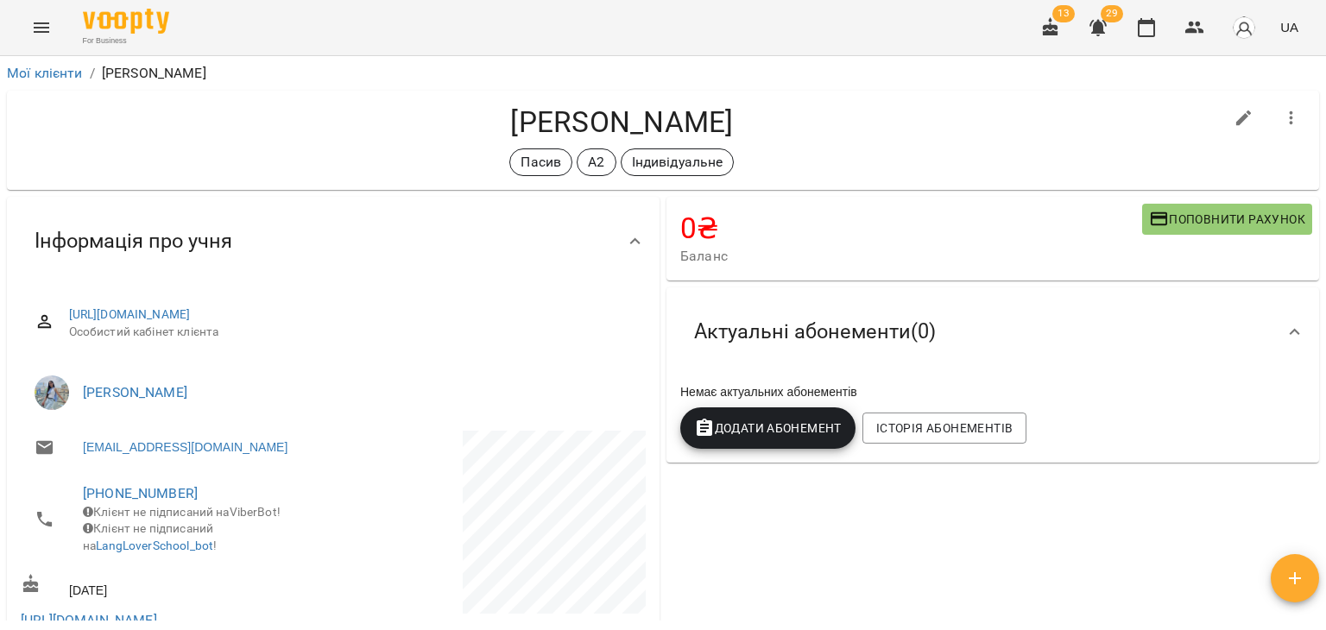
click at [1126, 488] on div "0 ₴ Баланс Поповнити рахунок Актуальні абонементи ( 0 ) Немає актуальних абонем…" at bounding box center [993, 579] width 660 height 773
click at [264, 155] on div "Пасив А2 Індивідуальне" at bounding box center [622, 162] width 1203 height 28
click at [1053, 28] on icon "button" at bounding box center [1050, 27] width 21 height 21
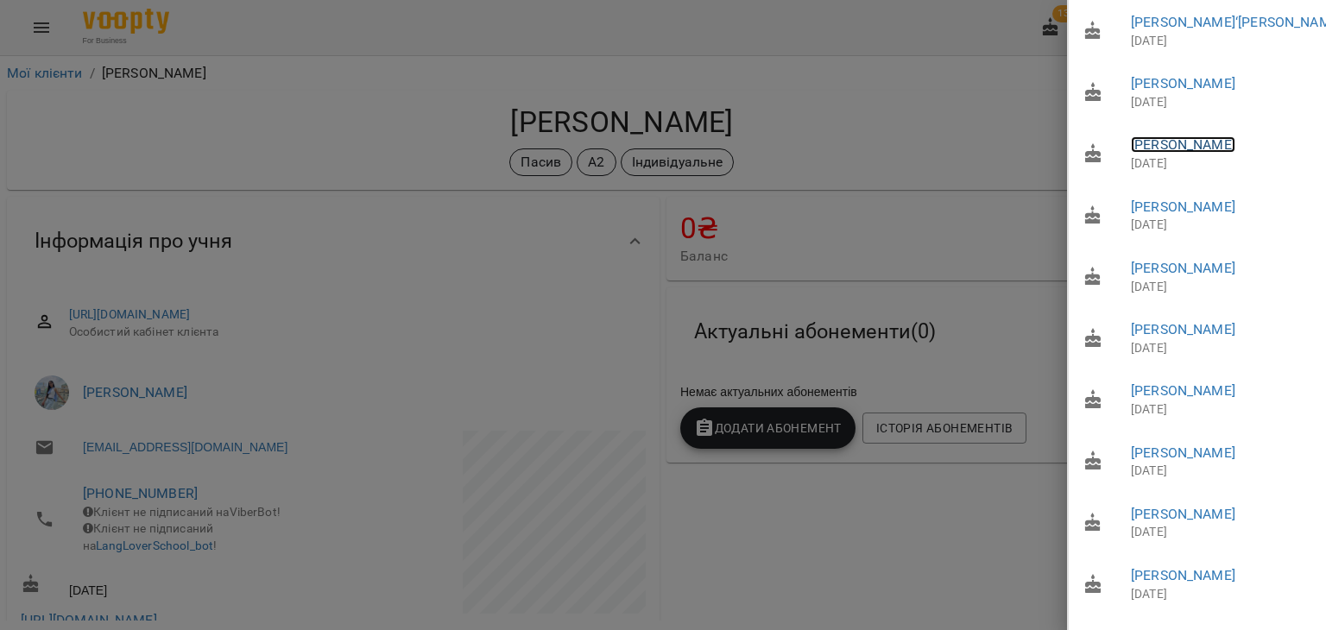
click at [1163, 146] on link "Васюта Любов" at bounding box center [1183, 144] width 104 height 16
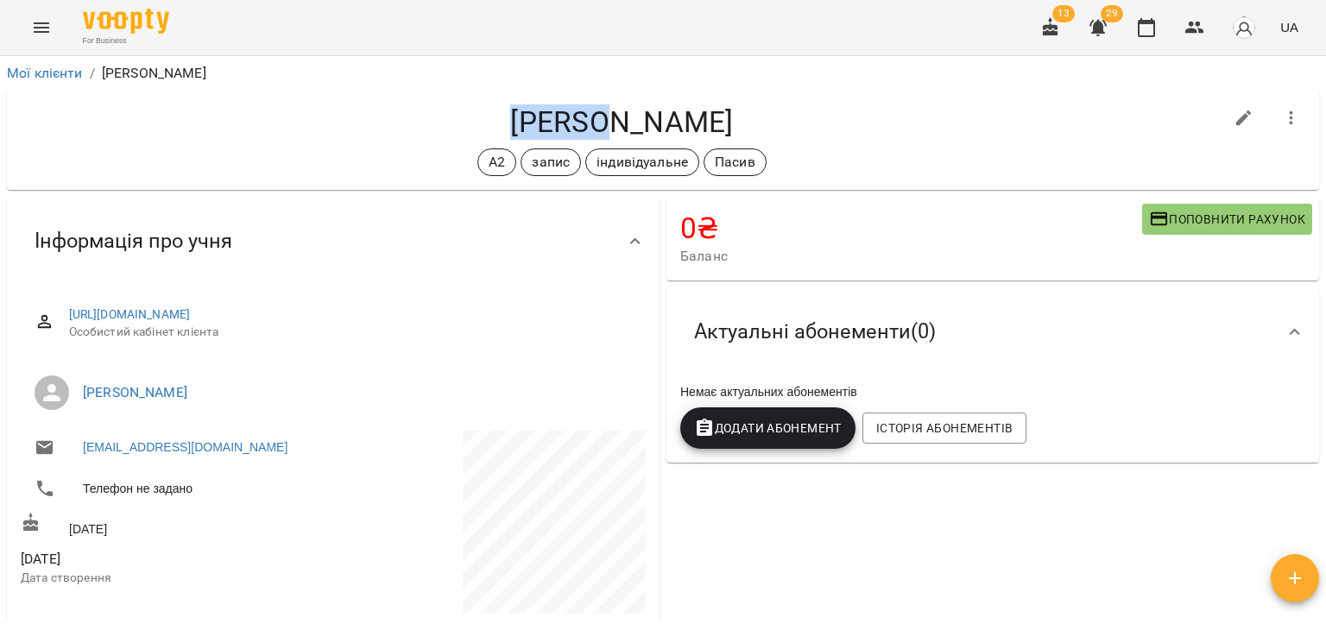
drag, startPoint x: 515, startPoint y: 125, endPoint x: 608, endPoint y: 127, distance: 93.3
click at [608, 127] on h4 "Васюта Любов" at bounding box center [622, 121] width 1203 height 35
copy h4 "Васюта"
drag, startPoint x: 212, startPoint y: 123, endPoint x: 224, endPoint y: 153, distance: 32.5
click at [212, 123] on h4 "Васюта Любов" at bounding box center [622, 121] width 1203 height 35
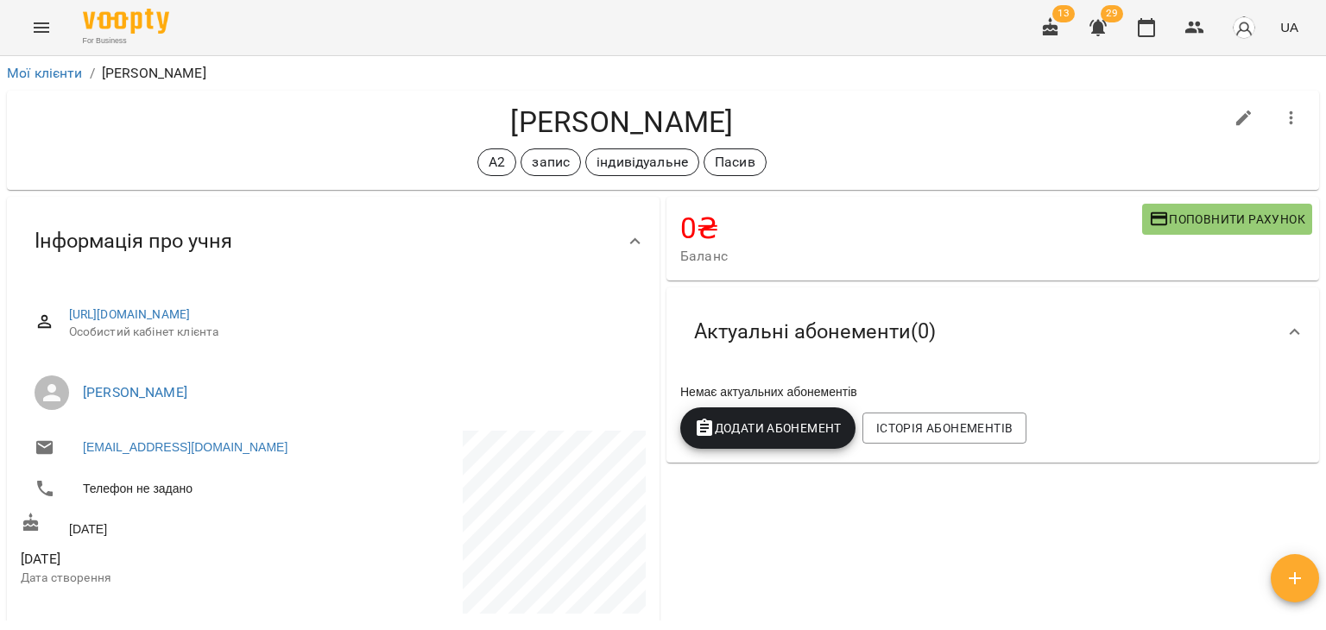
click at [262, 201] on div "Інформація про учня" at bounding box center [333, 241] width 653 height 89
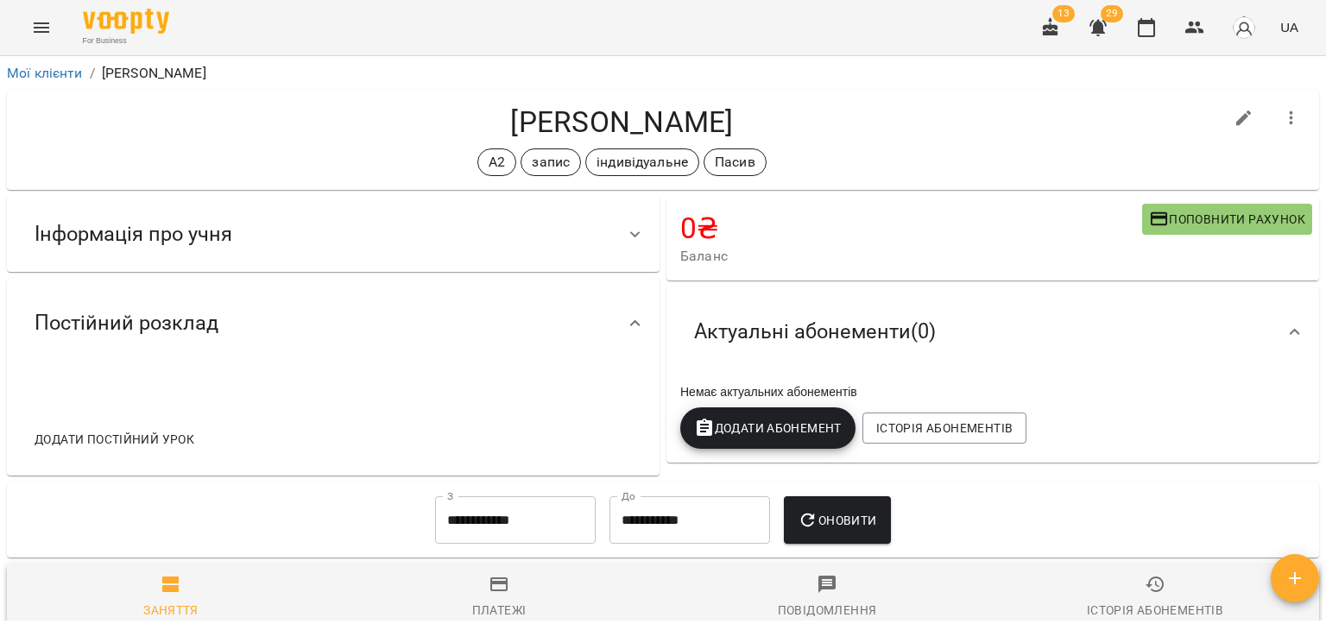
click at [1061, 28] on button "button" at bounding box center [1050, 27] width 41 height 41
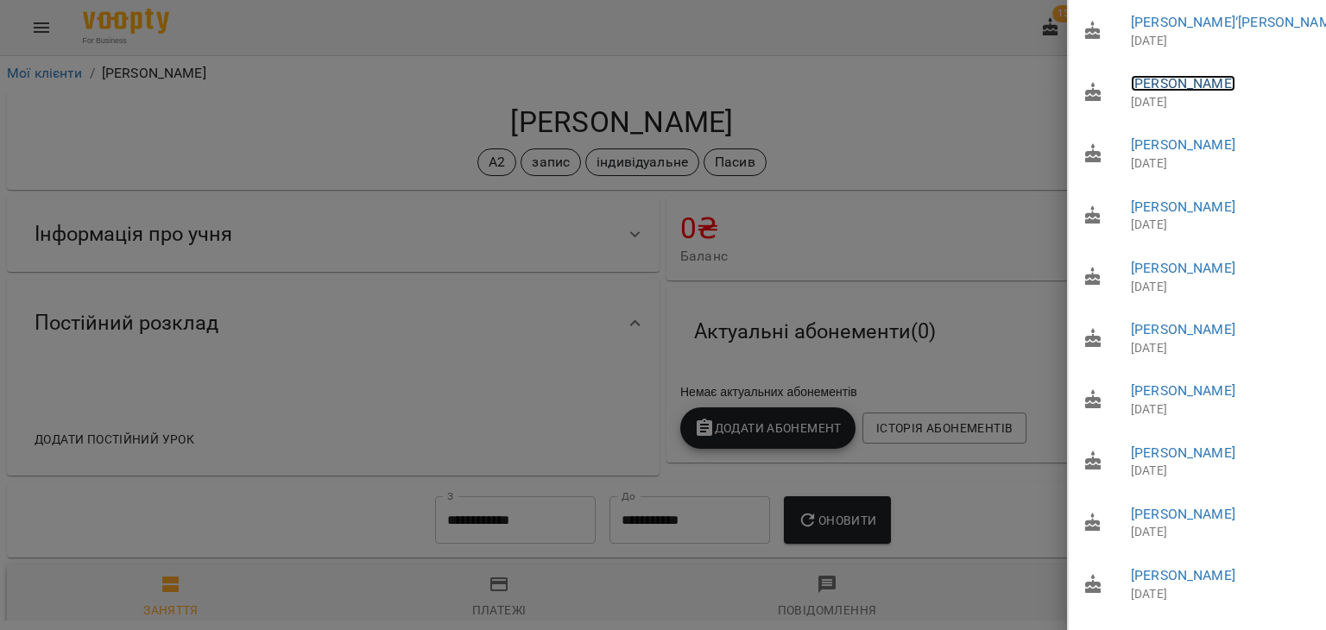
click at [1184, 84] on link "Соколан Оксана Юріївна" at bounding box center [1183, 83] width 104 height 16
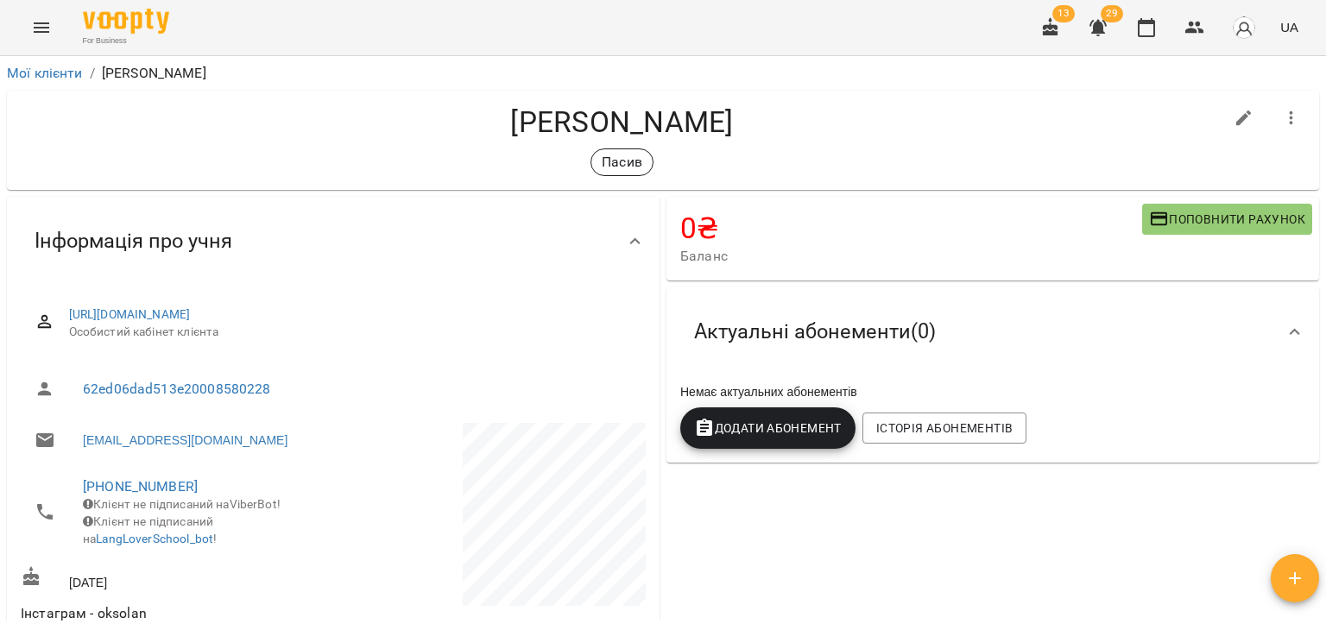
click at [248, 139] on h4 "Соколан Оксана Юріївна" at bounding box center [622, 121] width 1203 height 35
click at [1059, 28] on icon "button" at bounding box center [1050, 27] width 21 height 21
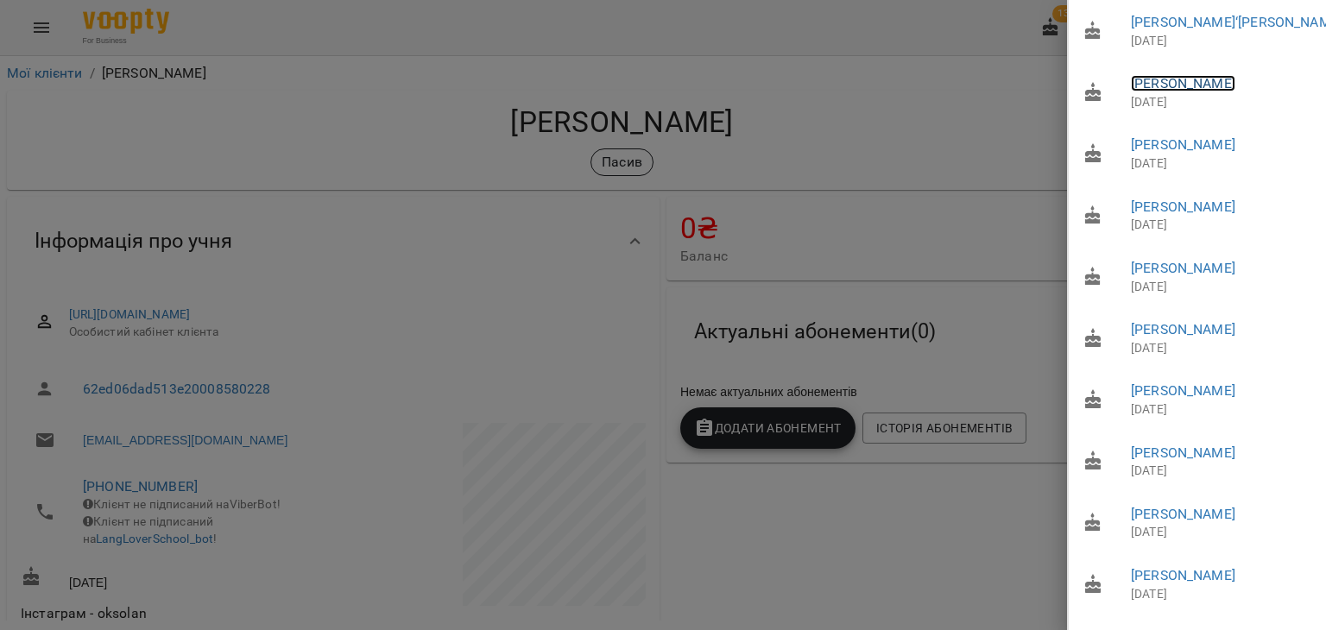
click at [1167, 83] on link "Соколан Оксана Юріївна" at bounding box center [1183, 83] width 104 height 16
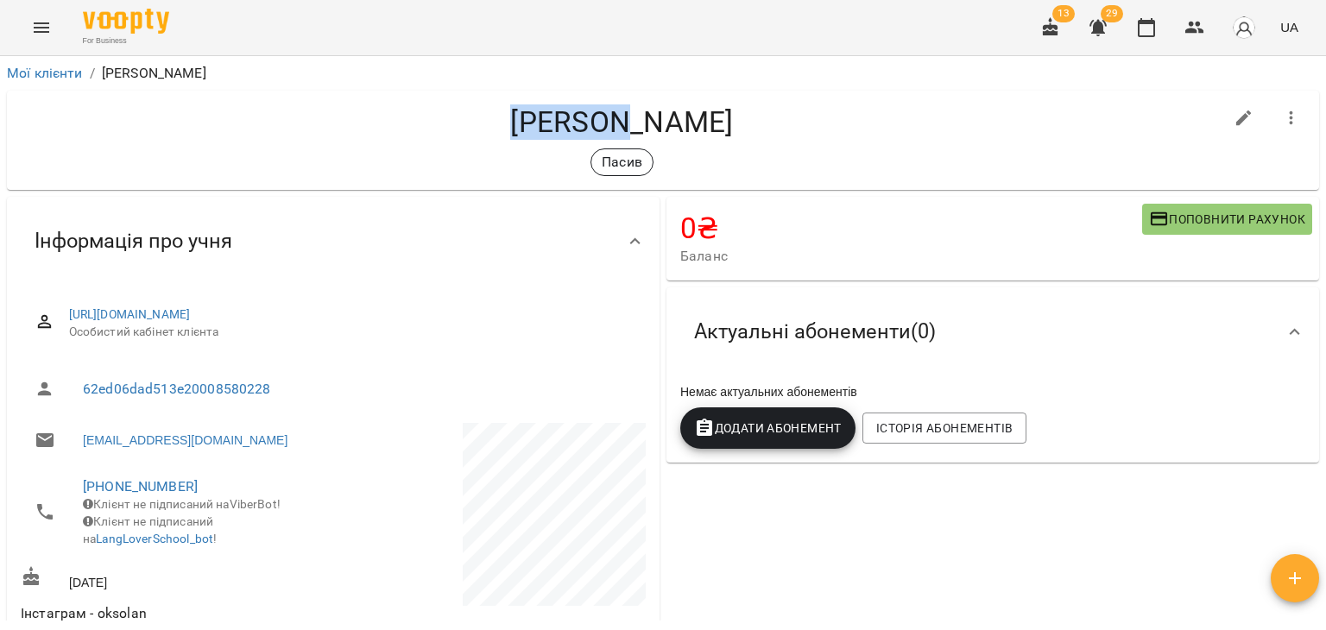
drag, startPoint x: 446, startPoint y: 115, endPoint x: 562, endPoint y: 130, distance: 116.6
click at [562, 130] on h4 "Соколан Оксана Юріївна" at bounding box center [622, 121] width 1203 height 35
copy h4 "Соколан"
click at [337, 127] on h4 "Соколан Оксана Юріївна" at bounding box center [622, 121] width 1203 height 35
click at [1195, 528] on div "0 ₴ Баланс Поповнити рахунок Актуальні абонементи ( 0 ) Немає актуальних абонем…" at bounding box center [993, 576] width 660 height 766
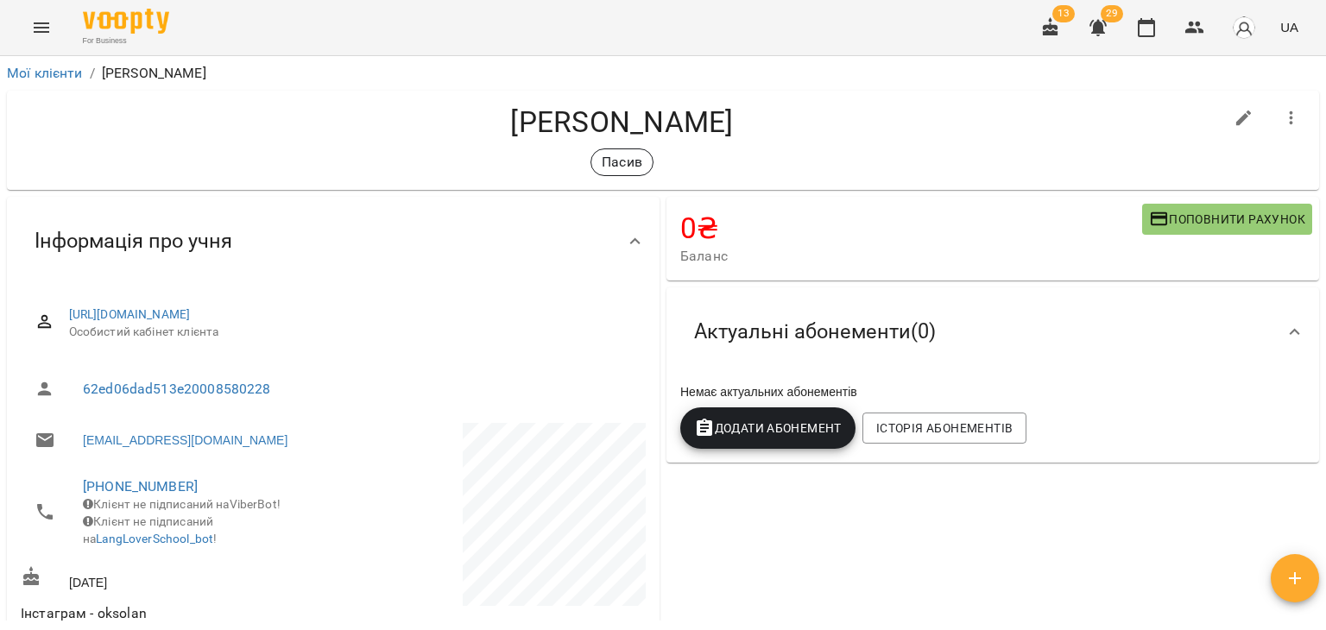
click at [1064, 22] on span "13" at bounding box center [1063, 13] width 22 height 17
click at [1057, 22] on icon "button" at bounding box center [1050, 27] width 21 height 21
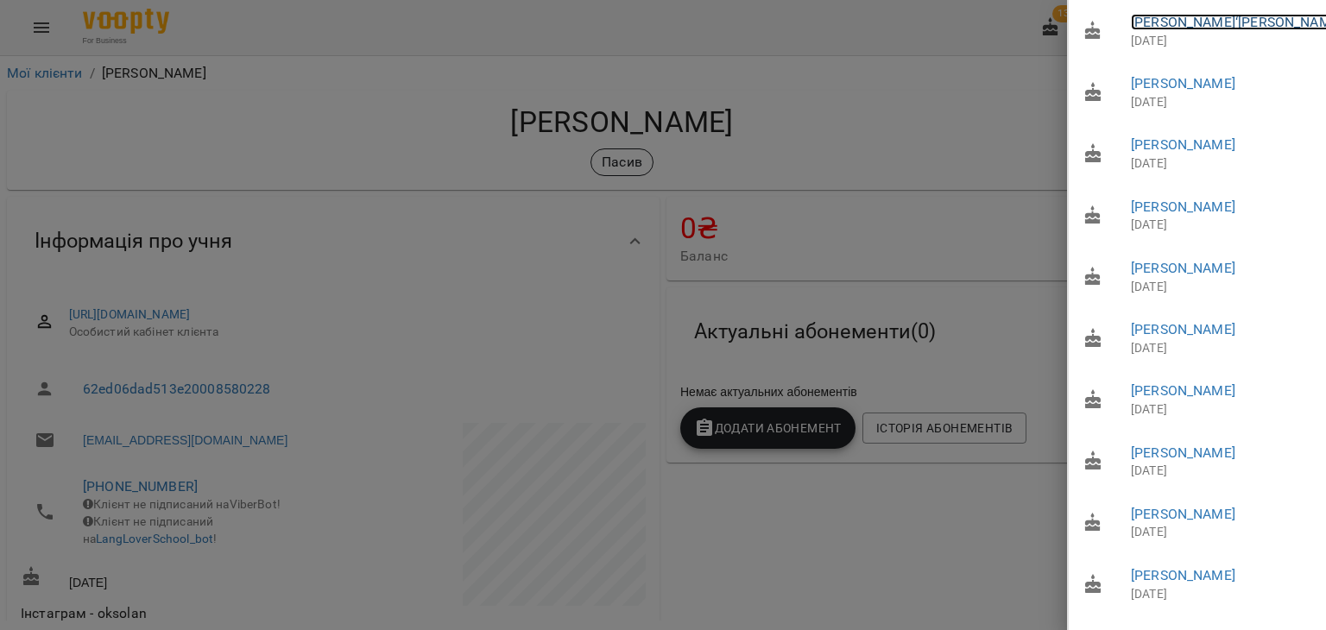
click at [1178, 23] on link "Рибак Мар‘яна Тарасівна" at bounding box center [1237, 22] width 212 height 16
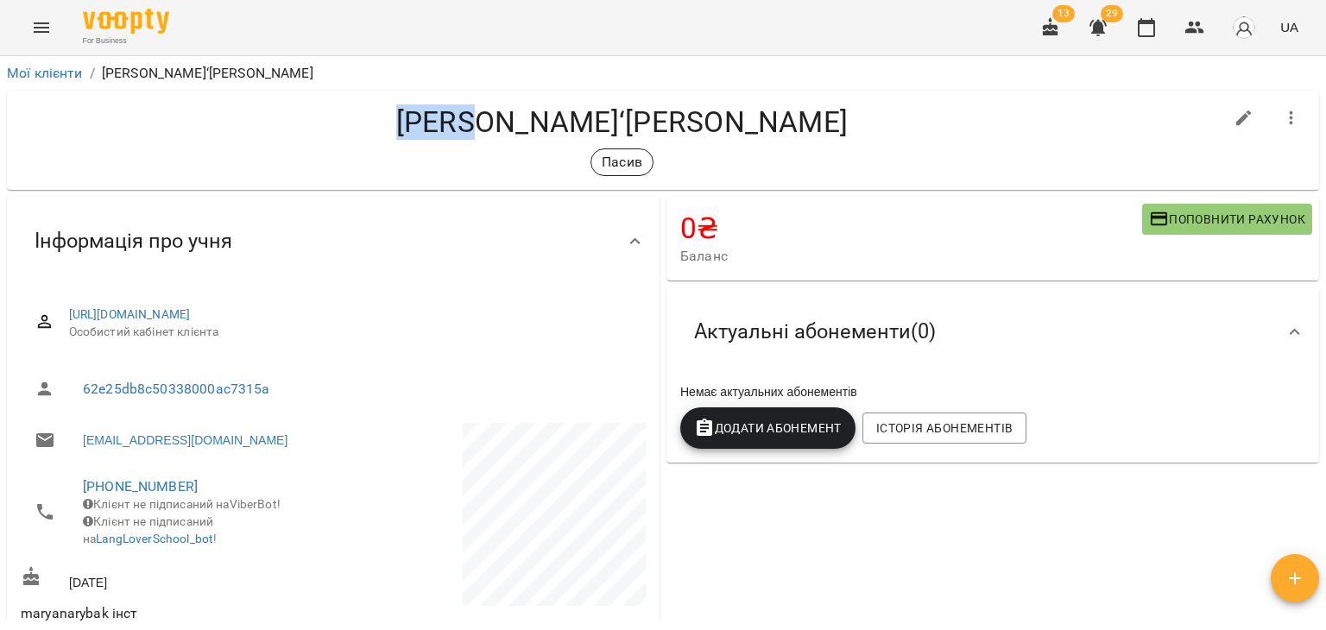
drag, startPoint x: 437, startPoint y: 118, endPoint x: 519, endPoint y: 127, distance: 82.5
click at [519, 127] on h4 "Рибак Мар‘яна Тарасівна" at bounding box center [622, 121] width 1203 height 35
copy h4 "Рибак"
click at [380, 145] on div "Рибак Мар‘яна Тарасівна Пасив" at bounding box center [622, 140] width 1203 height 72
drag, startPoint x: 641, startPoint y: 119, endPoint x: 449, endPoint y: 130, distance: 191.9
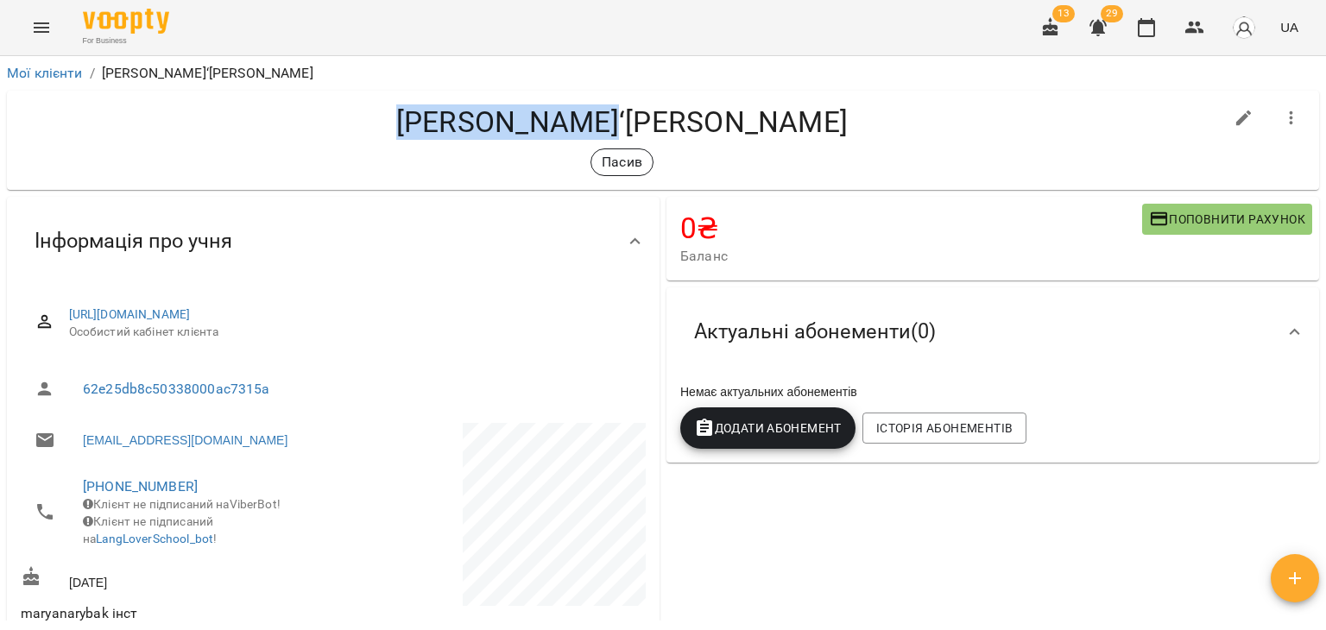
click at [449, 130] on h4 "Рибак Мар‘яна Тарасівна" at bounding box center [622, 121] width 1203 height 35
copy h4 "Рибак Мар‘яна"
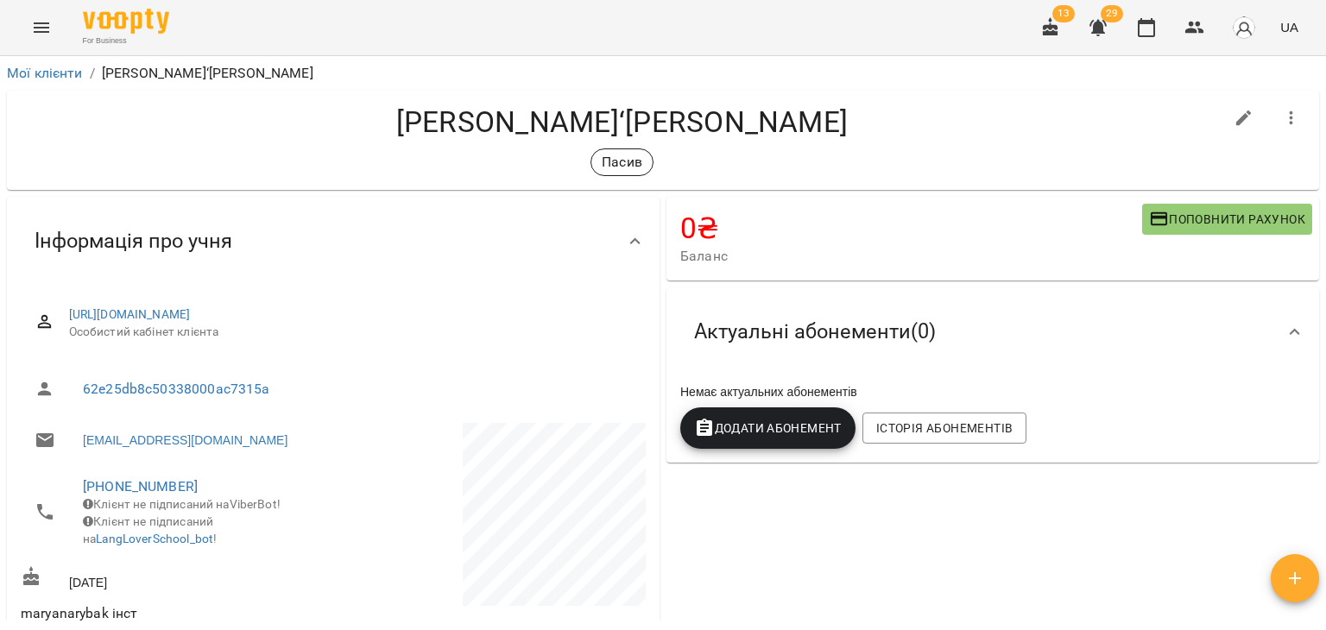
click at [313, 148] on div "Пасив" at bounding box center [622, 162] width 1203 height 28
drag, startPoint x: 197, startPoint y: 490, endPoint x: 68, endPoint y: 485, distance: 128.7
click at [68, 485] on li "+380508867760 Клієнт не підписаний на ViberBot! Клієнт не підписаний на LangLov…" at bounding box center [175, 512] width 309 height 96
copy link "+380508867760"
click at [286, 153] on div "Пасив" at bounding box center [622, 162] width 1203 height 28
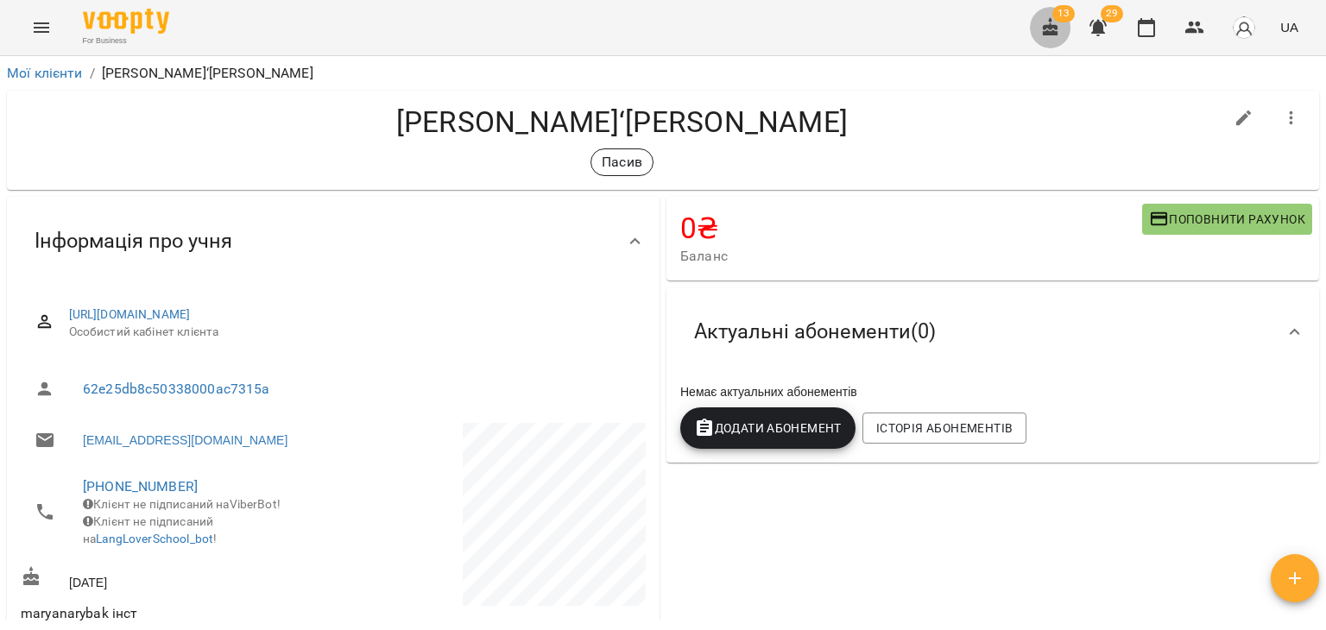
click at [1045, 32] on icon "button" at bounding box center [1051, 26] width 16 height 19
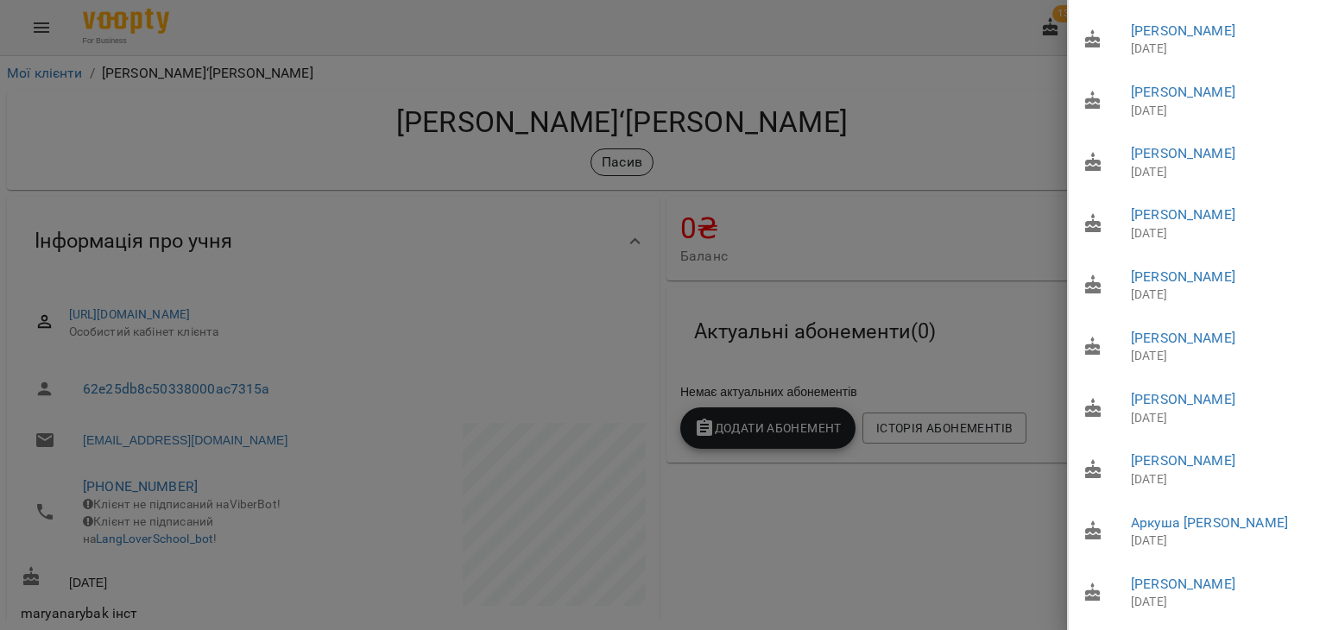
scroll to position [291, 0]
click at [727, 117] on div at bounding box center [663, 315] width 1326 height 630
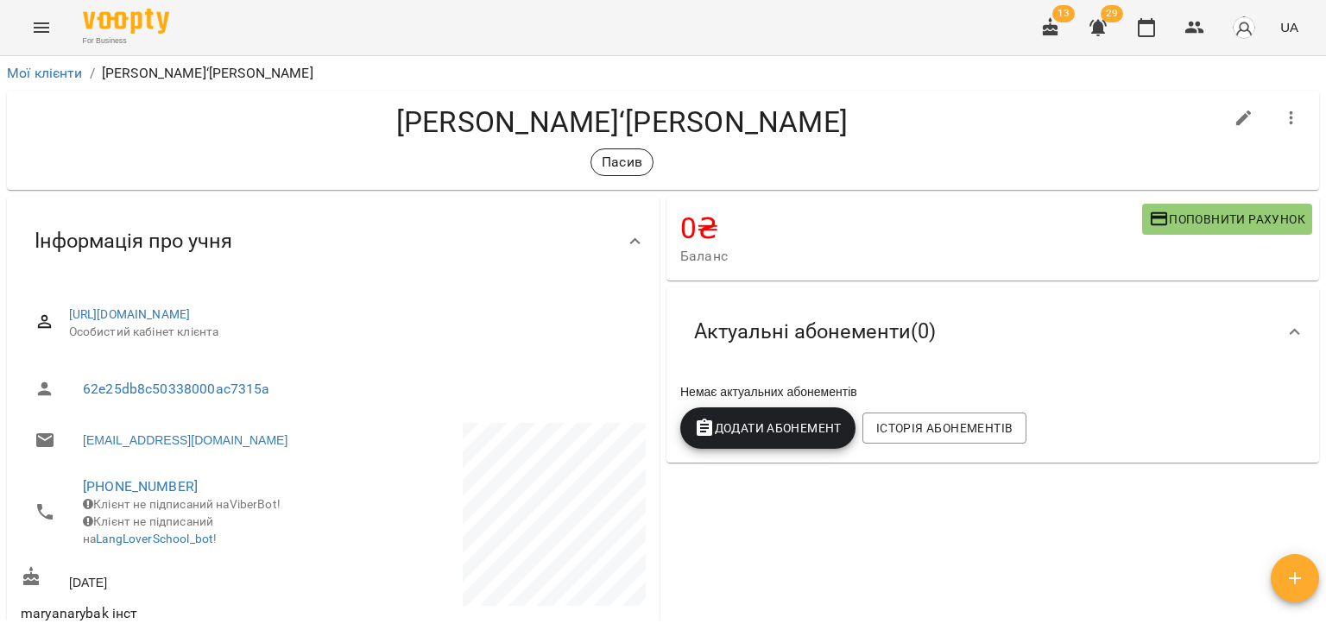
click at [1098, 41] on button "button" at bounding box center [1097, 27] width 41 height 41
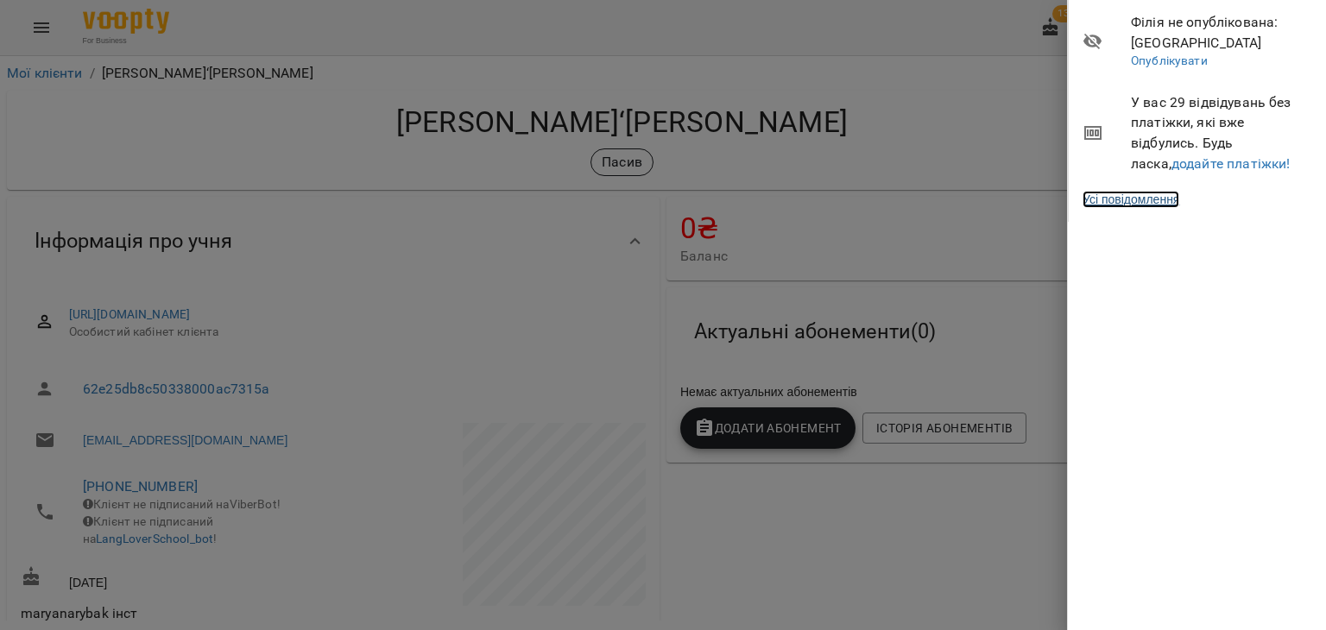
click at [1147, 193] on link "Усі повідомлення" at bounding box center [1131, 199] width 97 height 17
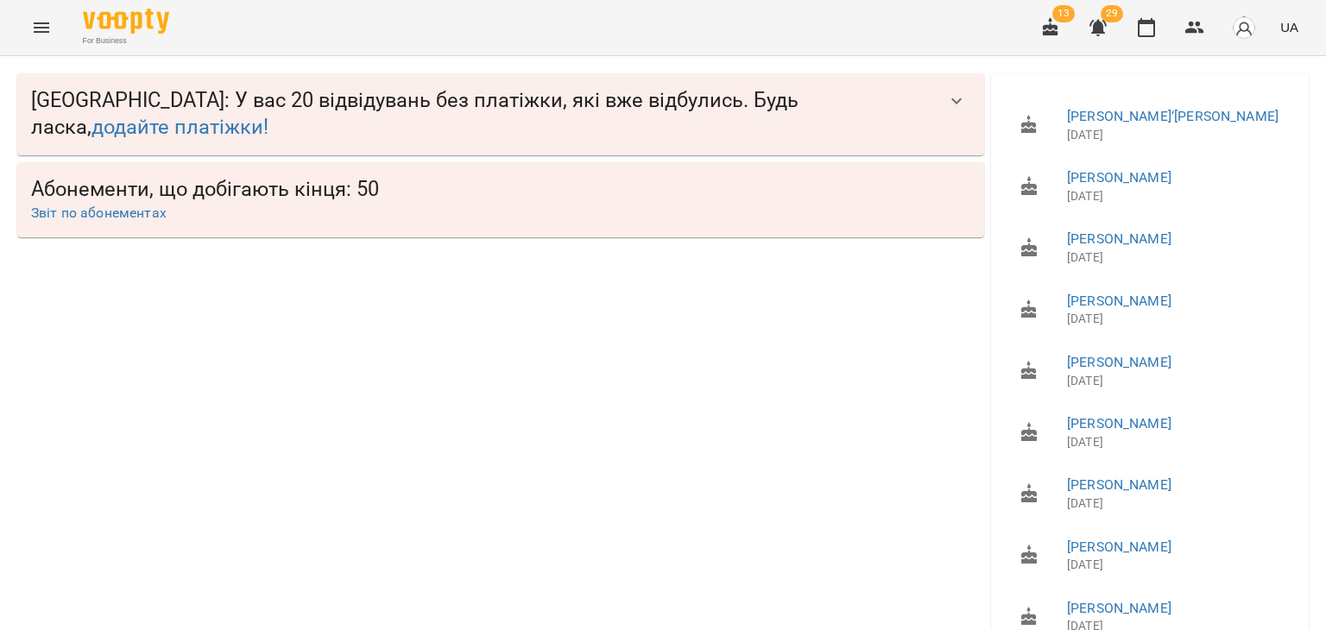
click at [946, 104] on icon "button" at bounding box center [956, 101] width 21 height 21
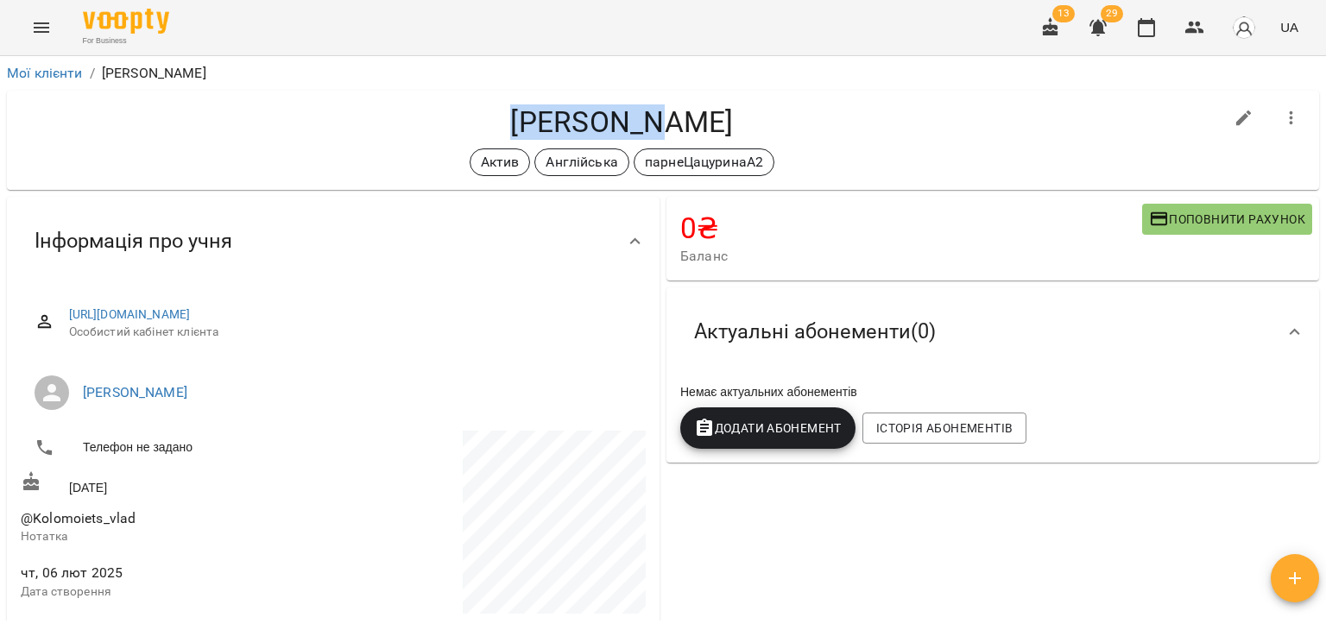
drag, startPoint x: 352, startPoint y: 122, endPoint x: 500, endPoint y: 123, distance: 147.6
click at [500, 123] on h4 "[PERSON_NAME]" at bounding box center [622, 121] width 1203 height 35
copy h4 "[PERSON_NAME]"
drag, startPoint x: 391, startPoint y: 112, endPoint x: 421, endPoint y: 122, distance: 31.7
click at [391, 112] on h4 "[PERSON_NAME]" at bounding box center [622, 121] width 1203 height 35
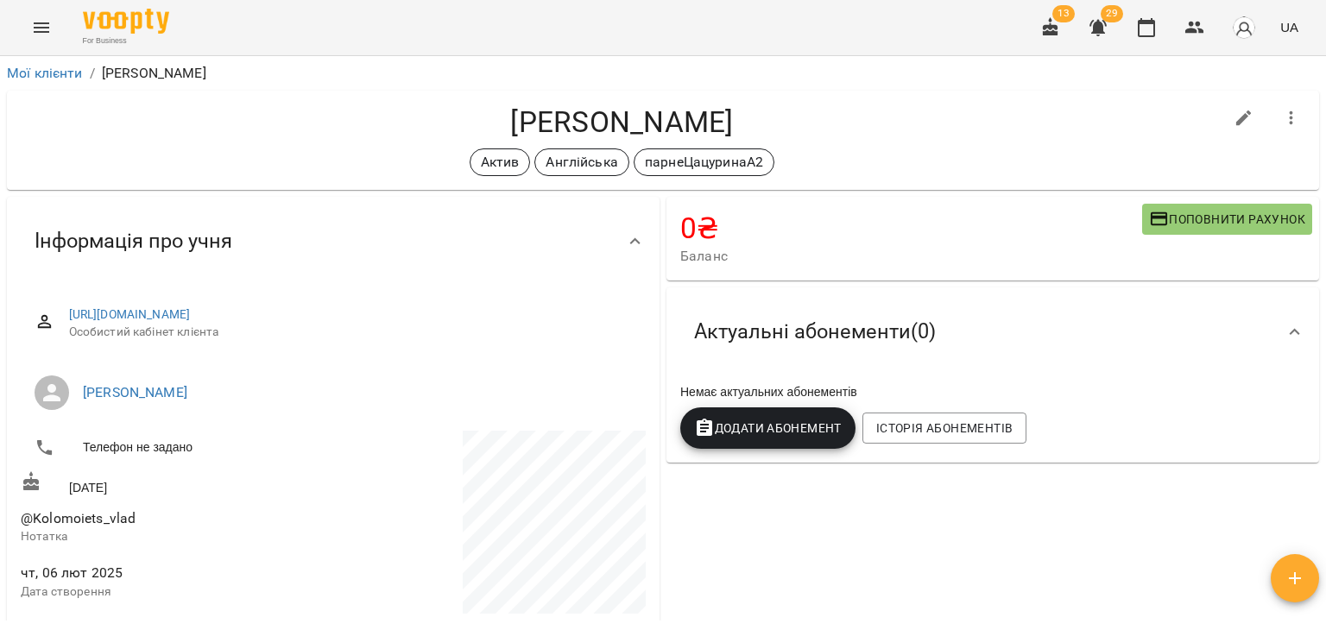
drag, startPoint x: 657, startPoint y: 121, endPoint x: 345, endPoint y: 118, distance: 311.7
click at [345, 118] on h4 "[PERSON_NAME]" at bounding box center [622, 121] width 1203 height 35
copy h4 "[PERSON_NAME]"
click at [920, 432] on span "Історія абонементів" at bounding box center [944, 428] width 136 height 21
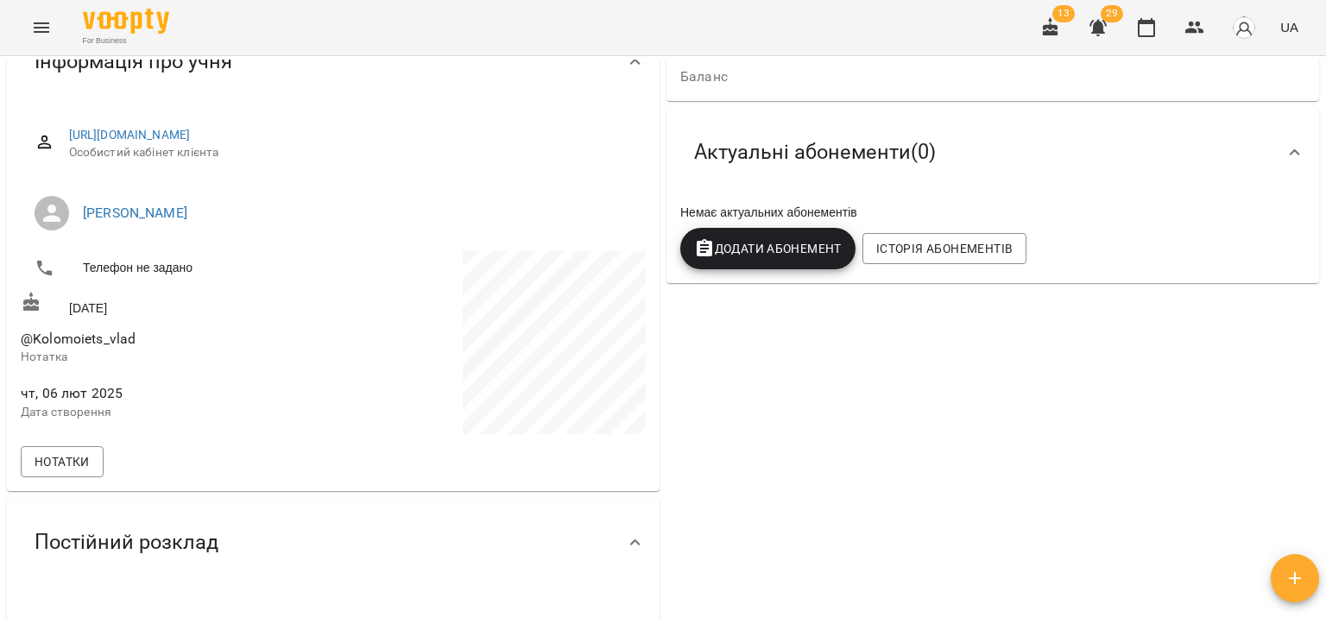
scroll to position [164, 0]
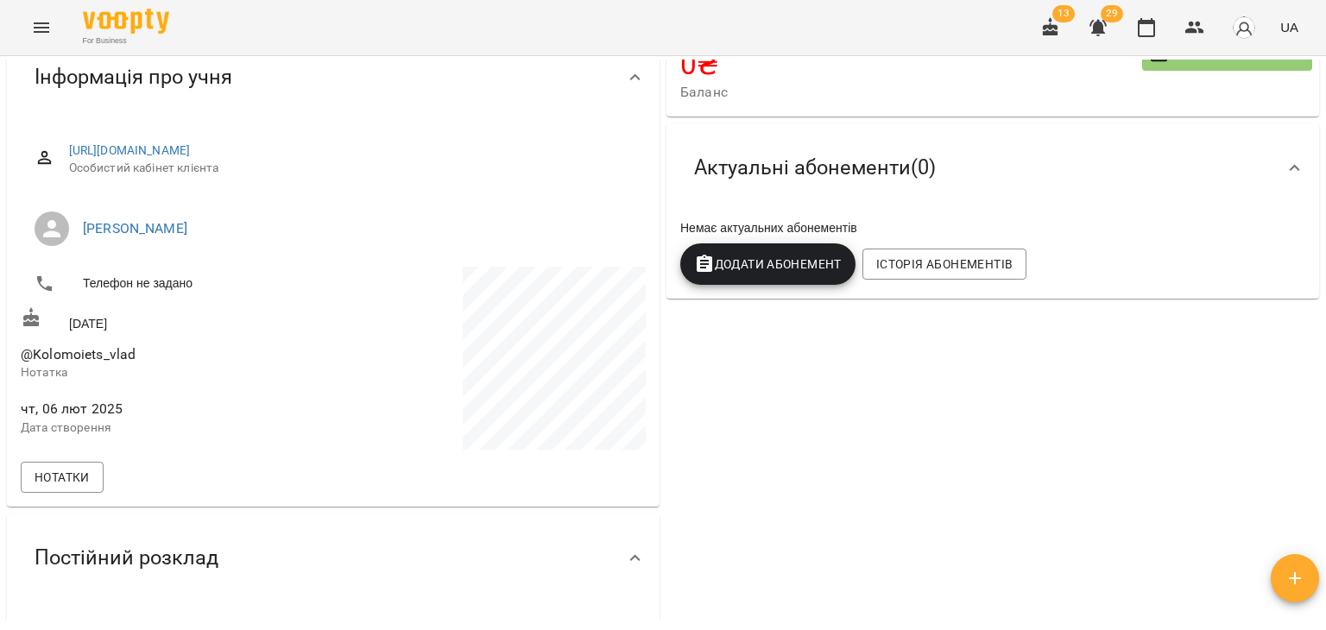
drag, startPoint x: 1191, startPoint y: 417, endPoint x: 1182, endPoint y: 415, distance: 8.8
click at [1191, 417] on div "0 ₴ Баланс Поповнити рахунок Актуальні абонементи ( 0 ) Немає актуальних абонем…" at bounding box center [993, 371] width 660 height 685
click at [908, 260] on span "Історія абонементів" at bounding box center [944, 264] width 136 height 21
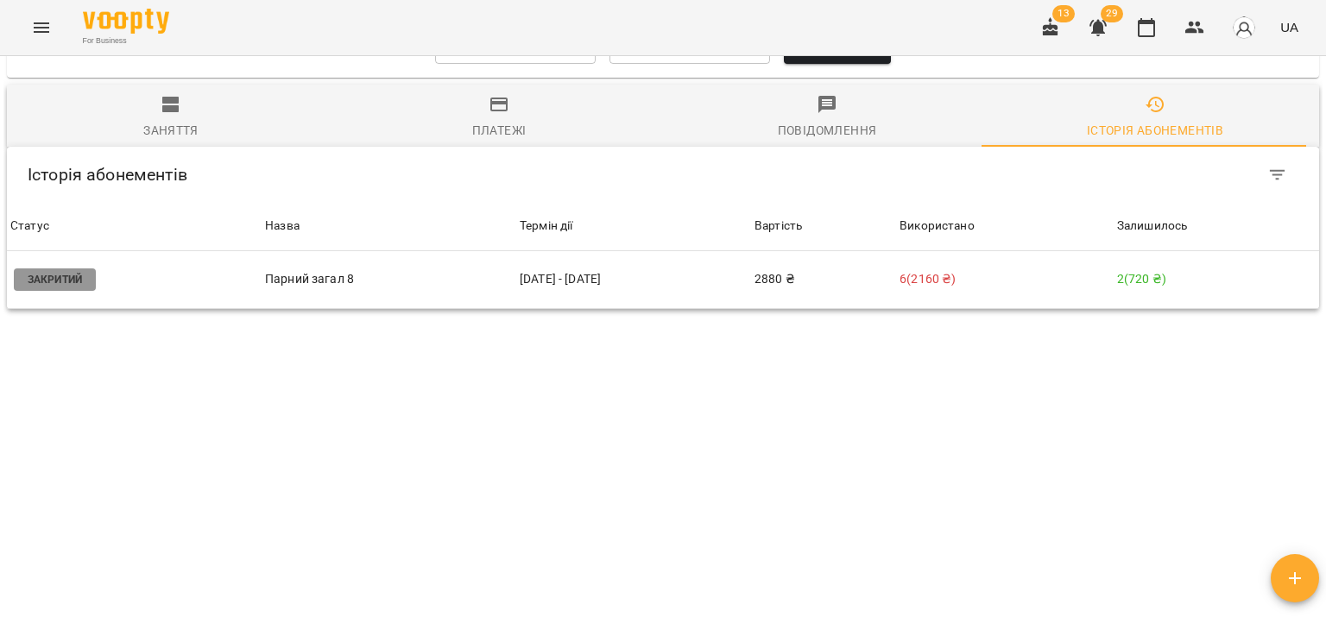
scroll to position [777, 0]
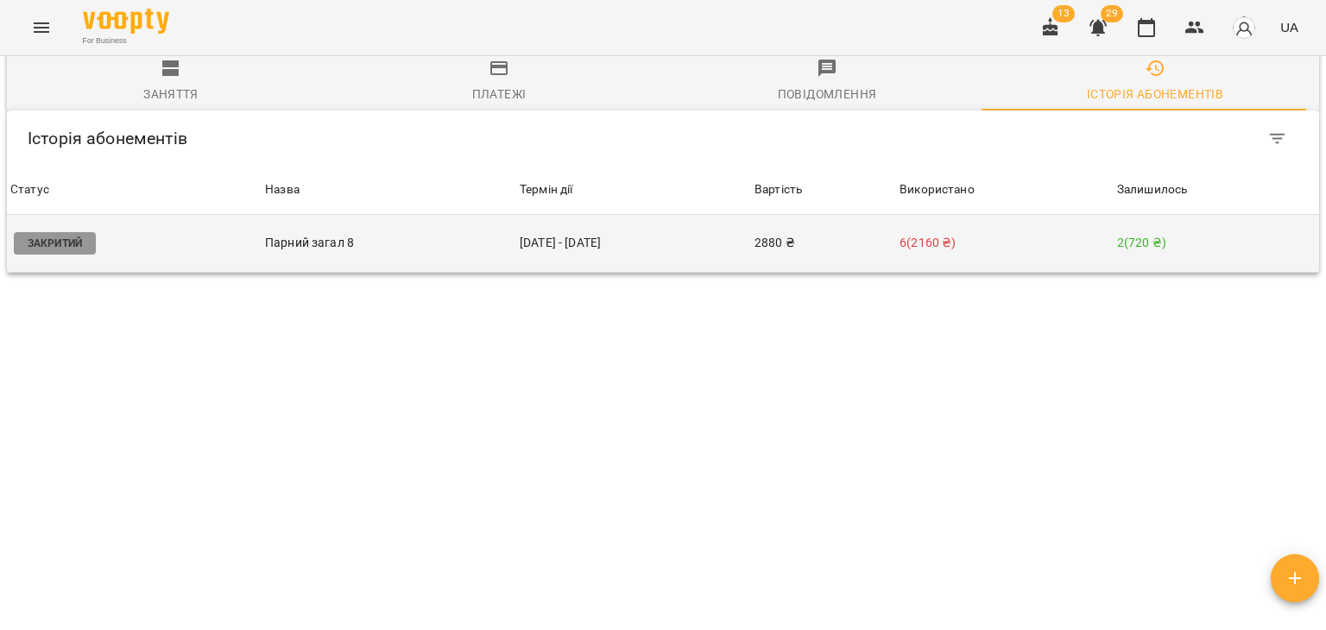
click at [1128, 215] on td "2 ( 720 ₴ )" at bounding box center [1216, 244] width 205 height 58
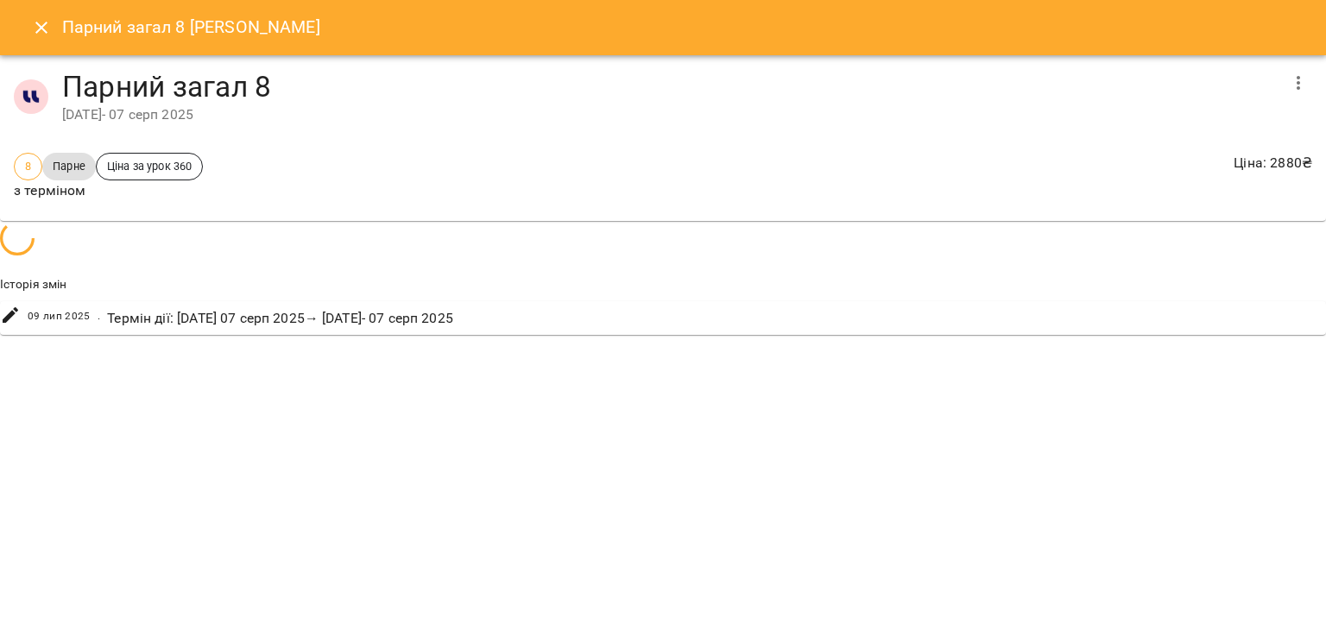
click at [1128, 184] on div "8 Парне Ціна за урок 360 з терміном Ціна : 2880 ₴" at bounding box center [662, 176] width 1305 height 55
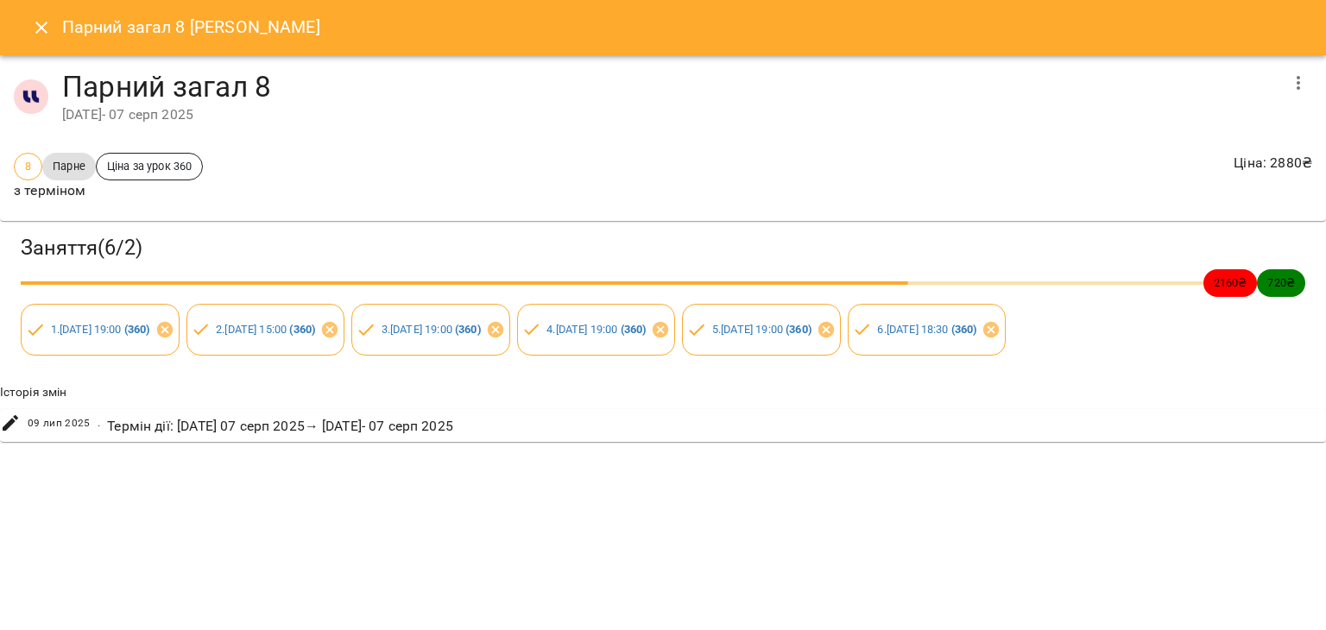
click at [34, 28] on icon "Close" at bounding box center [41, 27] width 21 height 21
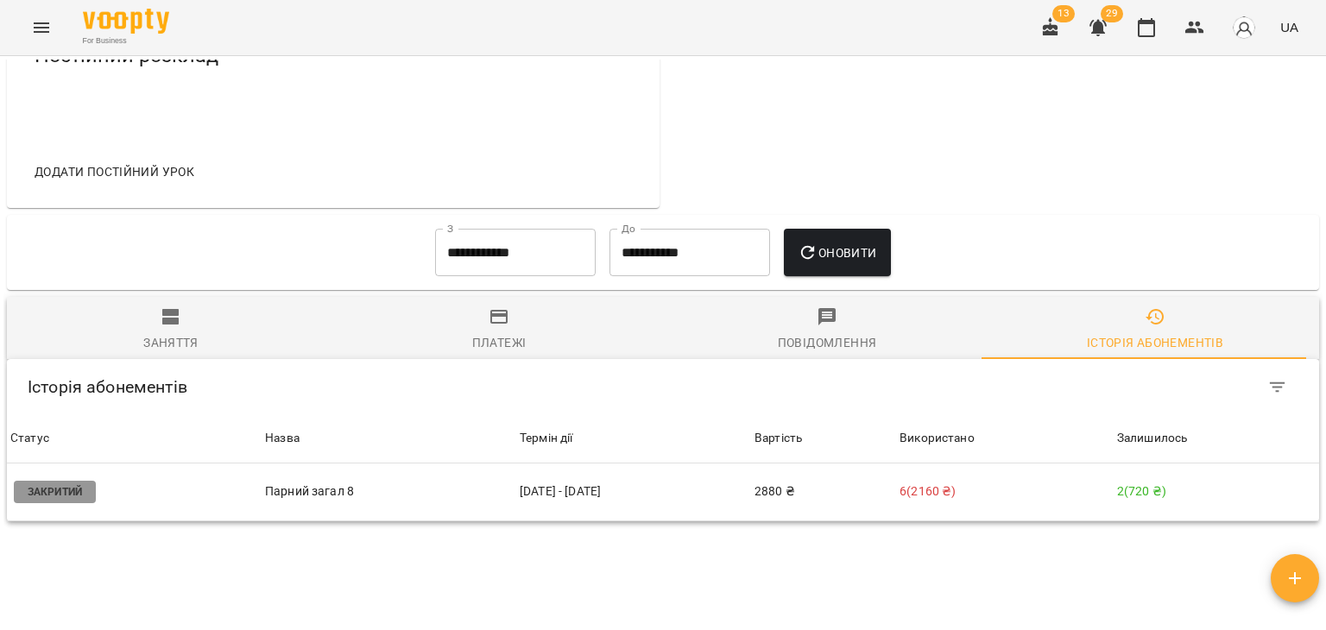
scroll to position [691, 0]
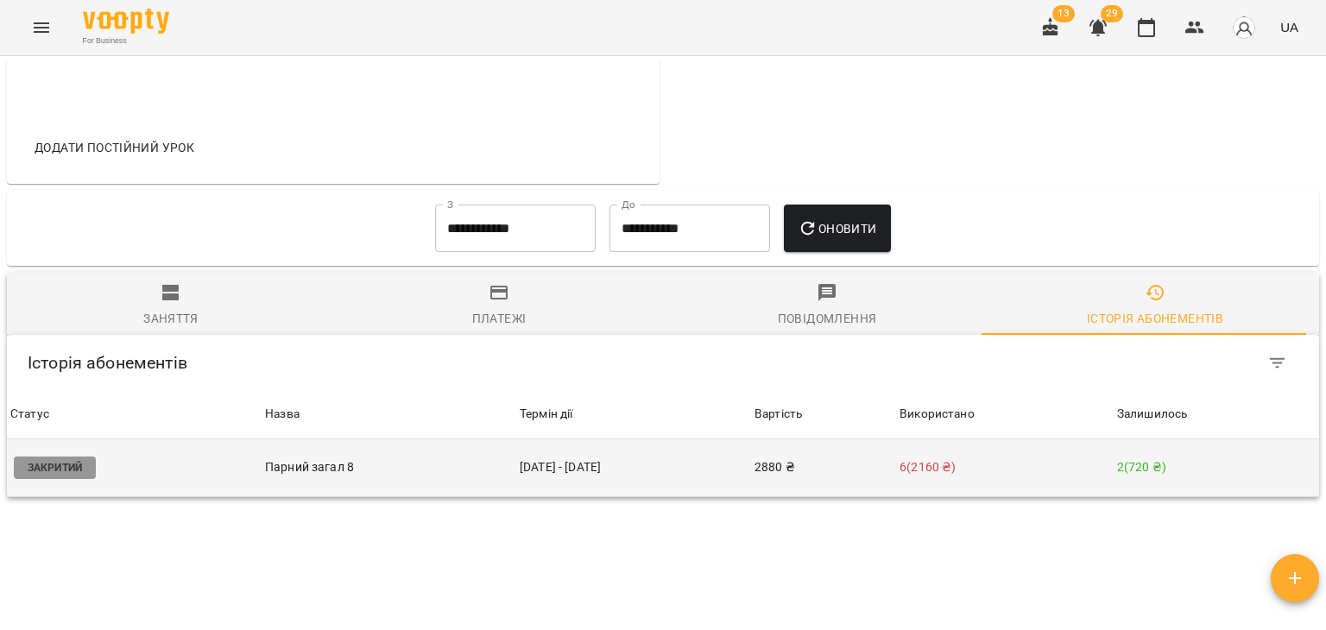
click at [1001, 458] on p "6 ( 2160 ₴ )" at bounding box center [1005, 467] width 211 height 18
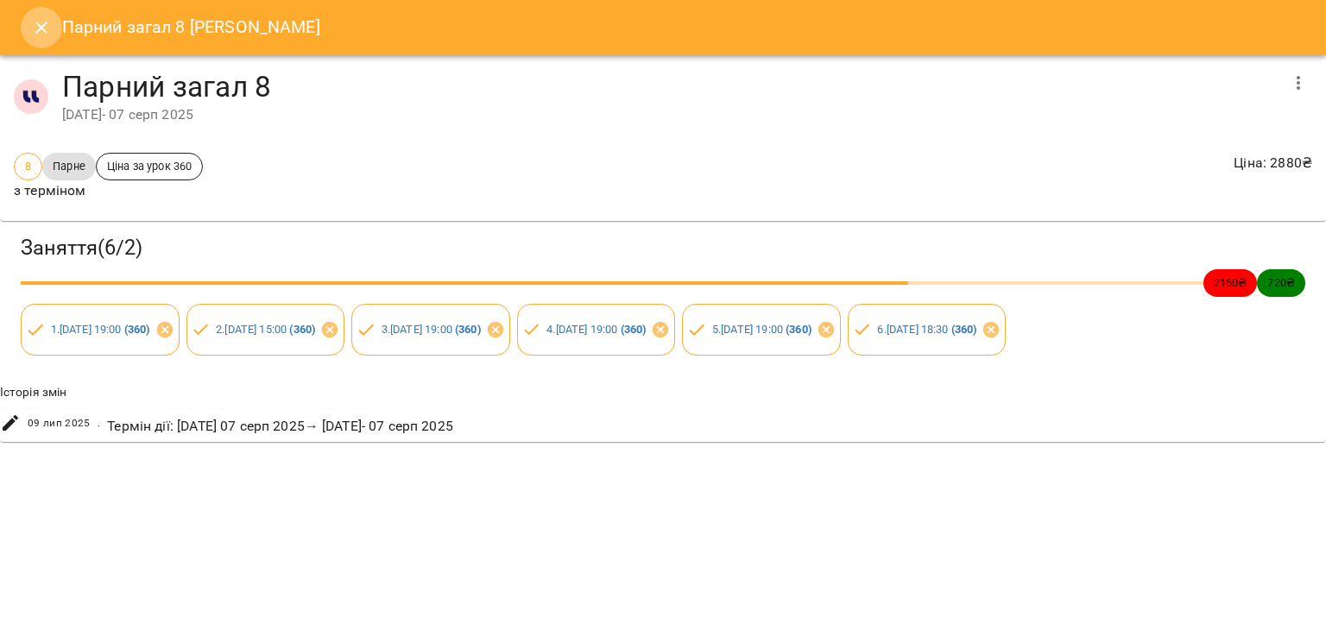
click at [41, 34] on icon "Close" at bounding box center [41, 27] width 21 height 21
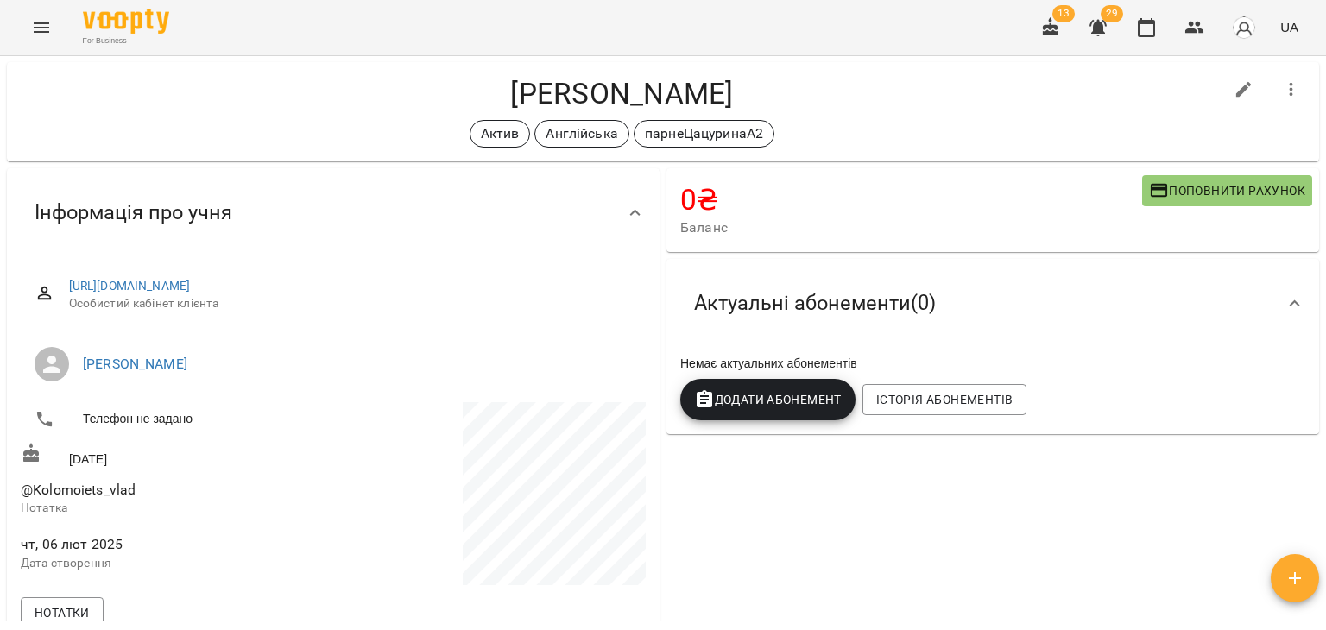
scroll to position [0, 0]
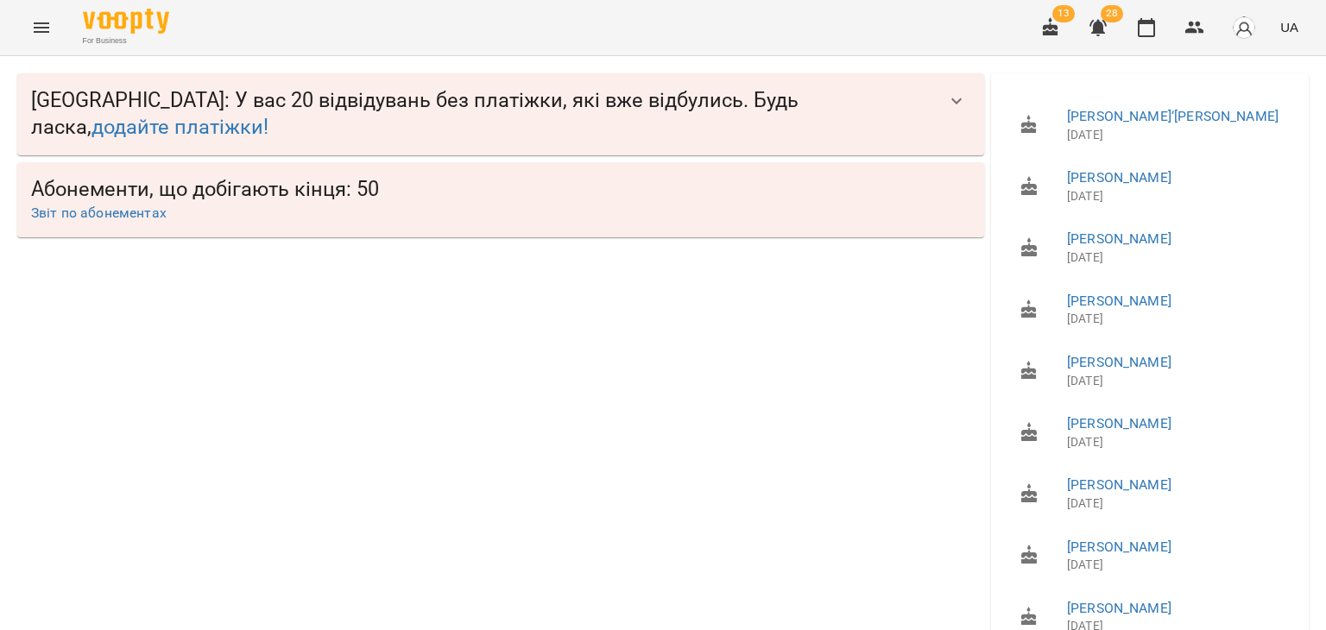
click at [946, 98] on icon "button" at bounding box center [956, 101] width 21 height 21
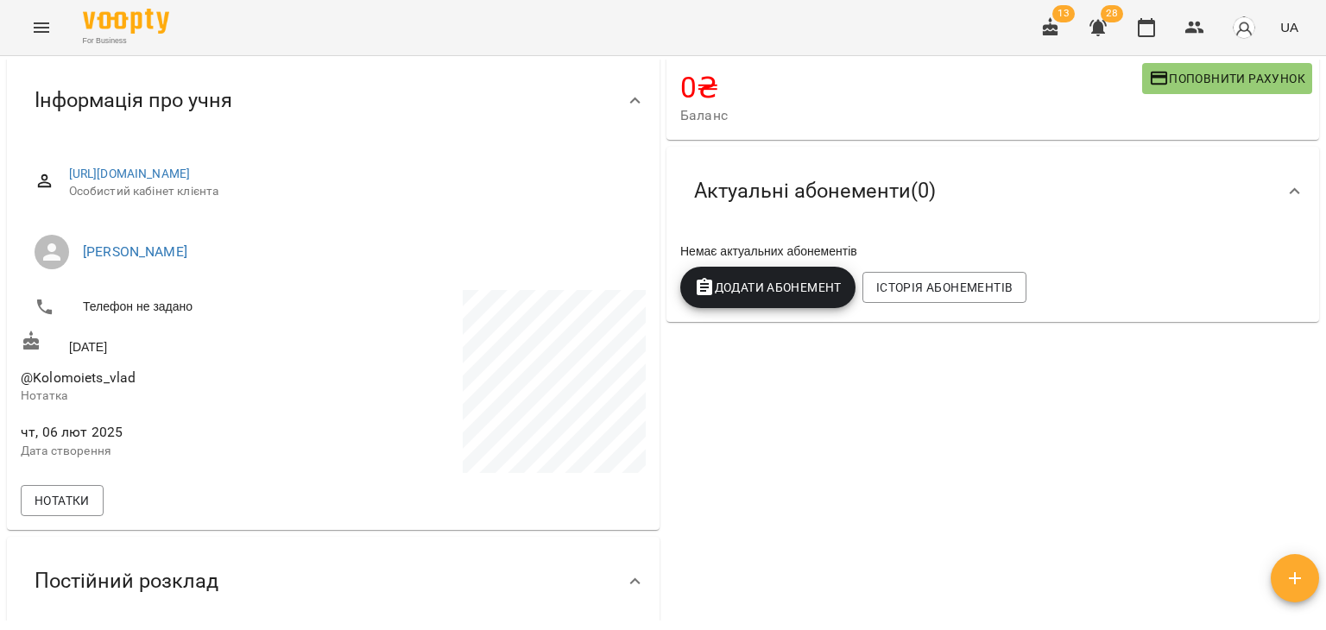
scroll to position [259, 0]
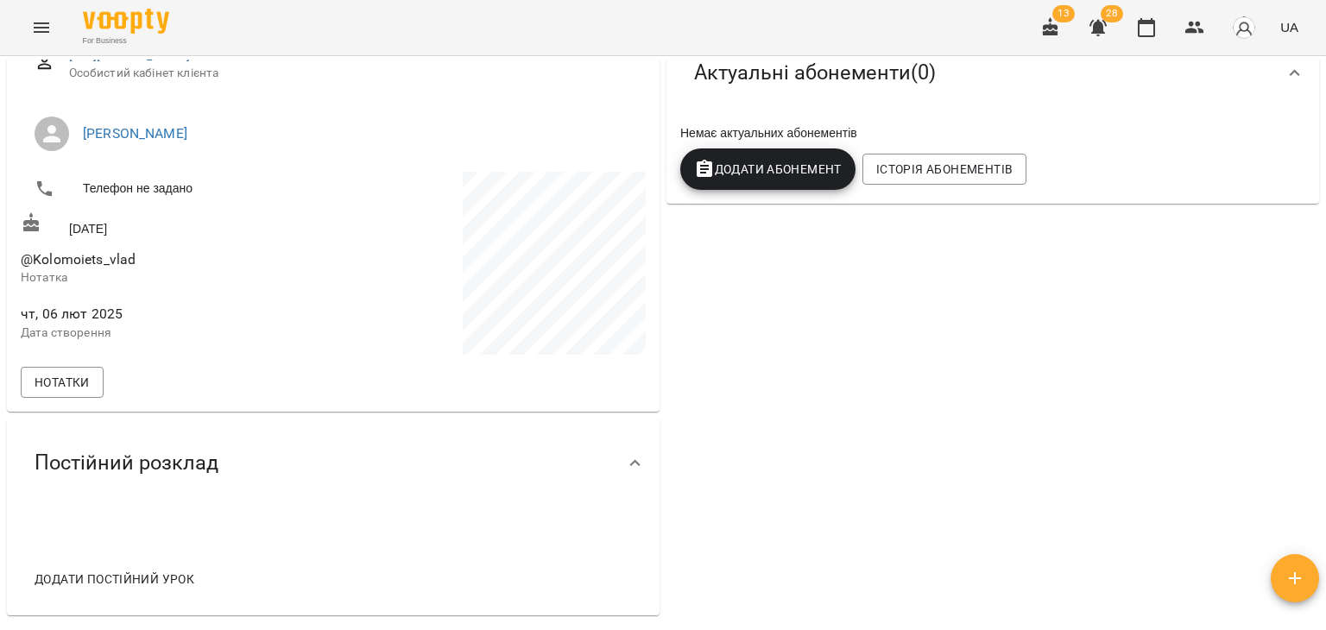
click at [748, 186] on button "Додати Абонемент" at bounding box center [767, 168] width 175 height 41
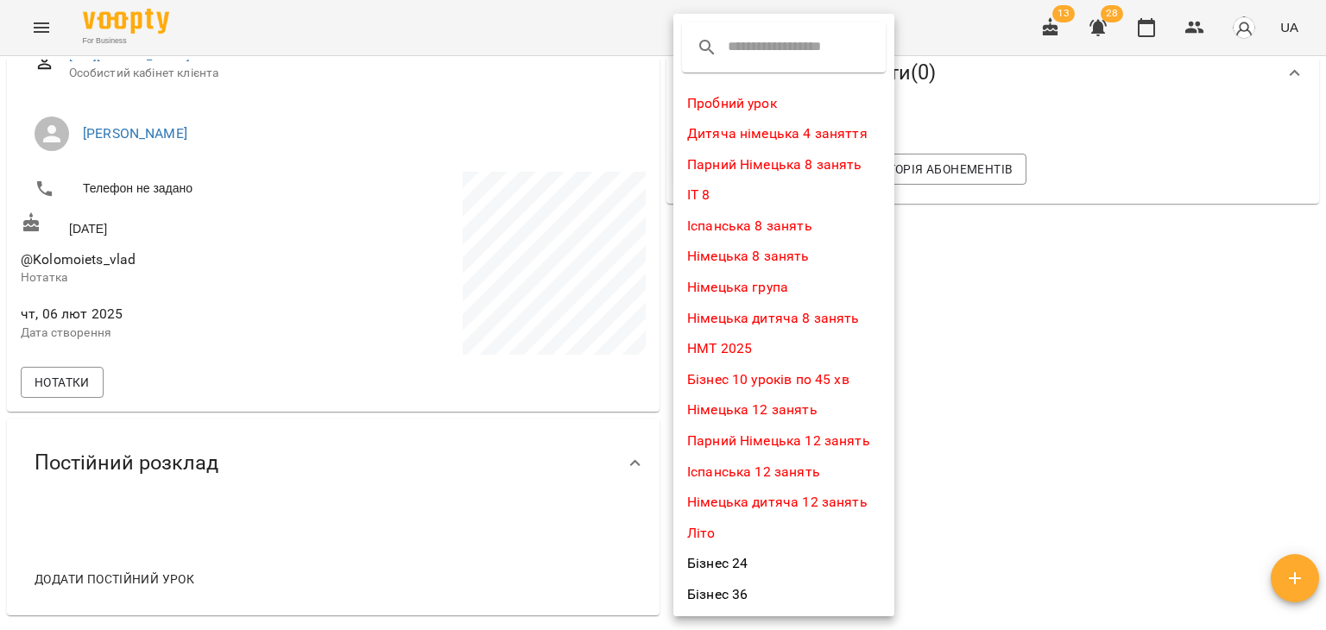
click at [499, 156] on div at bounding box center [663, 315] width 1326 height 630
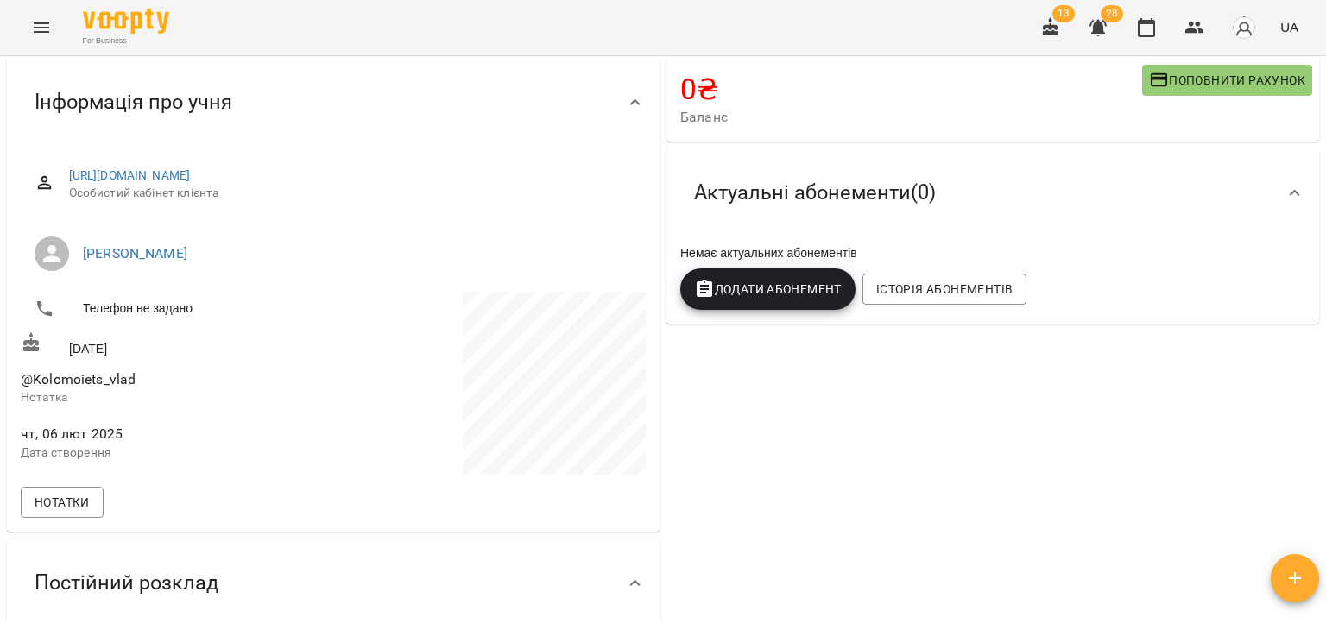
scroll to position [0, 0]
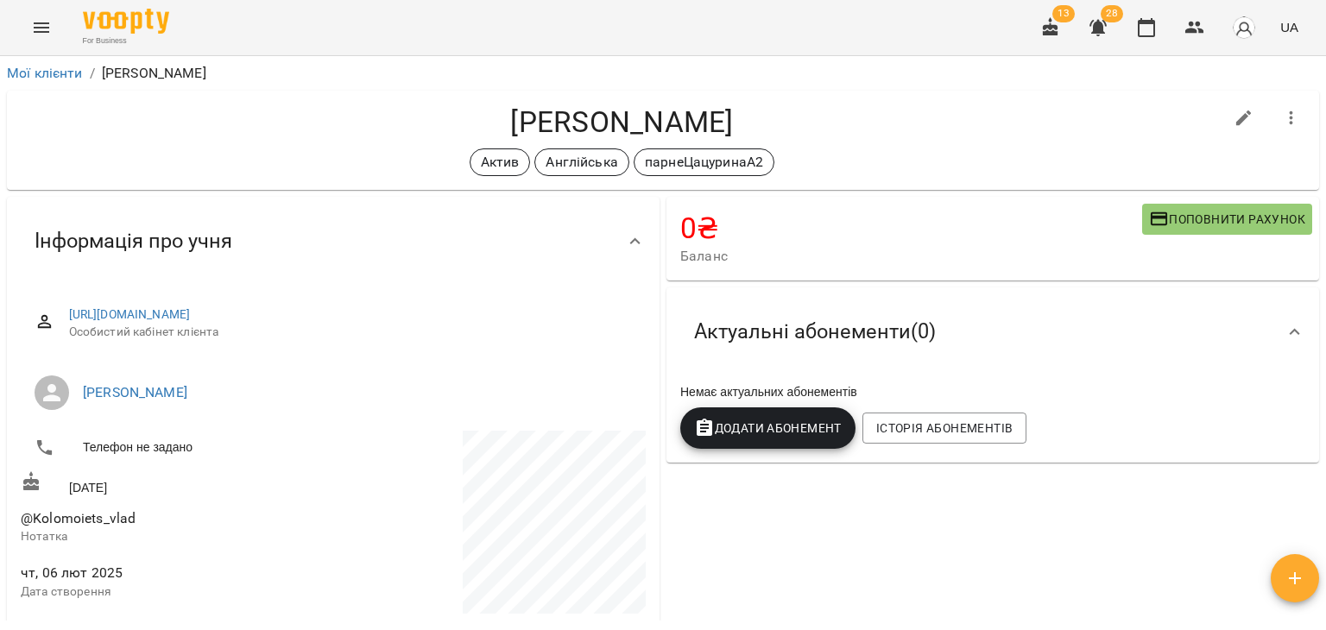
click at [452, 392] on span "[PERSON_NAME]" at bounding box center [357, 392] width 549 height 21
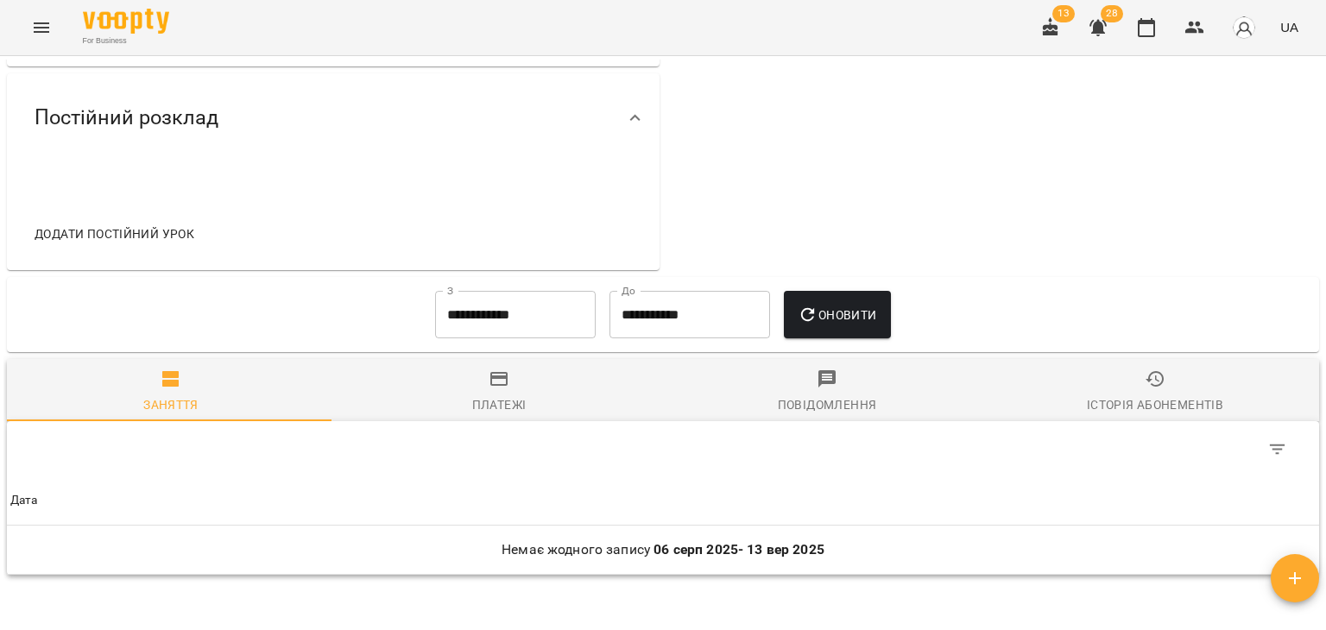
scroll to position [768, 0]
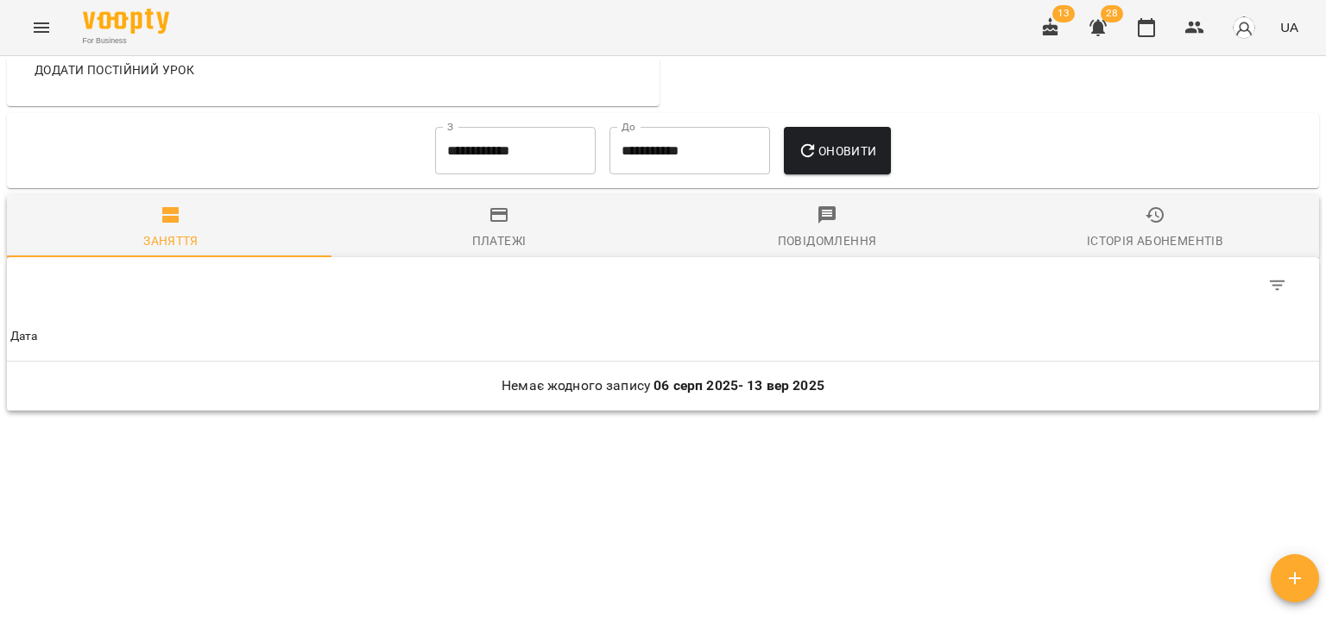
click at [446, 232] on span "Платежі" at bounding box center [498, 228] width 307 height 47
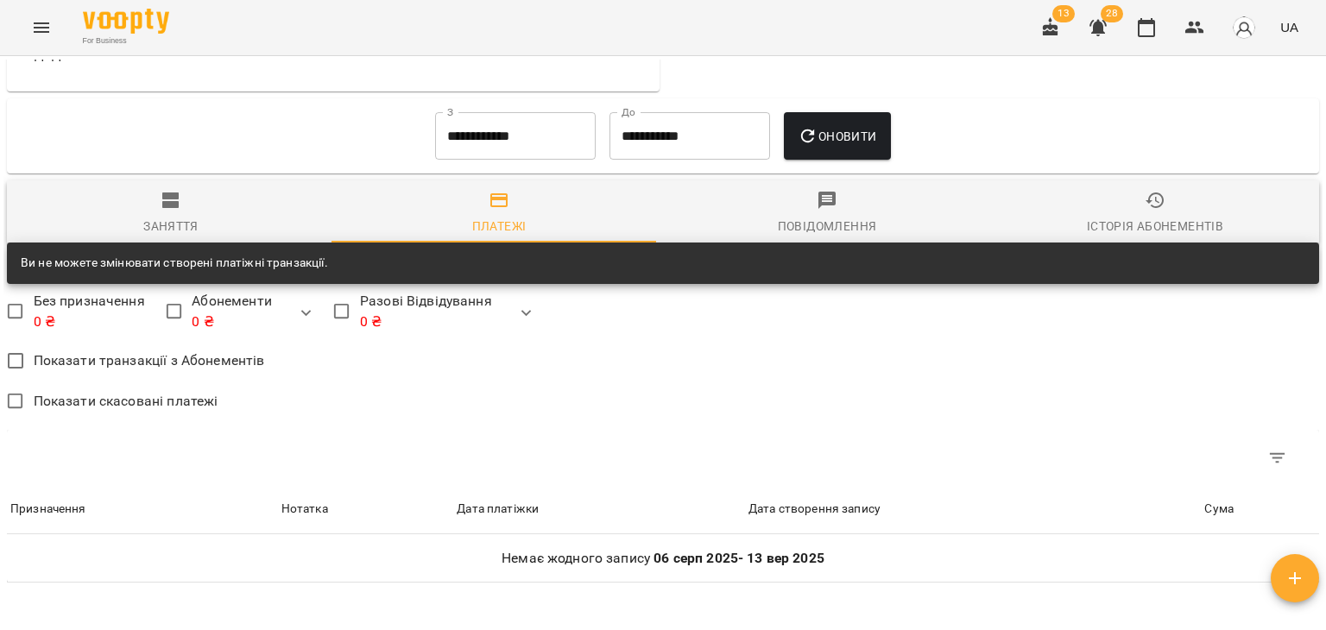
click at [1121, 202] on span "Історія абонементів" at bounding box center [1154, 213] width 307 height 47
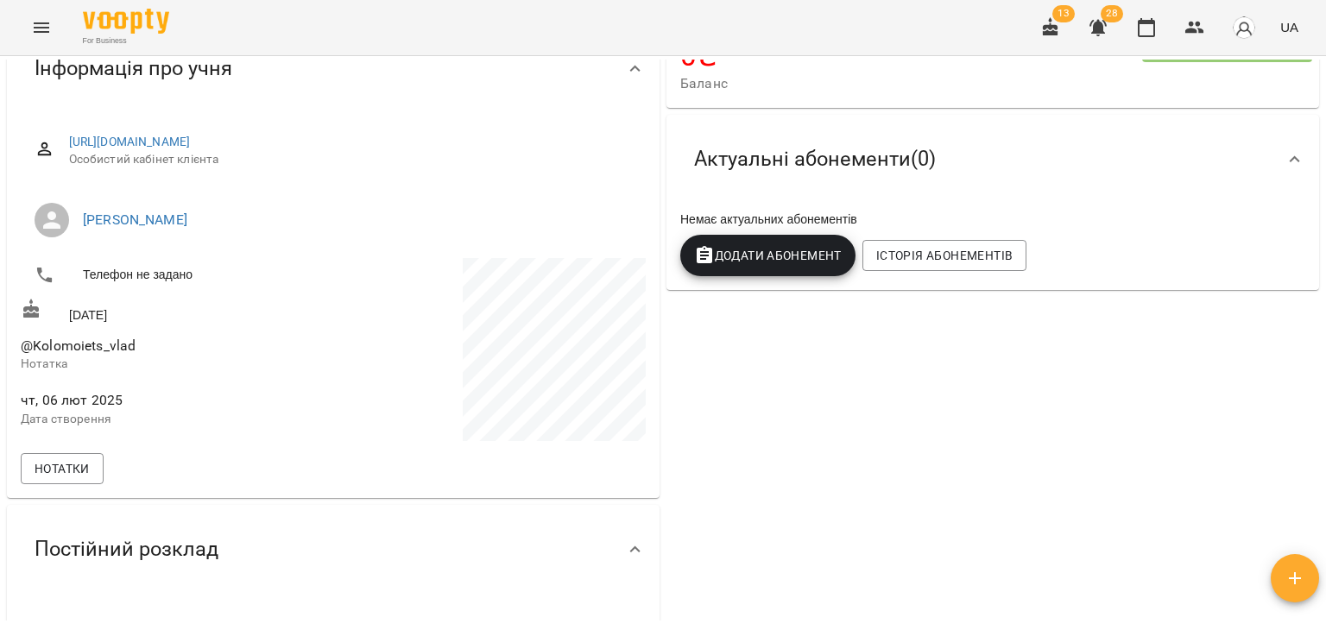
scroll to position [0, 0]
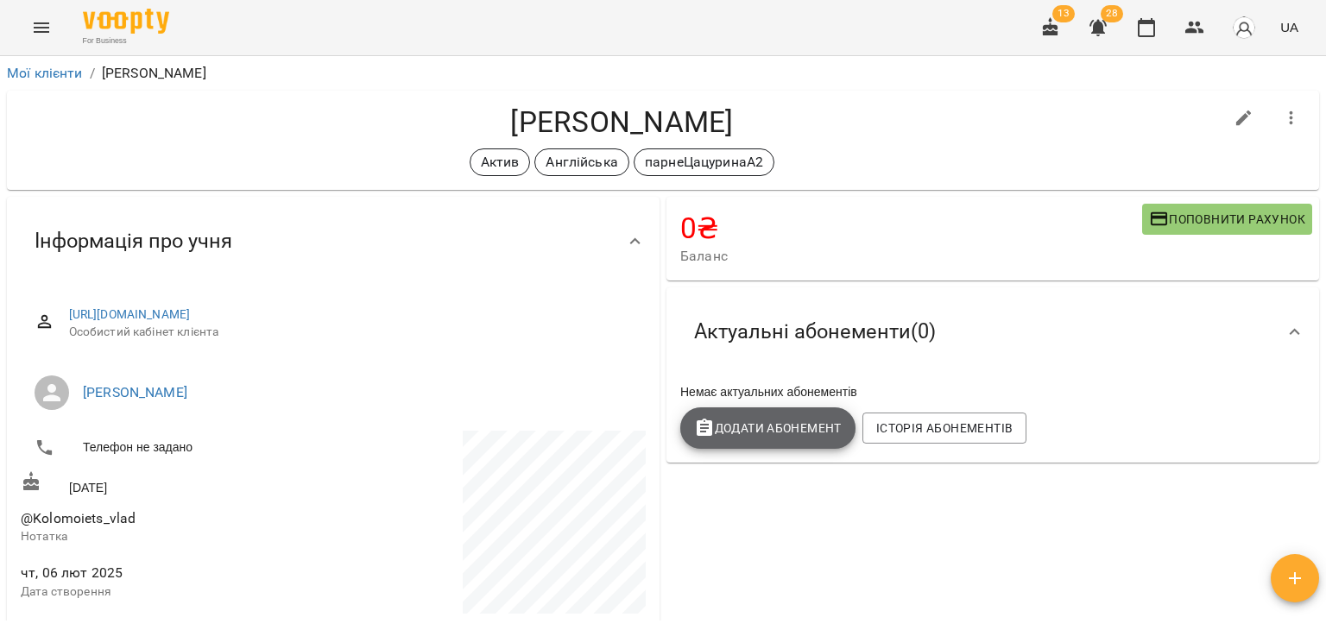
click at [717, 433] on span "Додати Абонемент" at bounding box center [768, 428] width 148 height 21
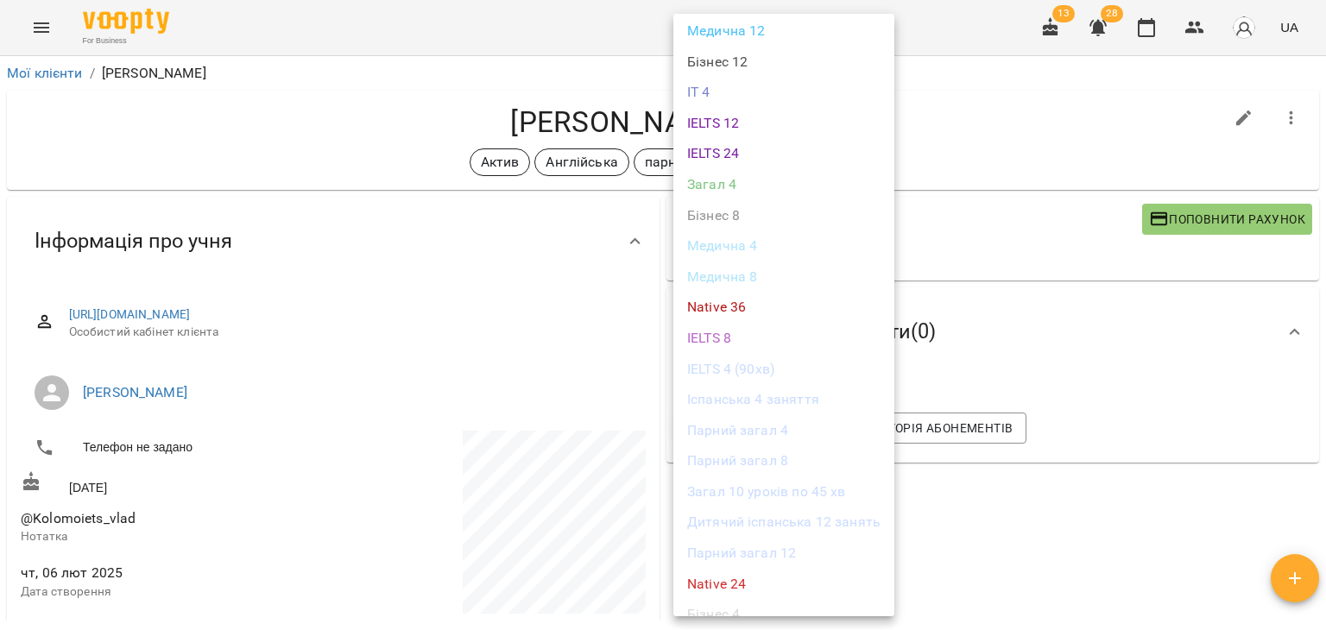
scroll to position [1122, 0]
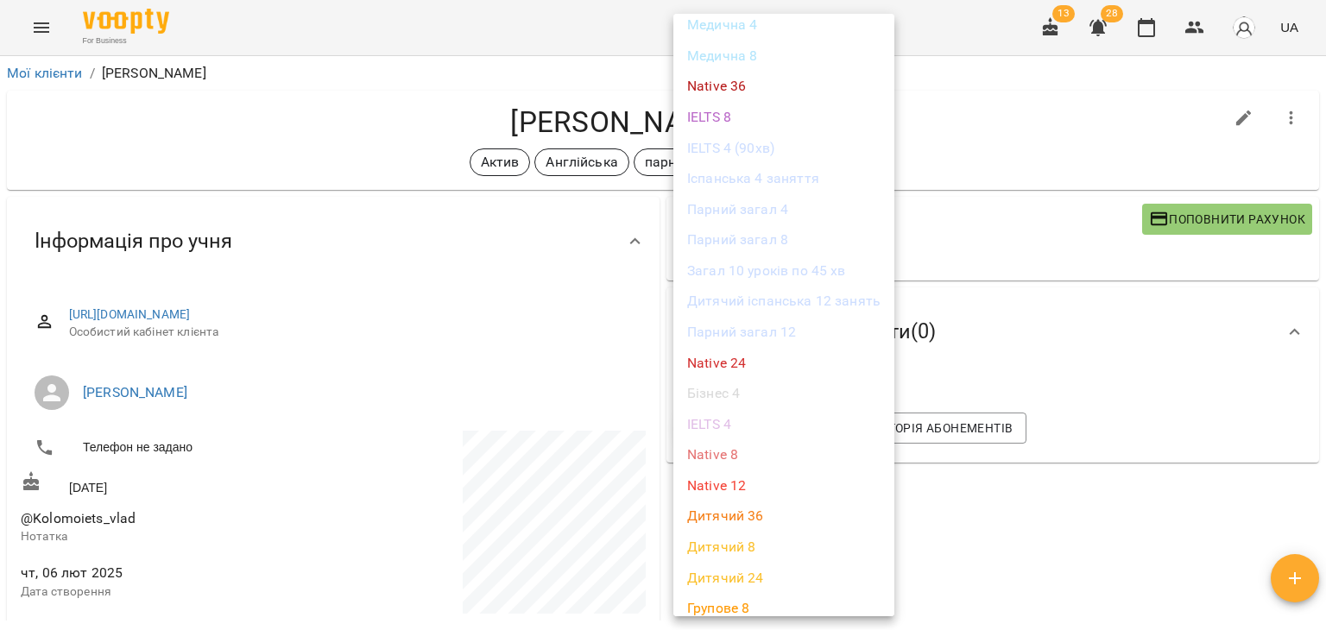
click at [787, 236] on li "Парний загал 8" at bounding box center [783, 239] width 221 height 31
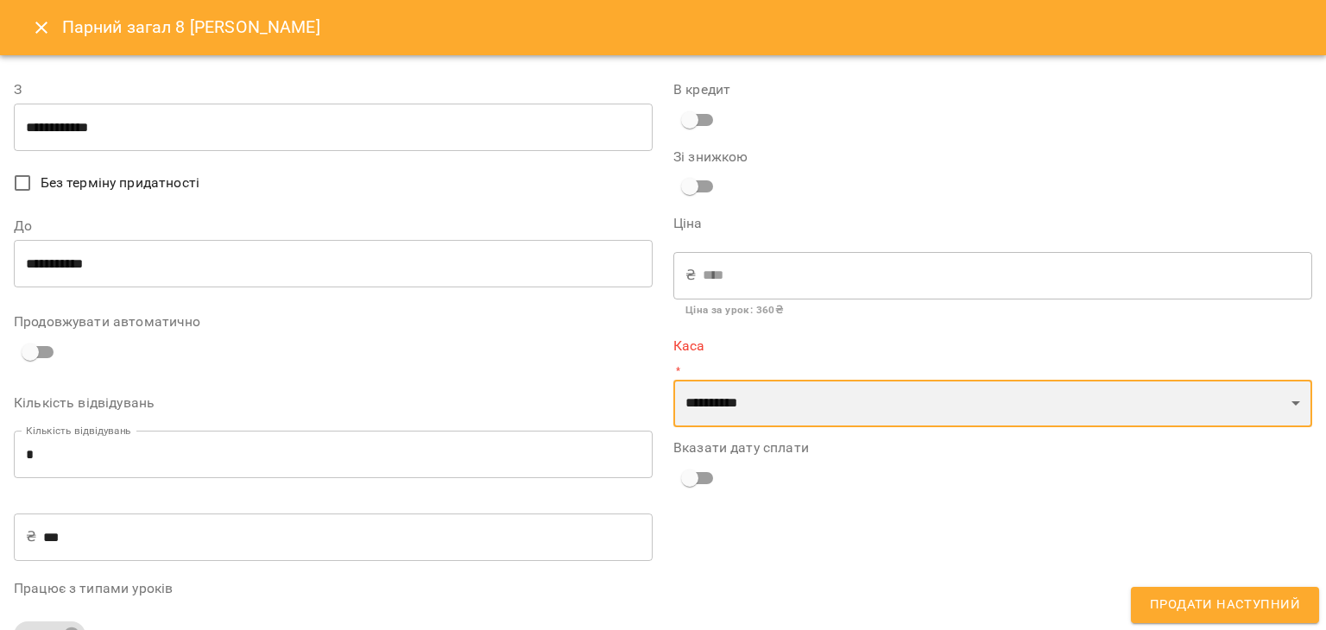
click at [729, 406] on select "**********" at bounding box center [992, 404] width 639 height 48
select select "****"
click at [673, 380] on select "**********" at bounding box center [992, 404] width 639 height 48
